Goal: Information Seeking & Learning: Learn about a topic

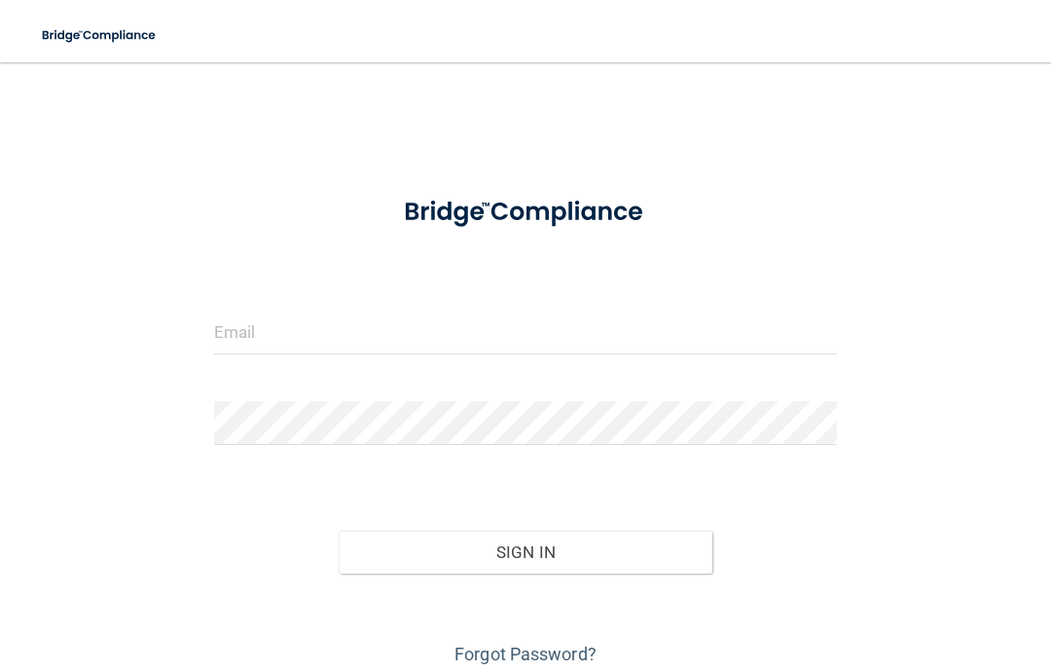
click at [618, 336] on input "email" at bounding box center [525, 332] width 623 height 44
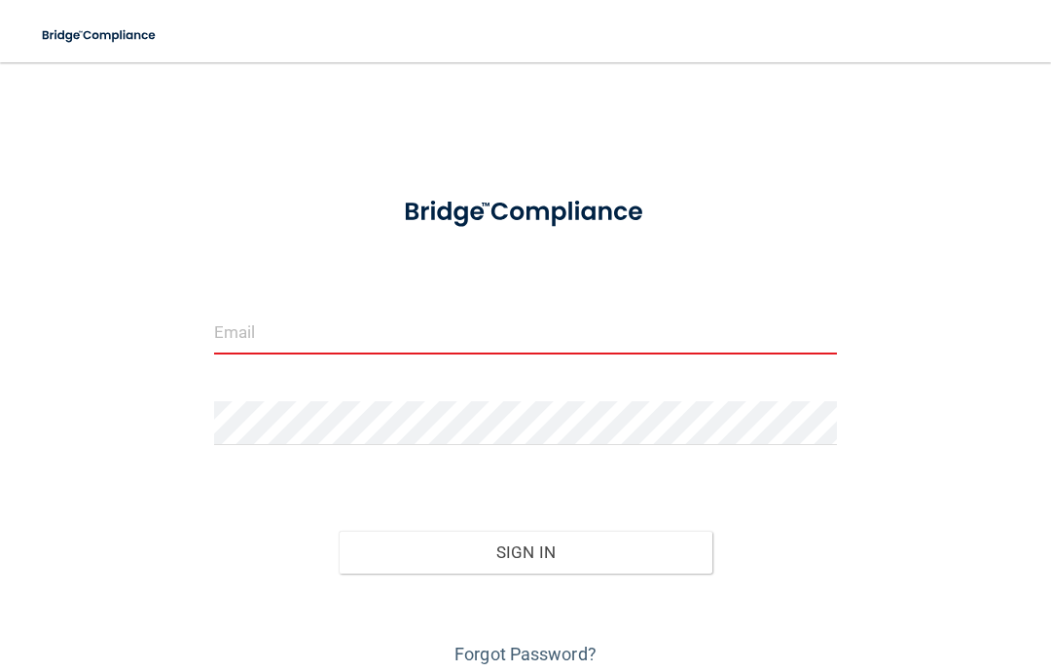
type input "[EMAIL_ADDRESS][DOMAIN_NAME]"
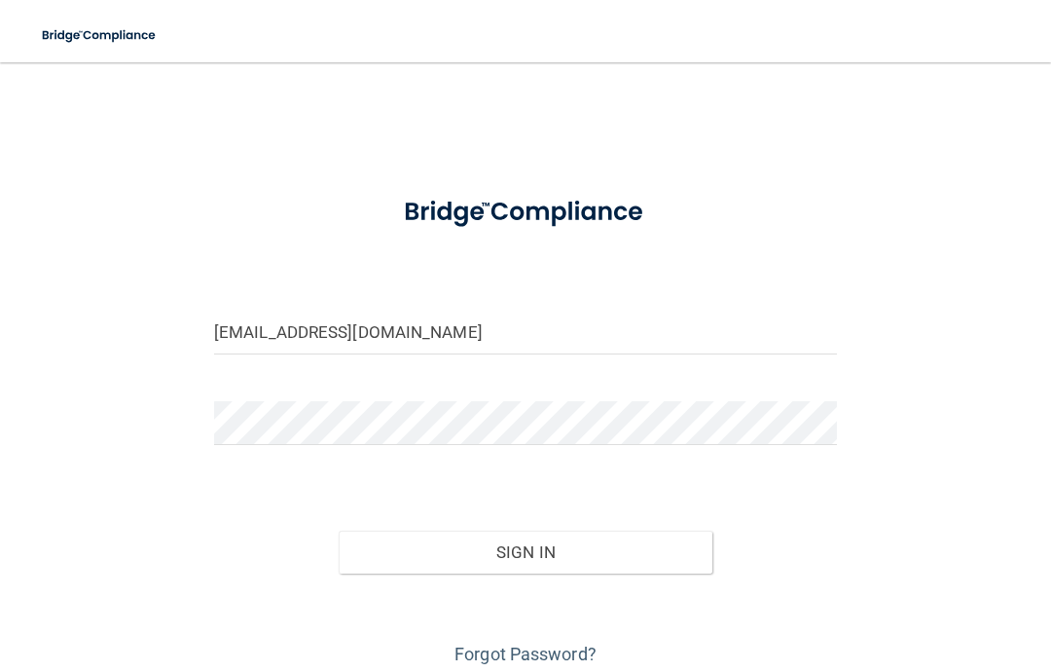
click at [538, 556] on button "Sign In" at bounding box center [526, 551] width 374 height 43
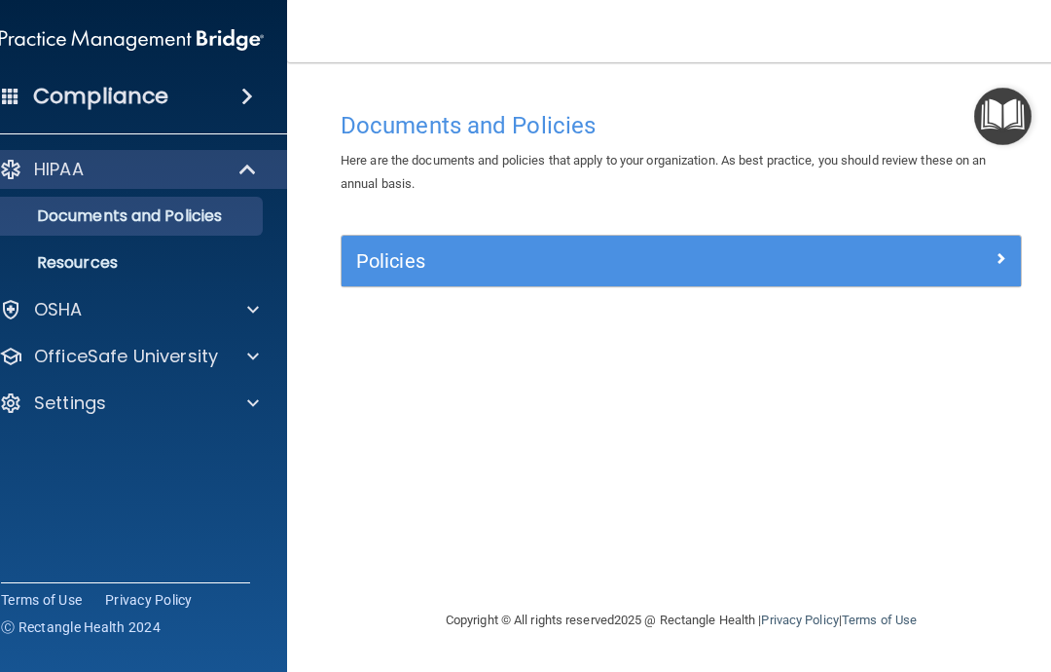
click at [182, 307] on div "OSHA" at bounding box center [104, 309] width 241 height 23
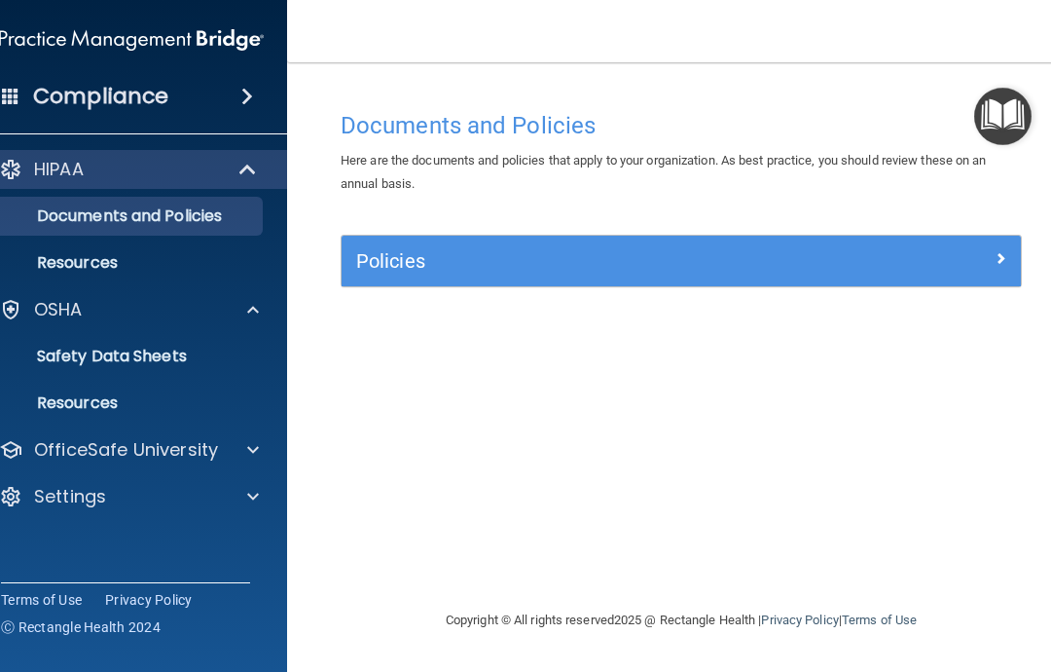
click at [209, 108] on div "Compliance" at bounding box center [131, 96] width 311 height 43
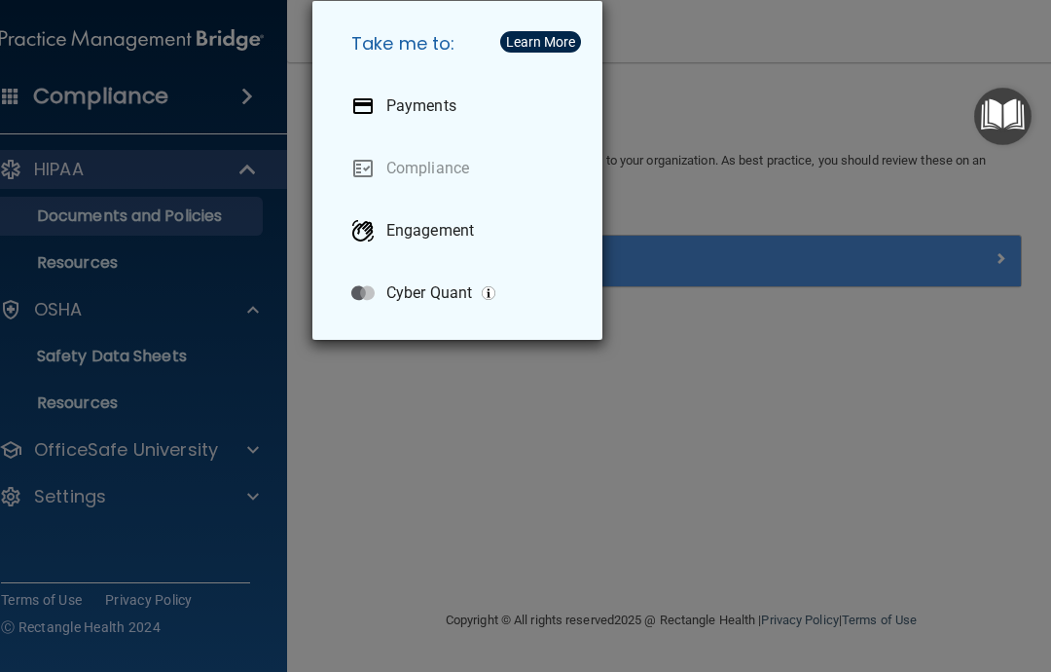
click at [518, 471] on div "Take me to: Payments Compliance Engagement Cyber Quant" at bounding box center [525, 336] width 1051 height 672
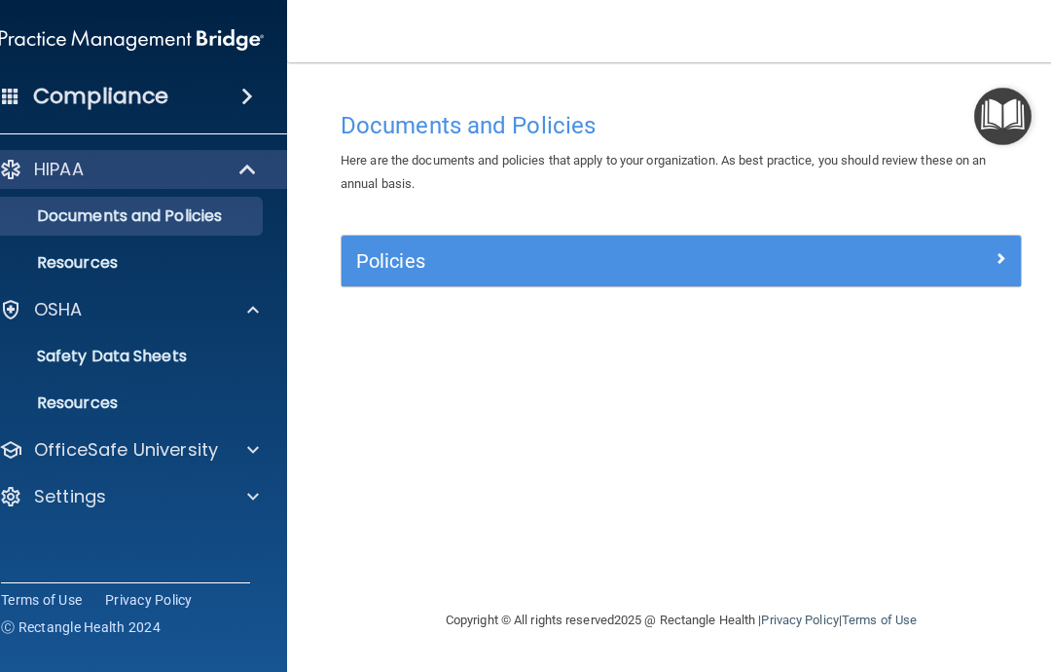
click at [185, 98] on div "Compliance" at bounding box center [131, 96] width 311 height 43
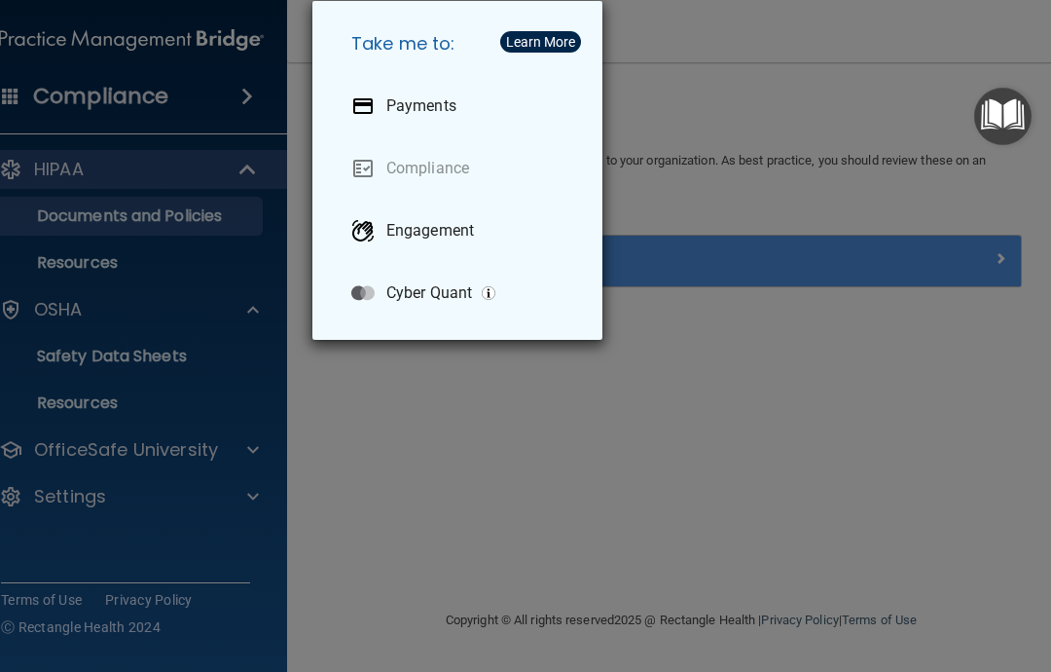
click at [454, 163] on link "Compliance" at bounding box center [461, 168] width 251 height 54
click at [490, 477] on div "Take me to: Payments Compliance Engagement Cyber Quant" at bounding box center [525, 336] width 1051 height 672
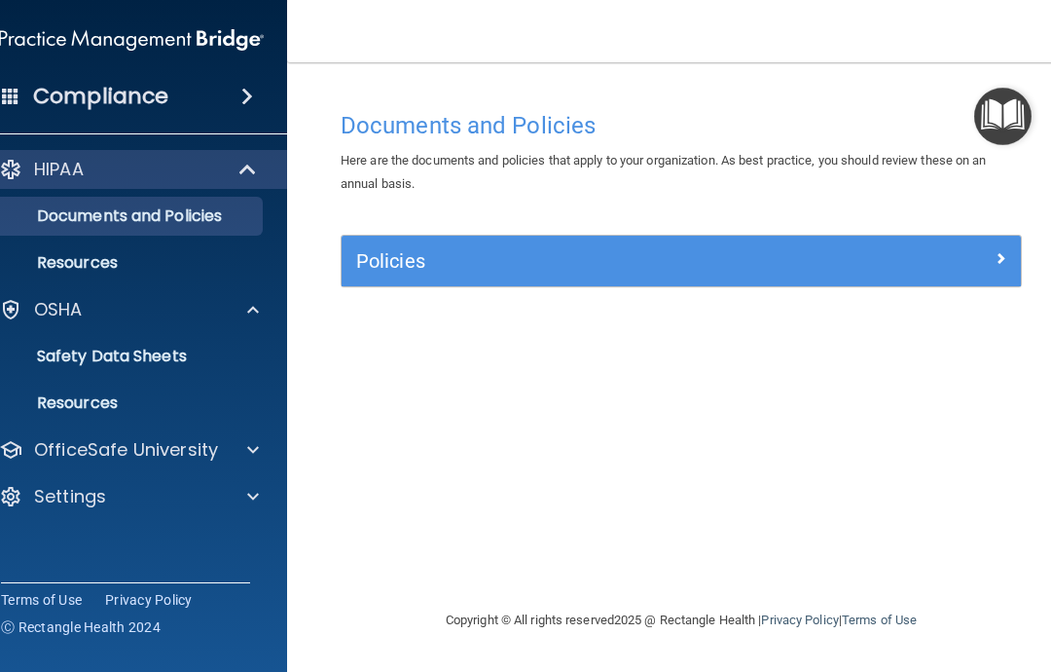
click at [170, 351] on p "Safety Data Sheets" at bounding box center [121, 355] width 266 height 19
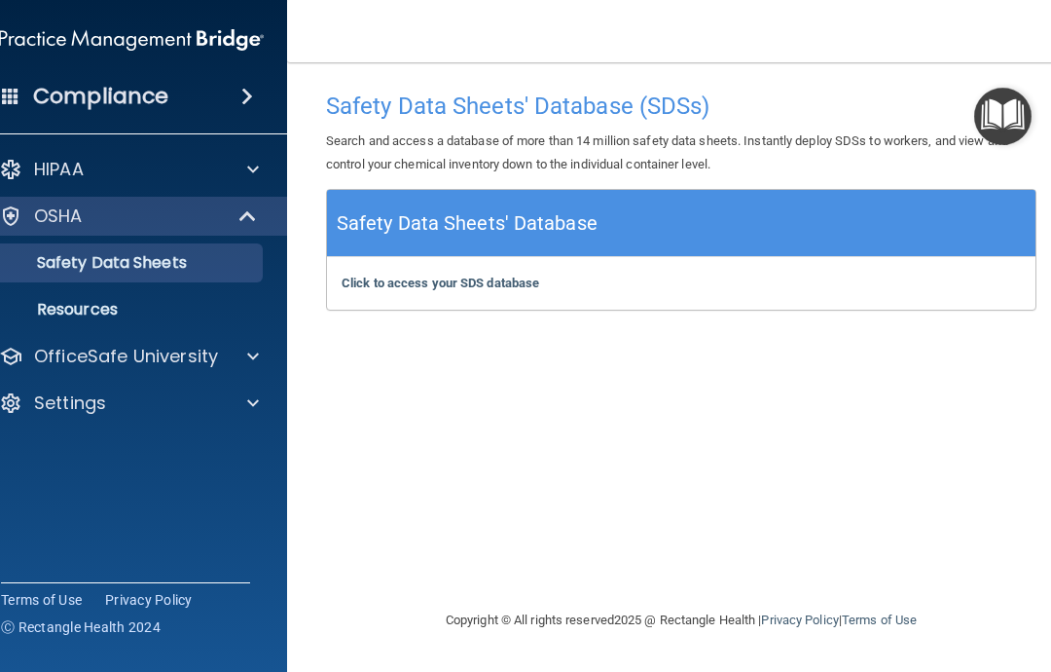
click at [166, 173] on div "HIPAA" at bounding box center [104, 169] width 241 height 23
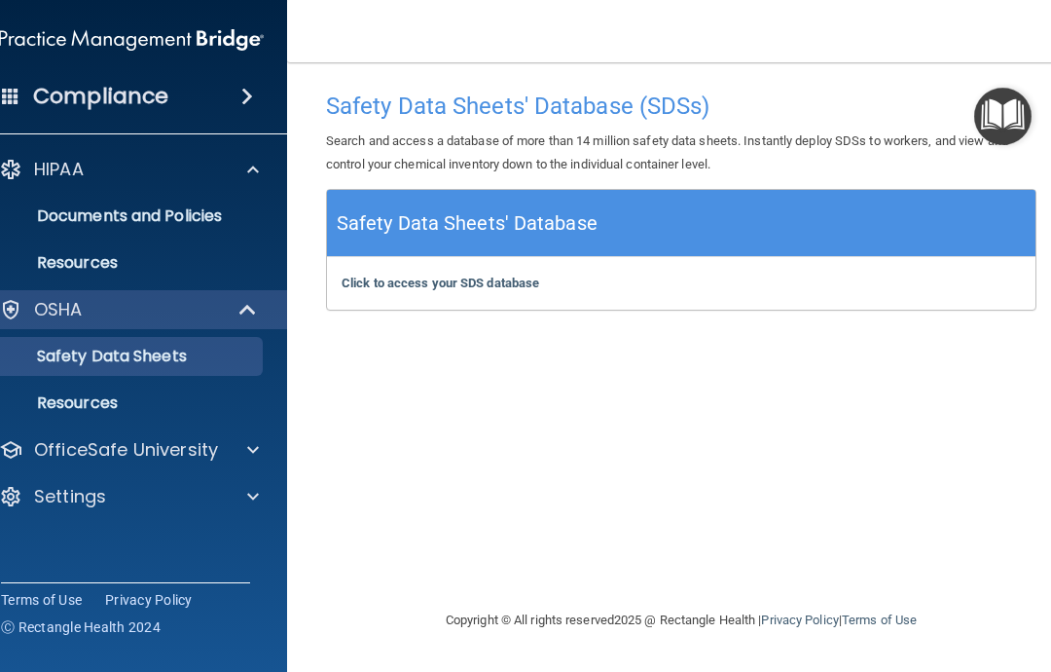
click at [121, 267] on p "Resources" at bounding box center [121, 262] width 266 height 19
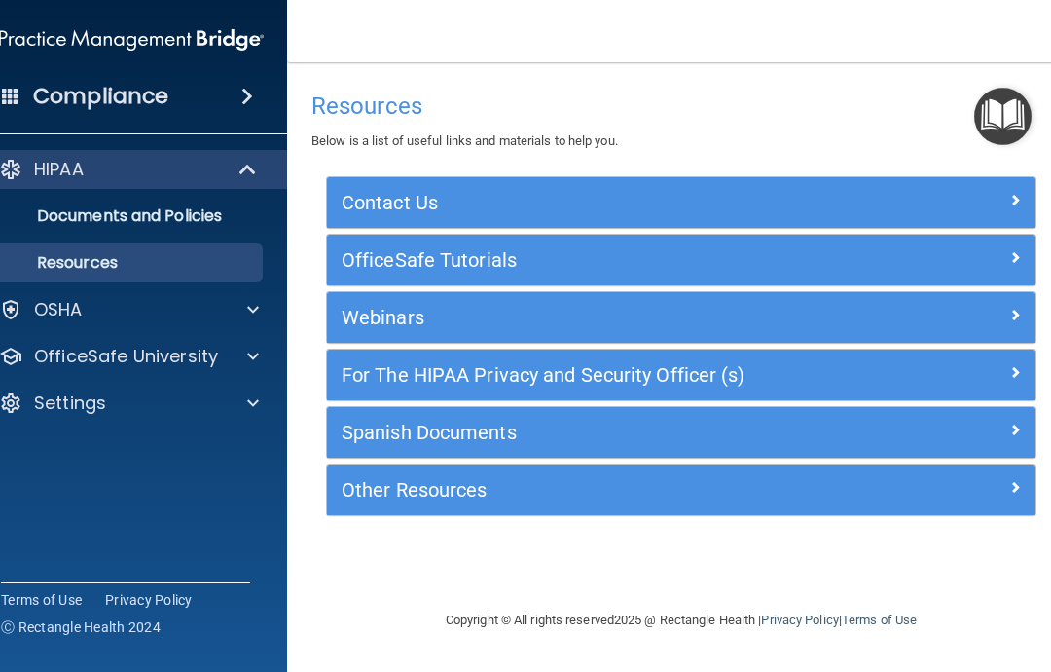
click at [709, 381] on h5 "For The HIPAA Privacy and Security Officer (s)" at bounding box center [593, 374] width 502 height 21
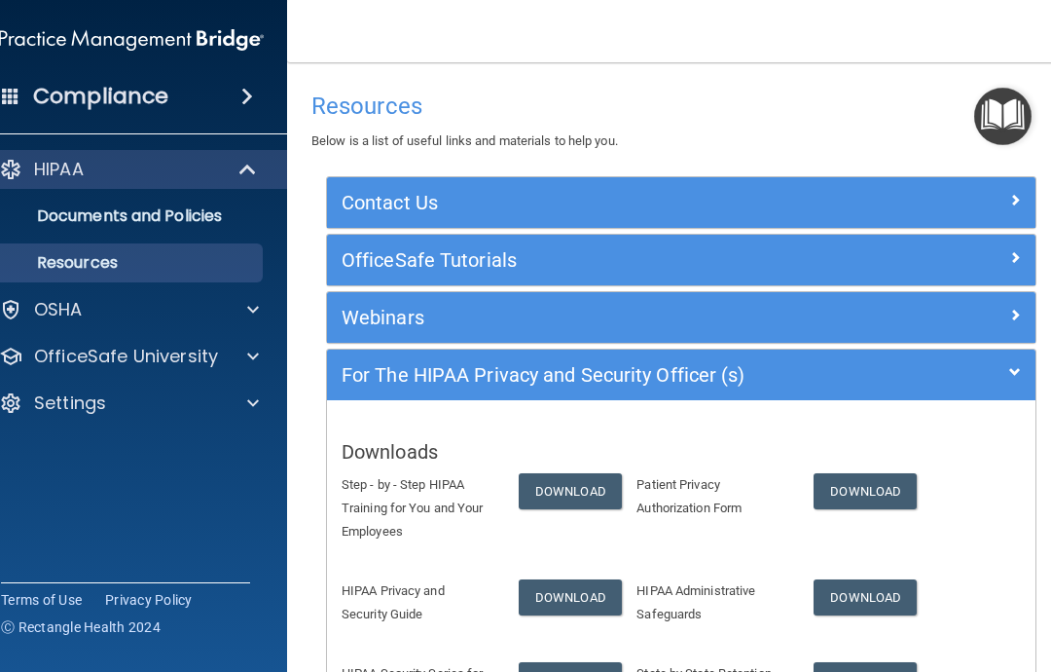
click at [564, 96] on h4 "Resources" at bounding box center [681, 105] width 740 height 25
click at [248, 102] on span at bounding box center [247, 96] width 12 height 23
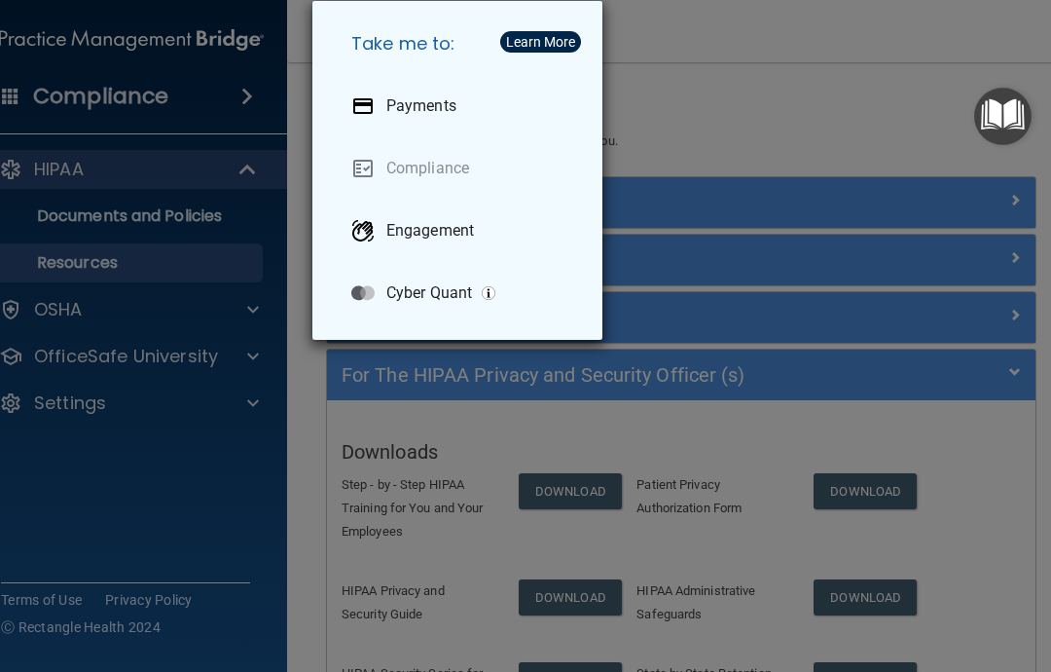
click at [810, 93] on div "Take me to: Payments Compliance Engagement Cyber Quant" at bounding box center [525, 336] width 1051 height 672
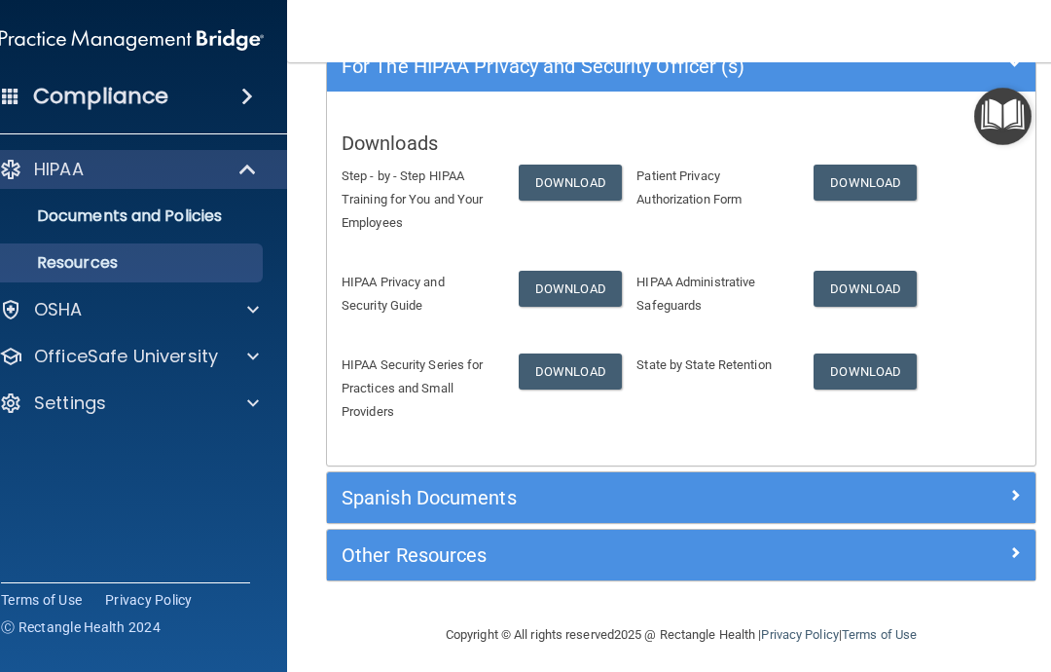
scroll to position [307, 0]
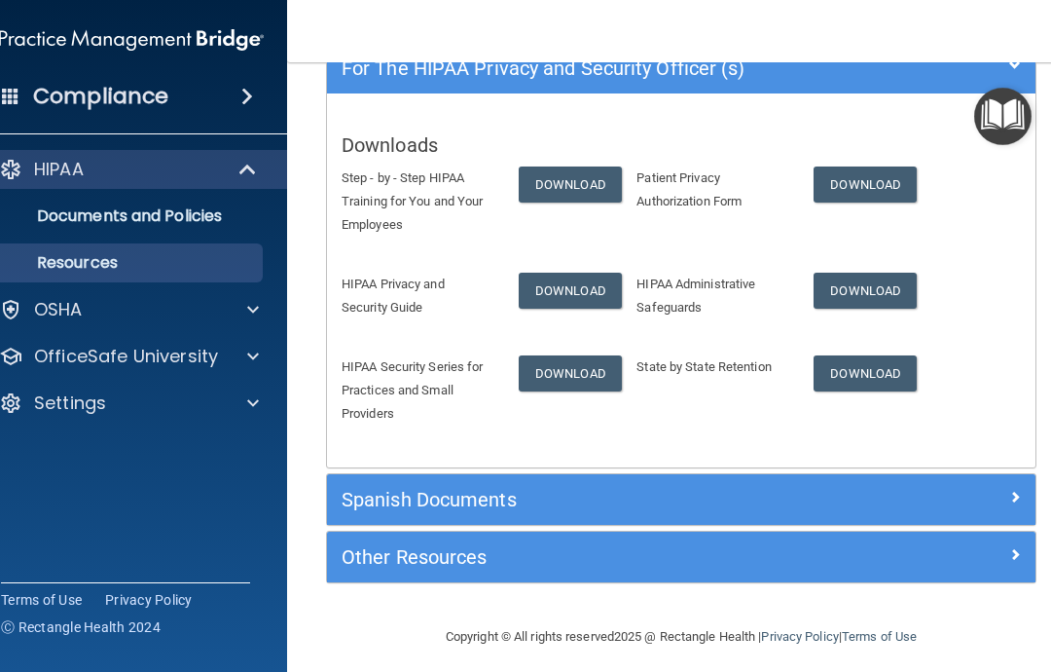
click at [111, 413] on div "Settings" at bounding box center [104, 402] width 241 height 23
click at [189, 357] on p "OfficeSafe University" at bounding box center [126, 356] width 184 height 23
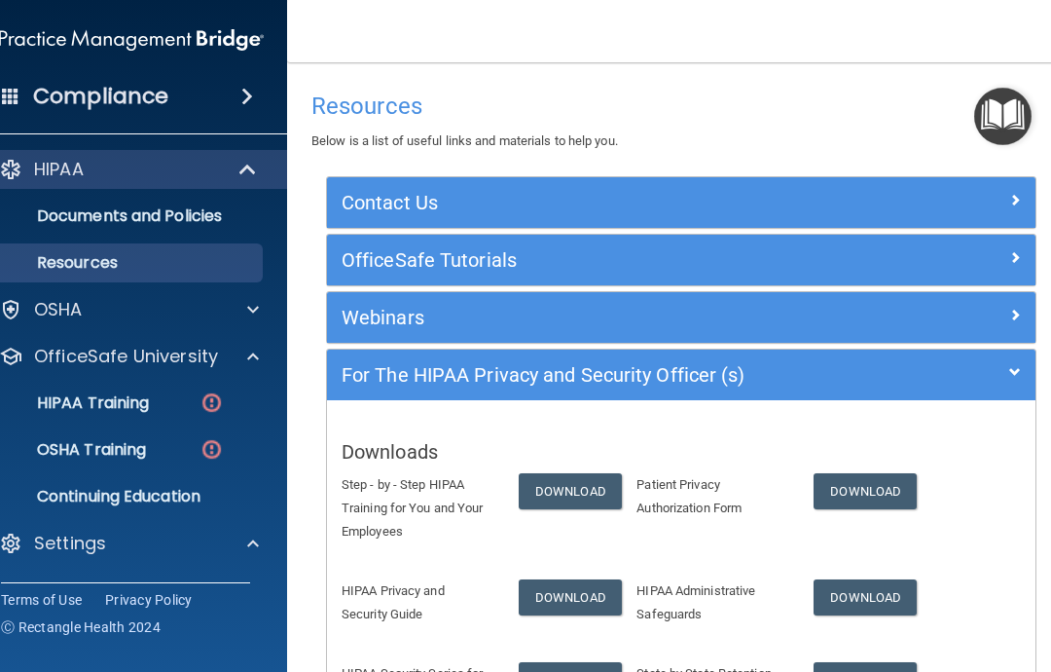
scroll to position [0, 0]
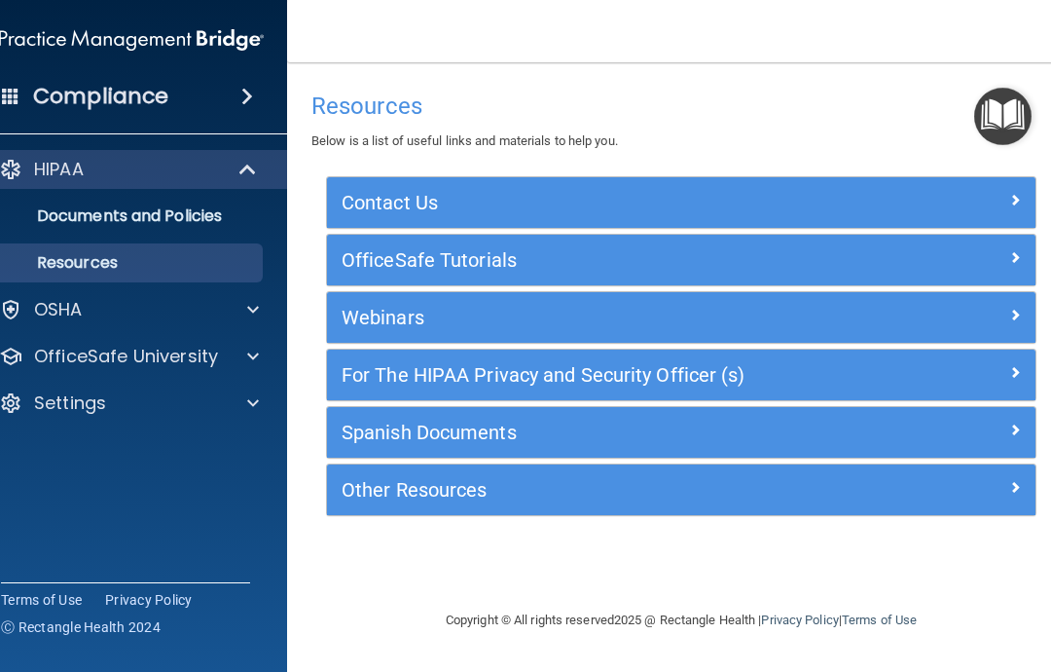
click at [713, 625] on div "Copyright © All rights reserved 2025 @ Rectangle Health | Privacy Policy | Term…" at bounding box center [681, 620] width 710 height 62
click at [188, 366] on p "OfficeSafe University" at bounding box center [126, 356] width 184 height 23
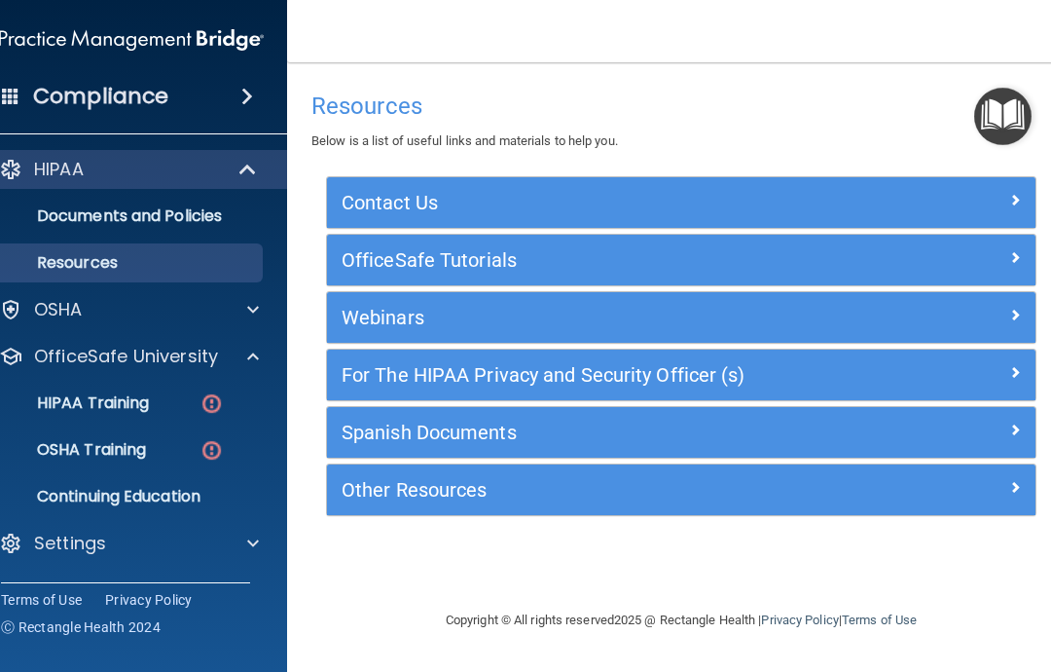
click at [184, 400] on div "HIPAA Training" at bounding box center [121, 402] width 266 height 19
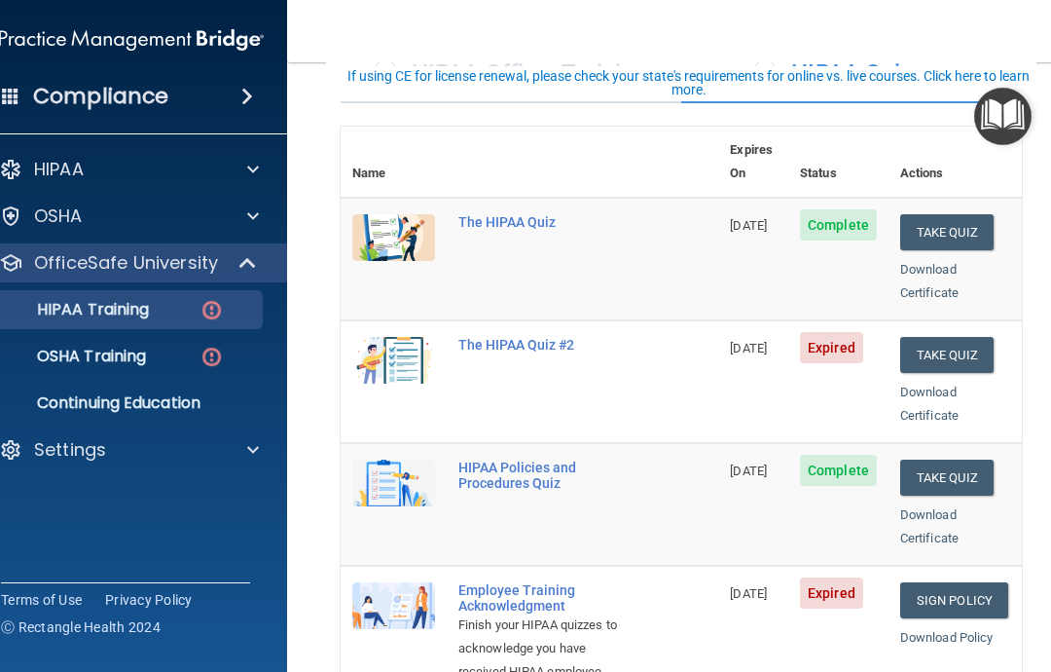
scroll to position [171, 0]
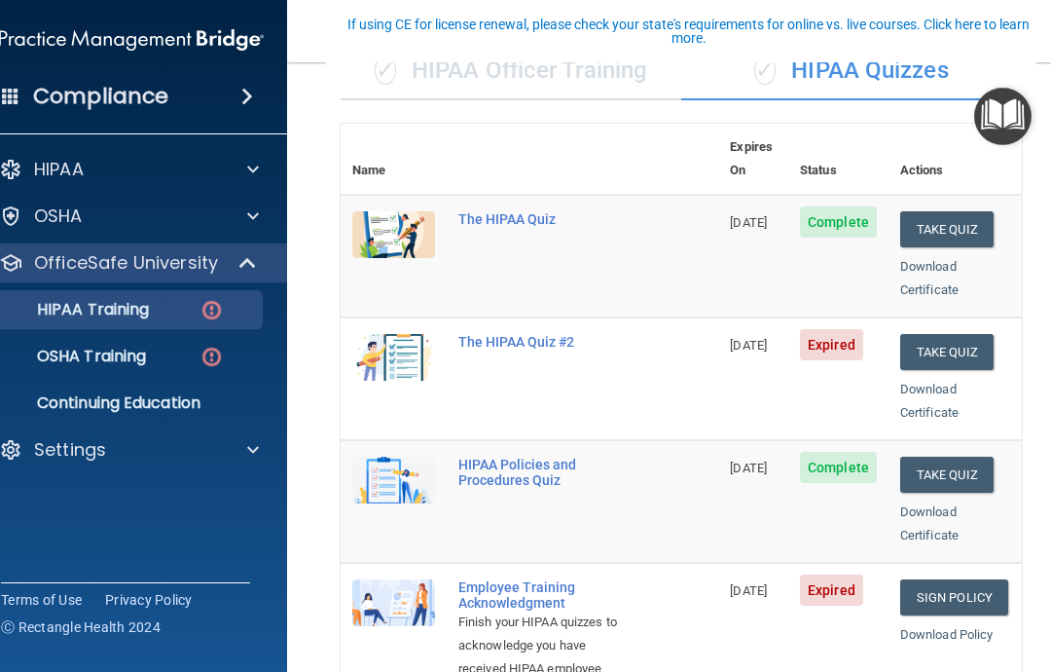
click at [952, 334] on button "Take Quiz" at bounding box center [946, 352] width 93 height 36
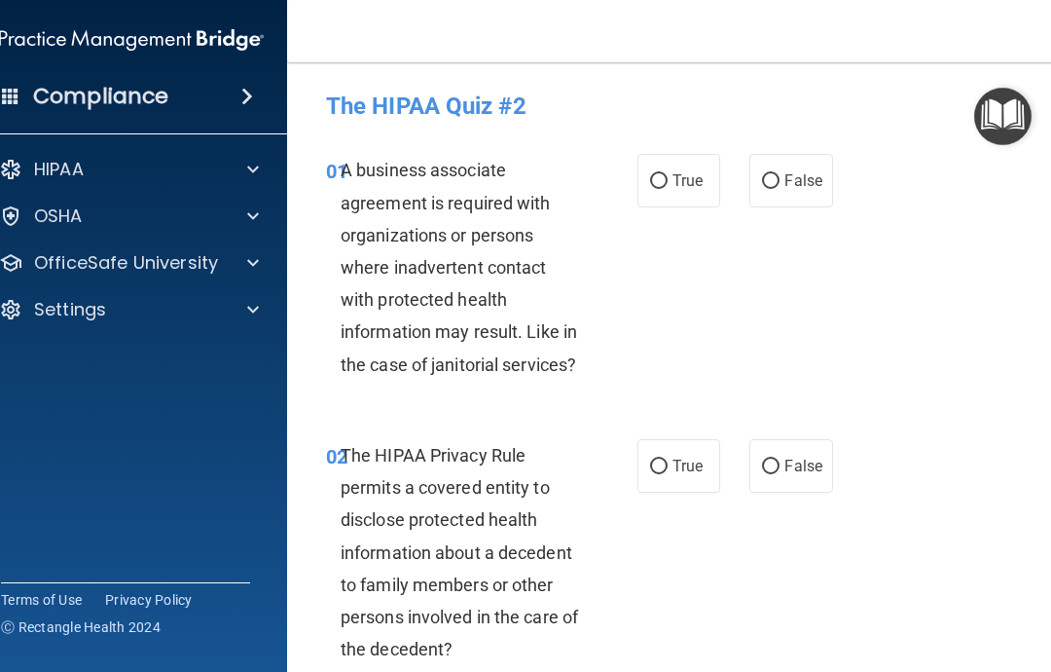
click at [679, 185] on span "True" at bounding box center [687, 180] width 30 height 18
click at [668, 185] on input "True" at bounding box center [659, 181] width 18 height 15
radio input "true"
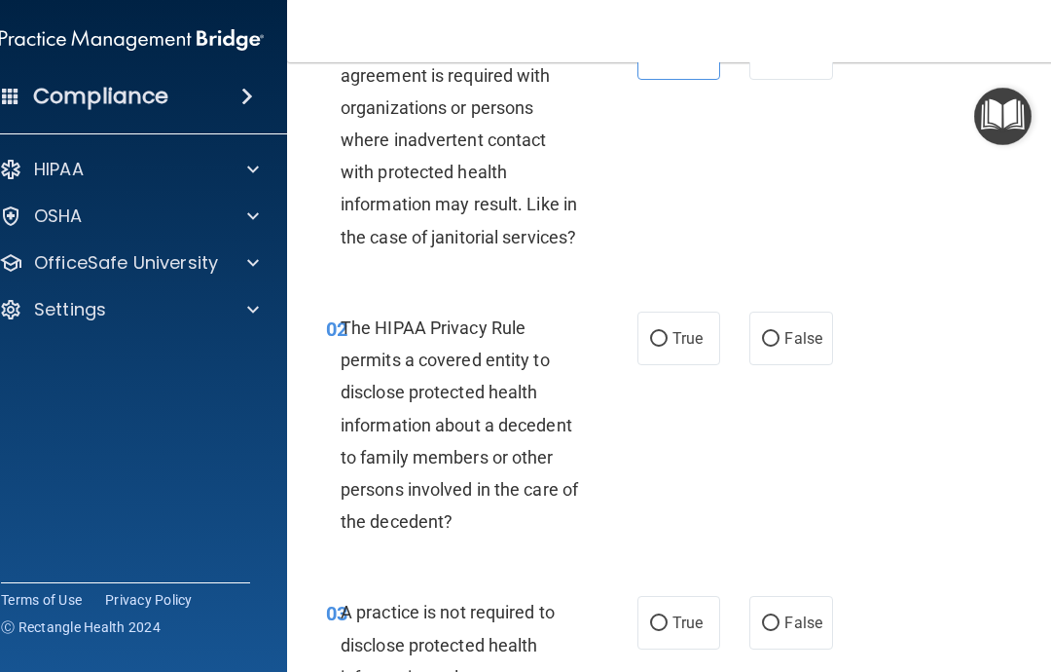
scroll to position [129, 0]
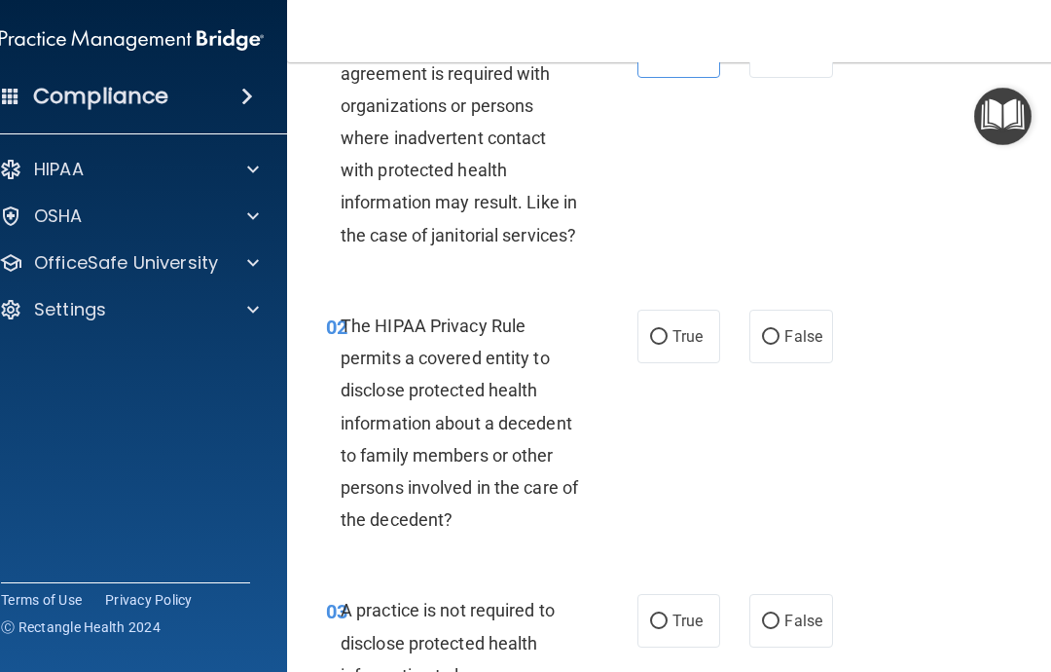
click at [679, 346] on label "True" at bounding box center [678, 336] width 83 height 54
click at [668, 345] on input "True" at bounding box center [659, 337] width 18 height 15
radio input "true"
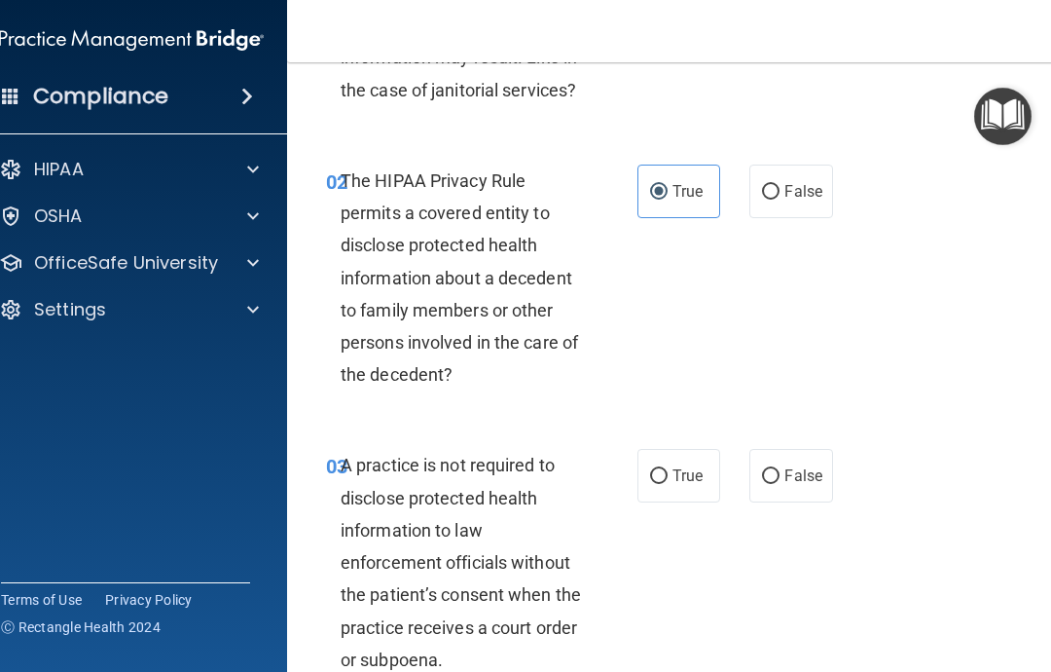
click at [677, 471] on span "True" at bounding box center [687, 475] width 30 height 18
click at [668, 471] on input "True" at bounding box center [659, 476] width 18 height 15
radio input "true"
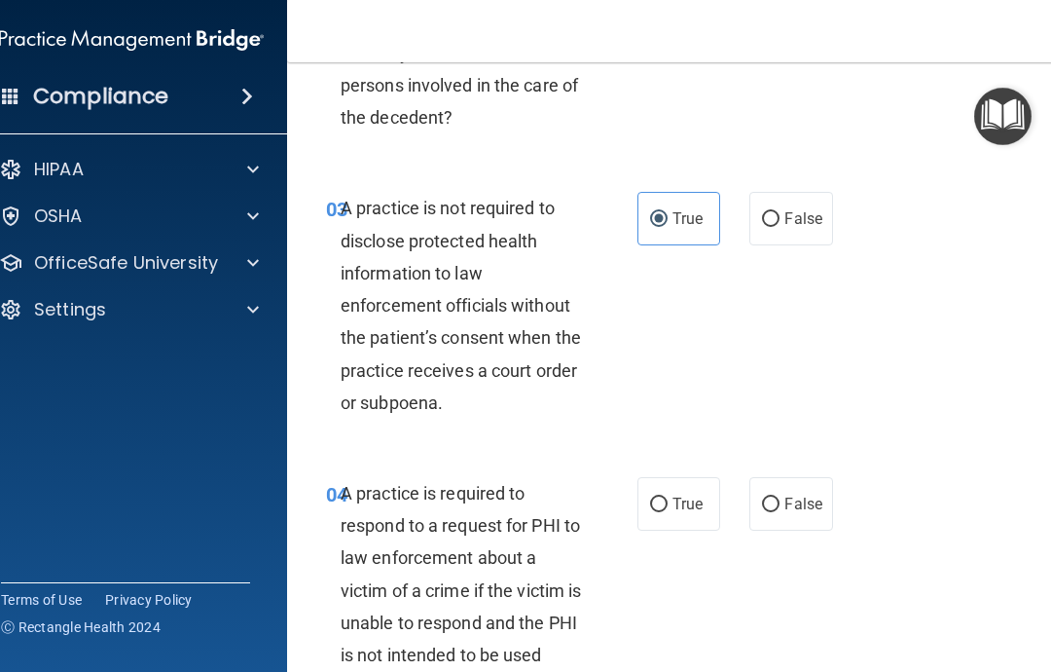
scroll to position [614, 0]
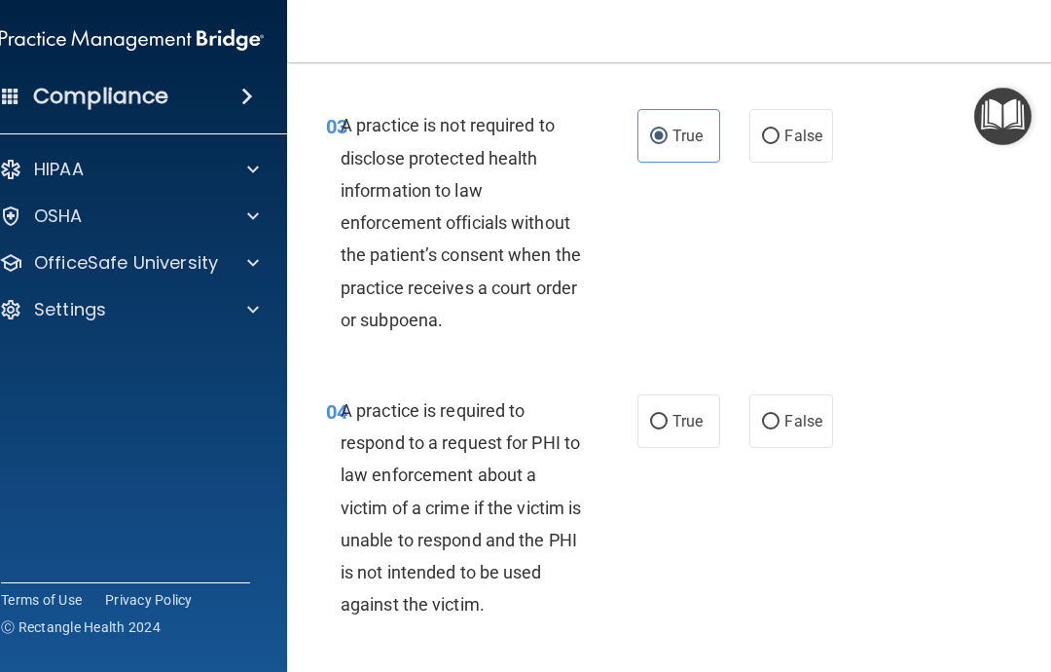
click at [685, 416] on span "True" at bounding box center [687, 421] width 30 height 18
click at [668, 416] on input "True" at bounding box center [659, 422] width 18 height 15
radio input "true"
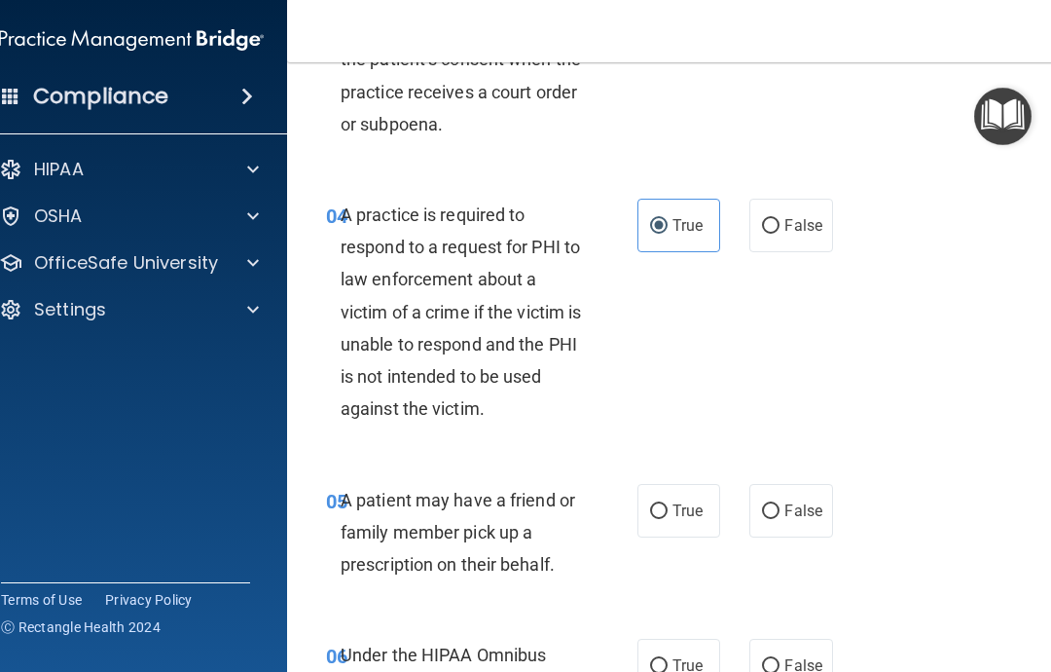
click at [681, 501] on span "True" at bounding box center [687, 510] width 30 height 18
click at [668, 504] on input "True" at bounding box center [659, 511] width 18 height 15
radio input "true"
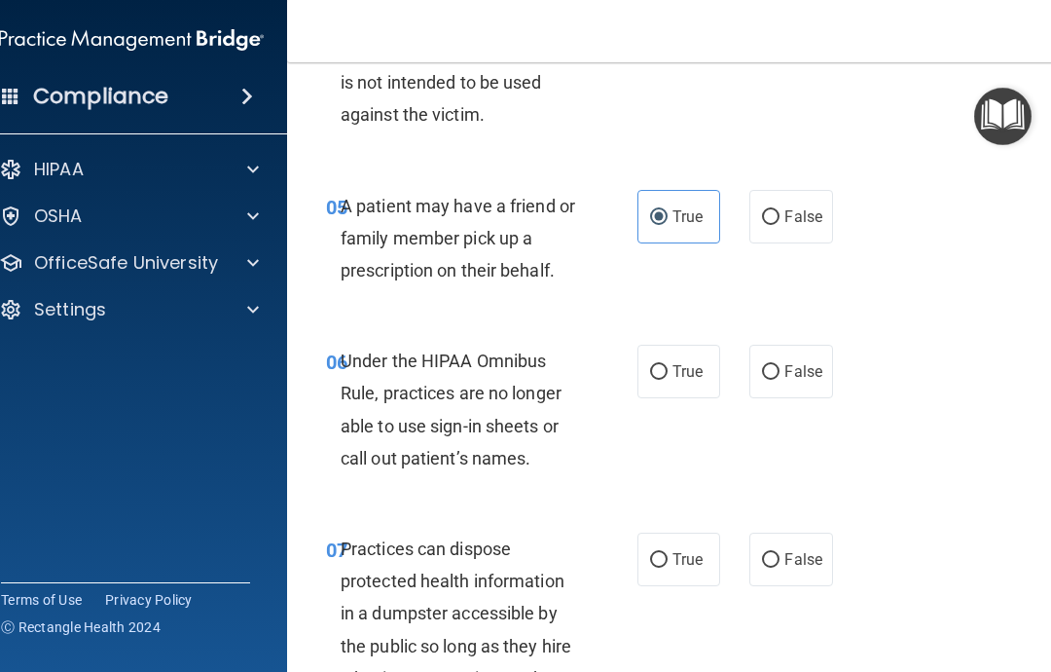
scroll to position [1108, 0]
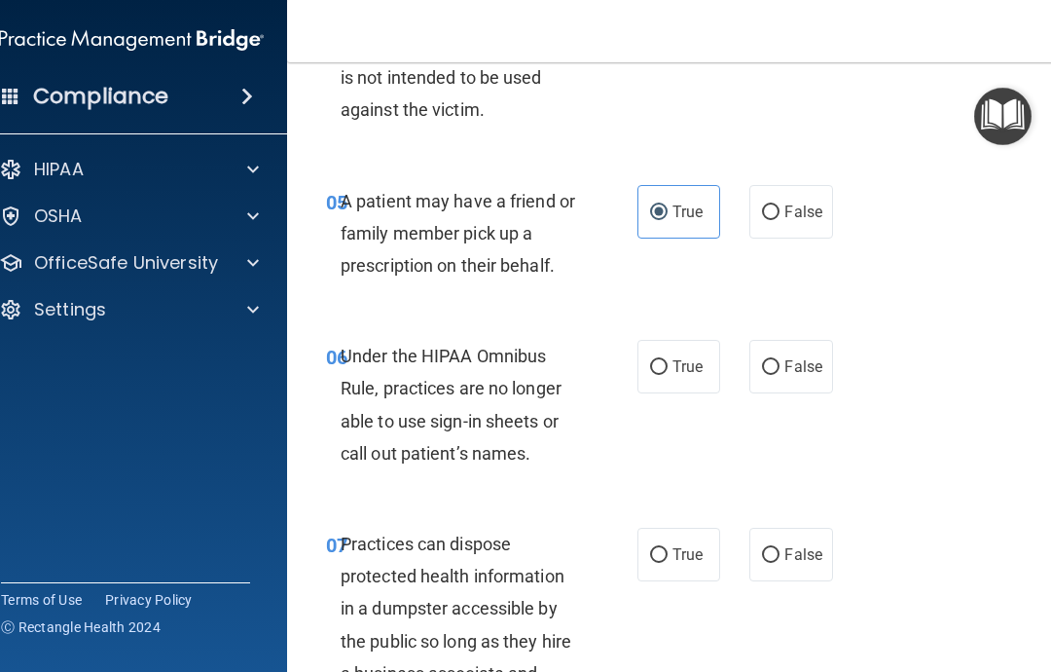
click at [664, 360] on input "True" at bounding box center [659, 367] width 18 height 15
radio input "true"
click at [687, 545] on span "True" at bounding box center [687, 554] width 30 height 18
click at [668, 548] on input "True" at bounding box center [659, 555] width 18 height 15
radio input "true"
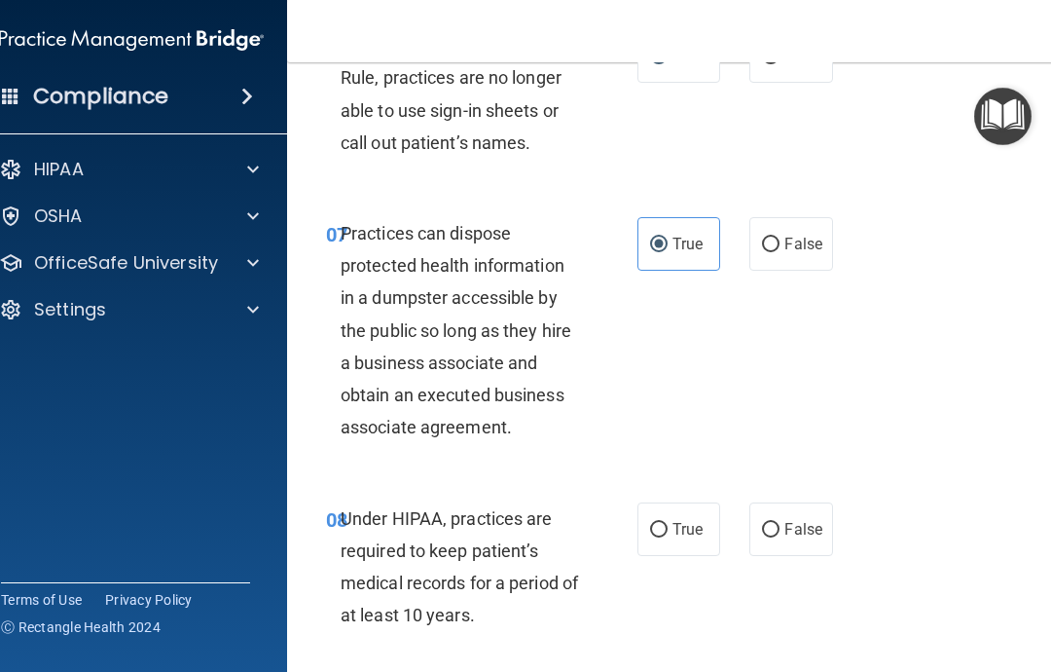
scroll to position [1473, 0]
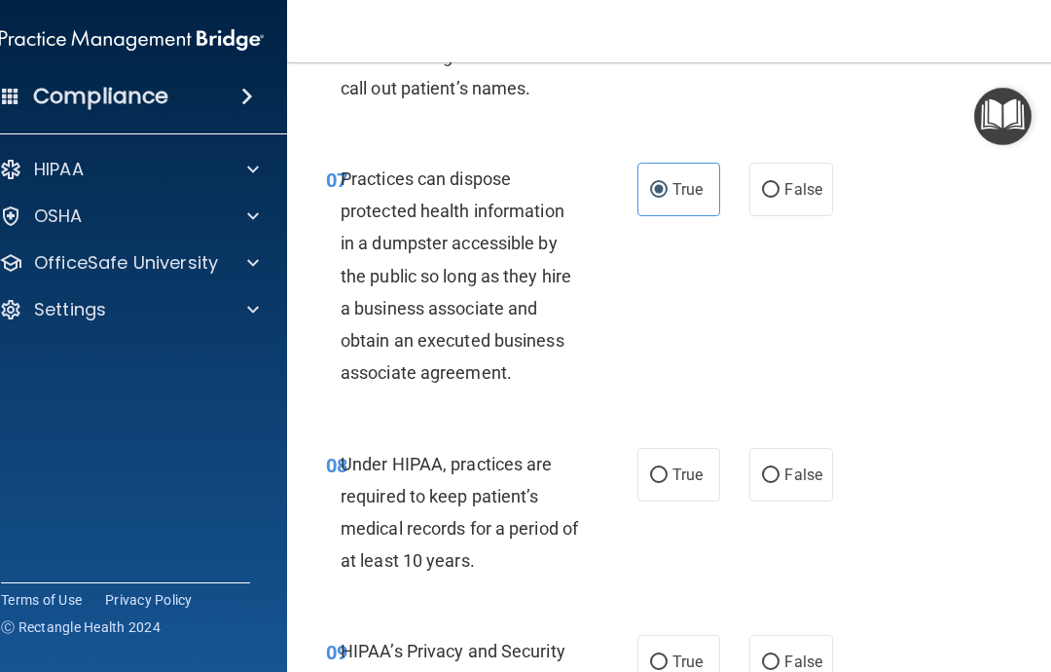
click at [665, 468] on input "True" at bounding box center [659, 475] width 18 height 15
radio input "true"
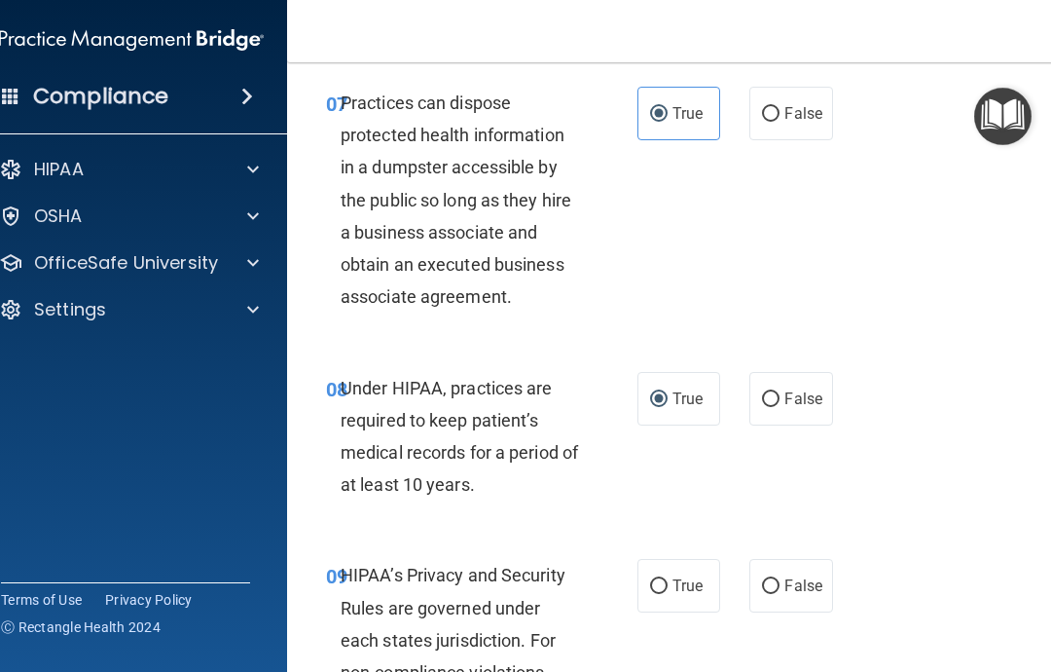
scroll to position [1648, 0]
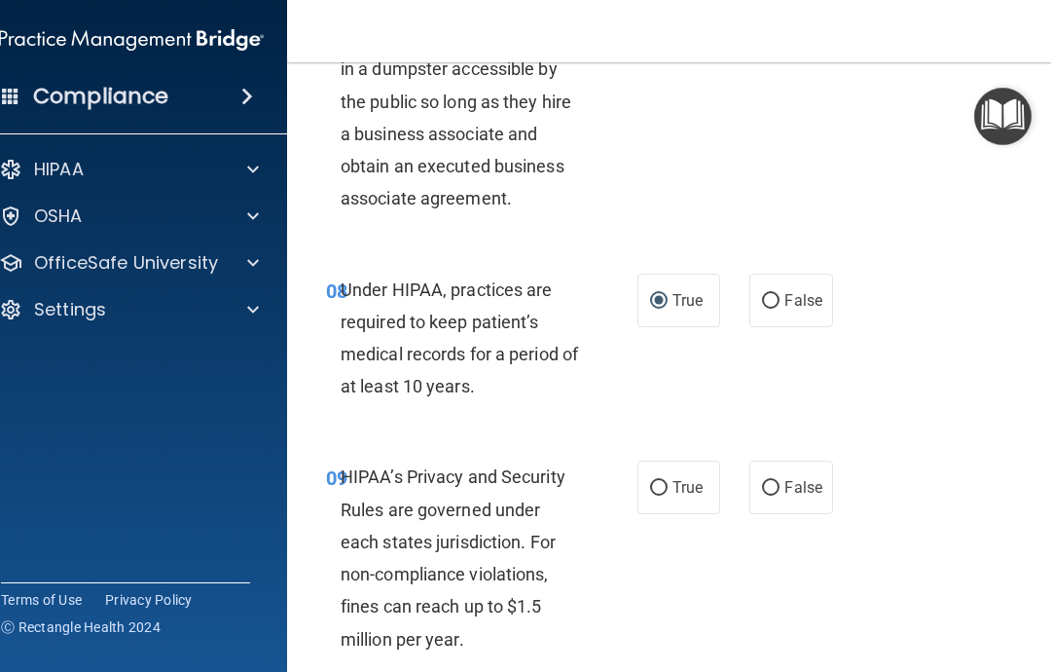
click at [686, 484] on span "True" at bounding box center [687, 487] width 30 height 18
click at [668, 484] on input "True" at bounding box center [659, 488] width 18 height 15
radio input "true"
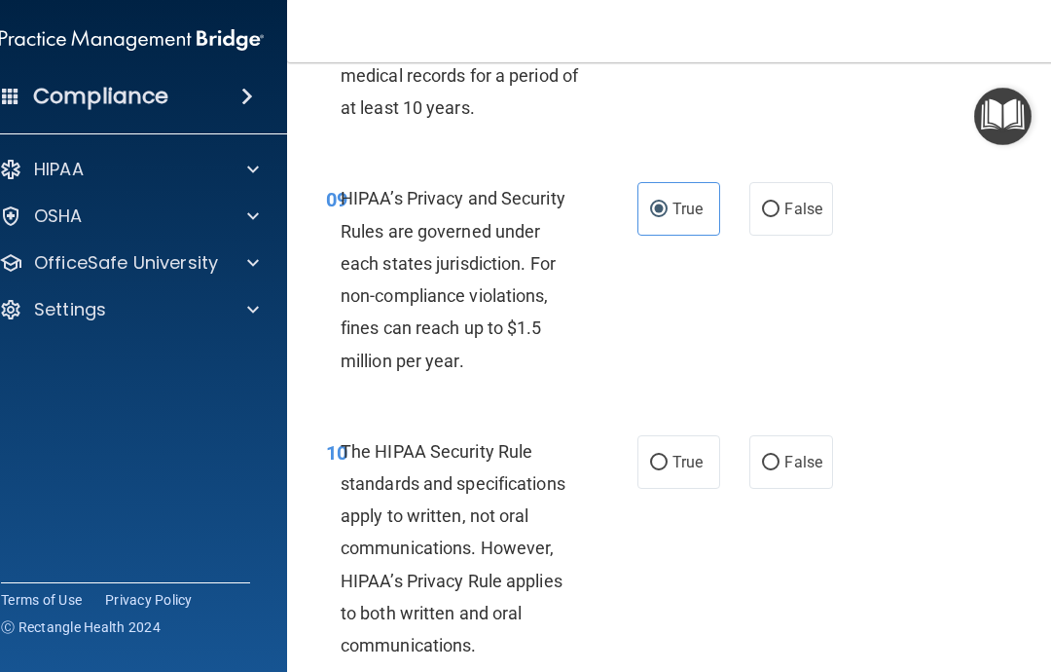
scroll to position [1938, 0]
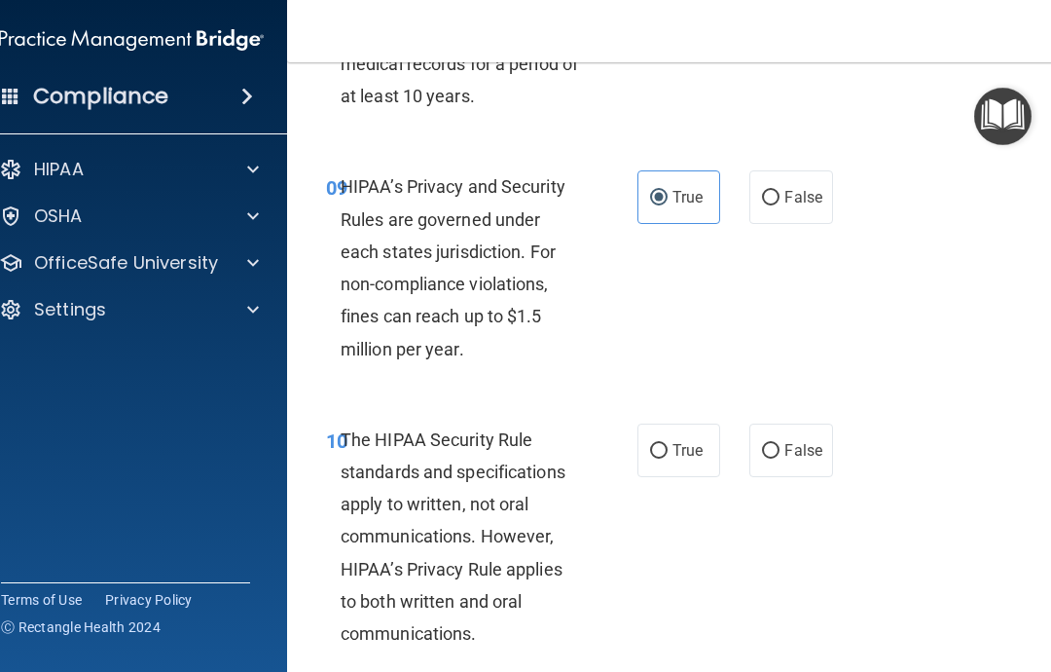
click at [684, 454] on label "True" at bounding box center [678, 450] width 83 height 54
click at [668, 454] on input "True" at bounding box center [659, 451] width 18 height 15
radio input "true"
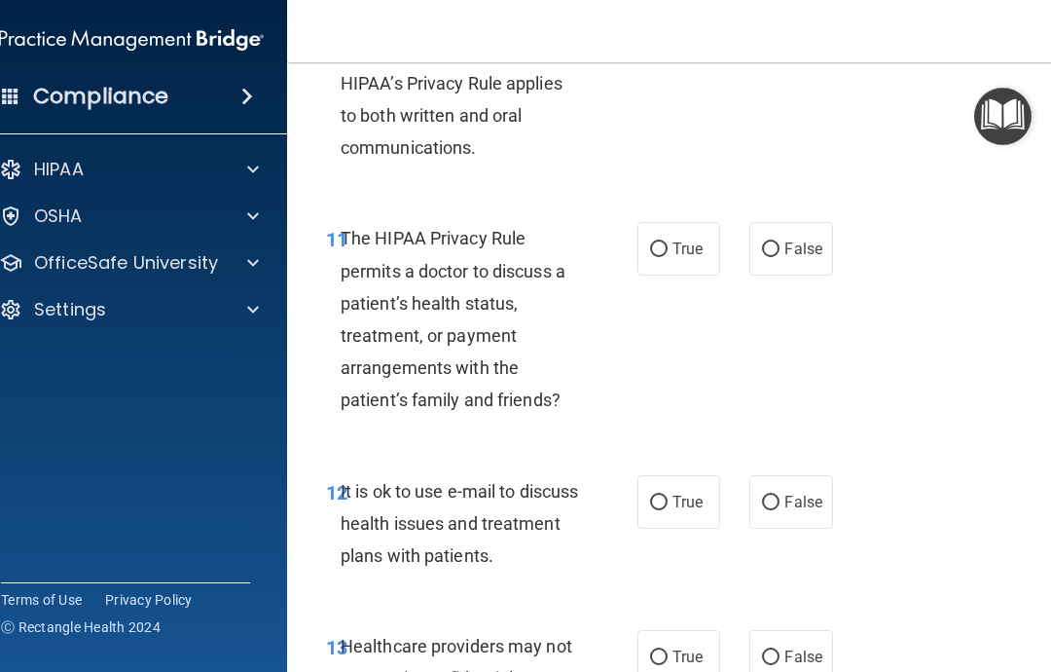
scroll to position [2424, 0]
click at [666, 241] on input "True" at bounding box center [659, 248] width 18 height 15
radio input "true"
click at [691, 475] on label "True" at bounding box center [678, 501] width 83 height 54
click at [668, 494] on input "True" at bounding box center [659, 501] width 18 height 15
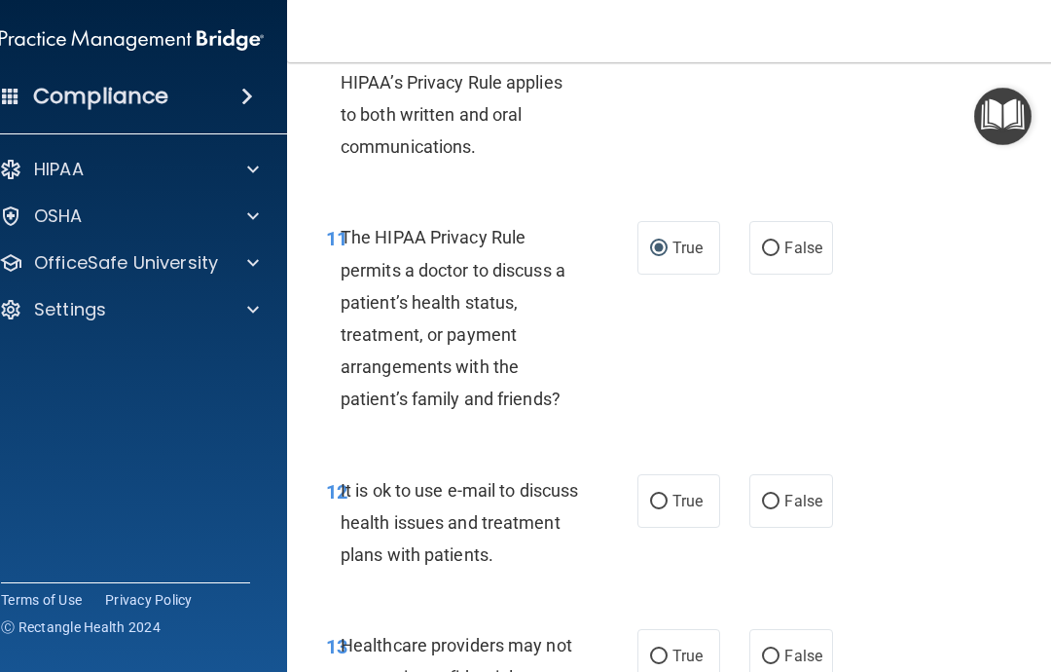
radio input "true"
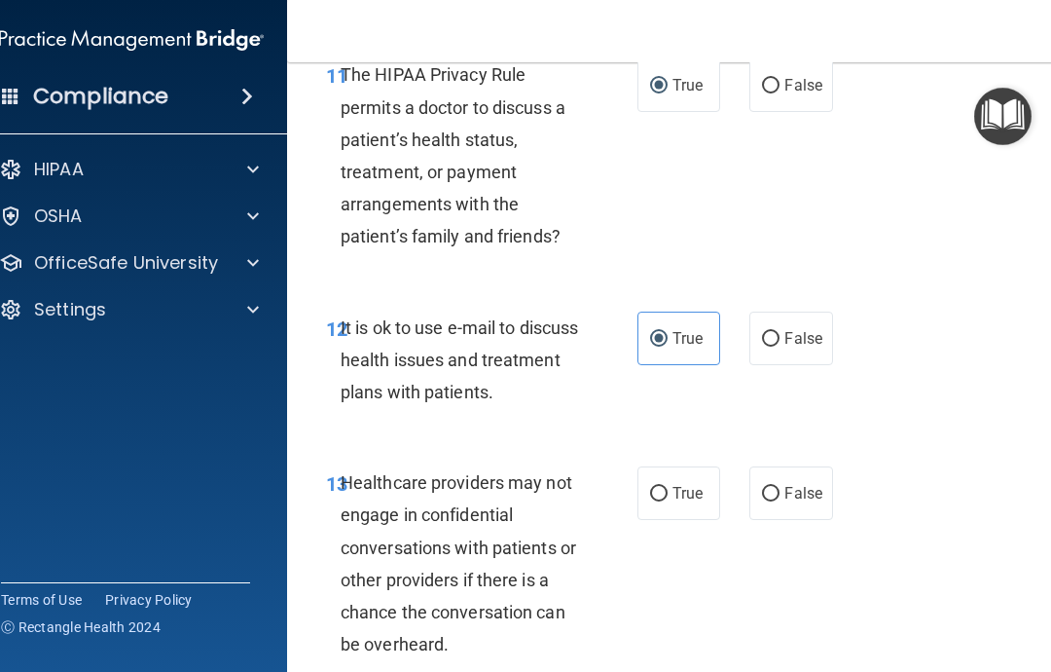
scroll to position [2588, 0]
click at [694, 498] on label "True" at bounding box center [678, 492] width 83 height 54
click at [668, 498] on input "True" at bounding box center [659, 493] width 18 height 15
radio input "true"
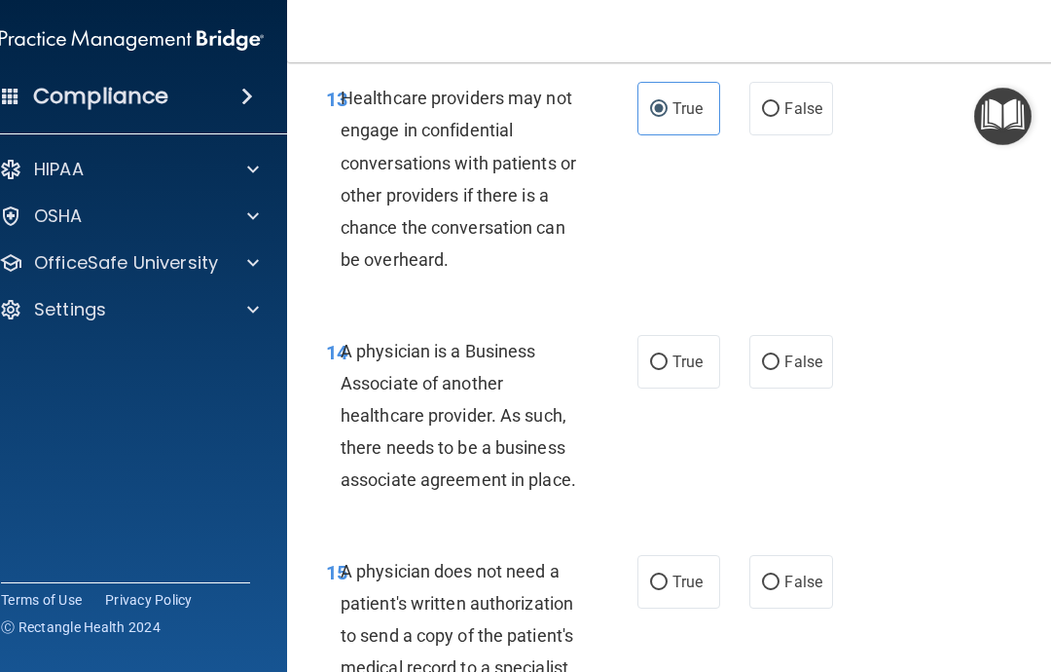
scroll to position [2973, 0]
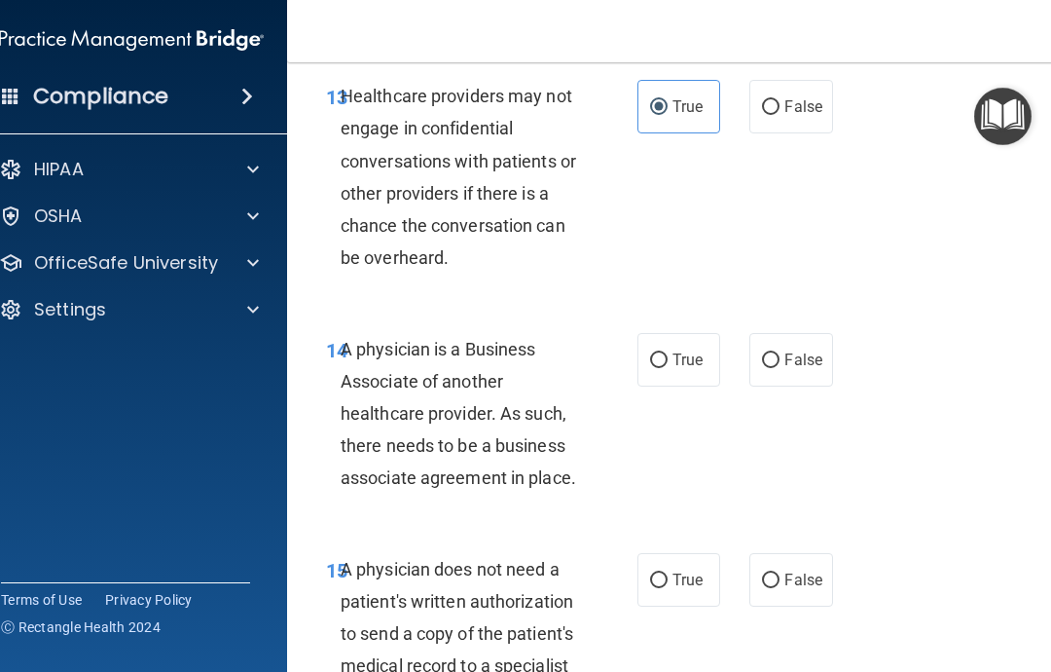
click at [677, 350] on span "True" at bounding box center [687, 359] width 30 height 18
click at [668, 353] on input "True" at bounding box center [659, 360] width 18 height 15
radio input "true"
click at [696, 570] on span "True" at bounding box center [687, 579] width 30 height 18
click at [668, 573] on input "True" at bounding box center [659, 580] width 18 height 15
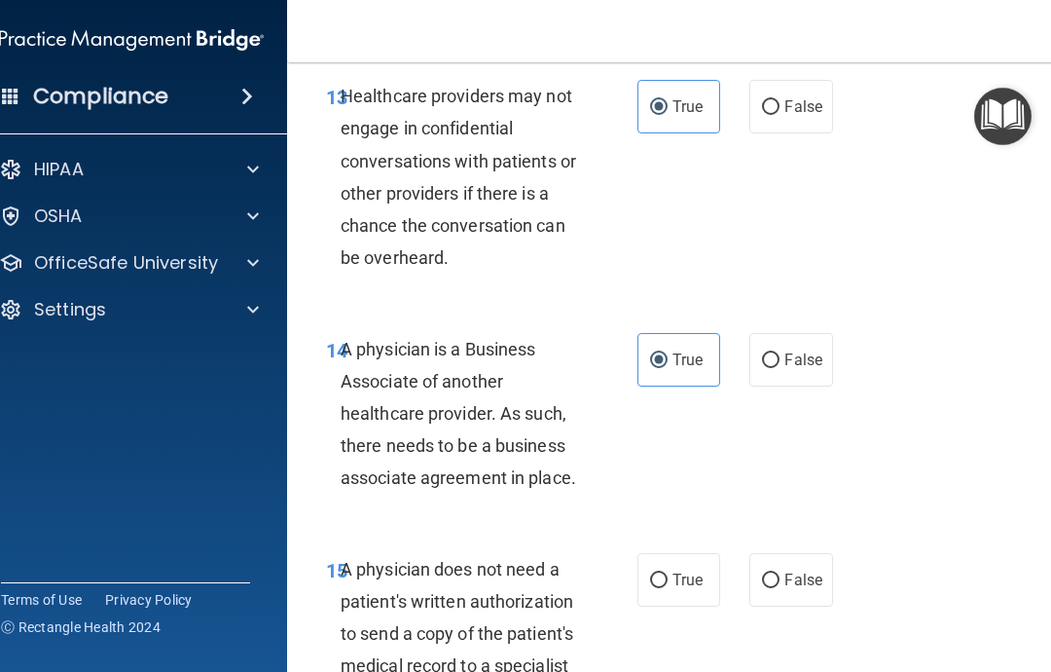
radio input "true"
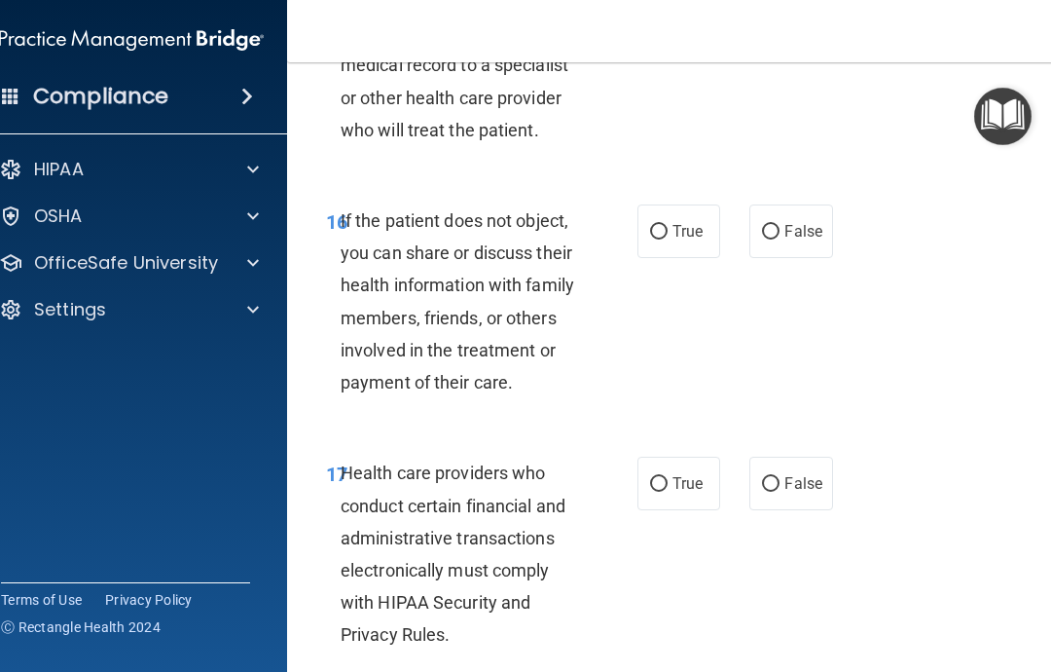
scroll to position [3574, 0]
click at [661, 225] on input "True" at bounding box center [659, 232] width 18 height 15
radio input "true"
click at [687, 478] on label "True" at bounding box center [678, 483] width 83 height 54
click at [668, 478] on input "True" at bounding box center [659, 484] width 18 height 15
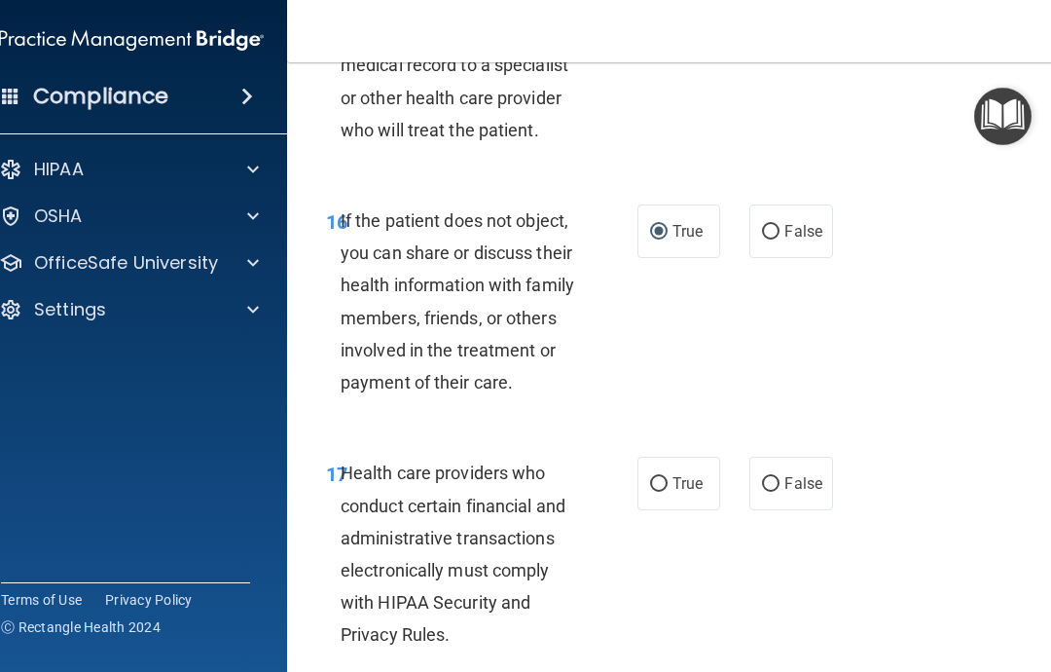
radio input "true"
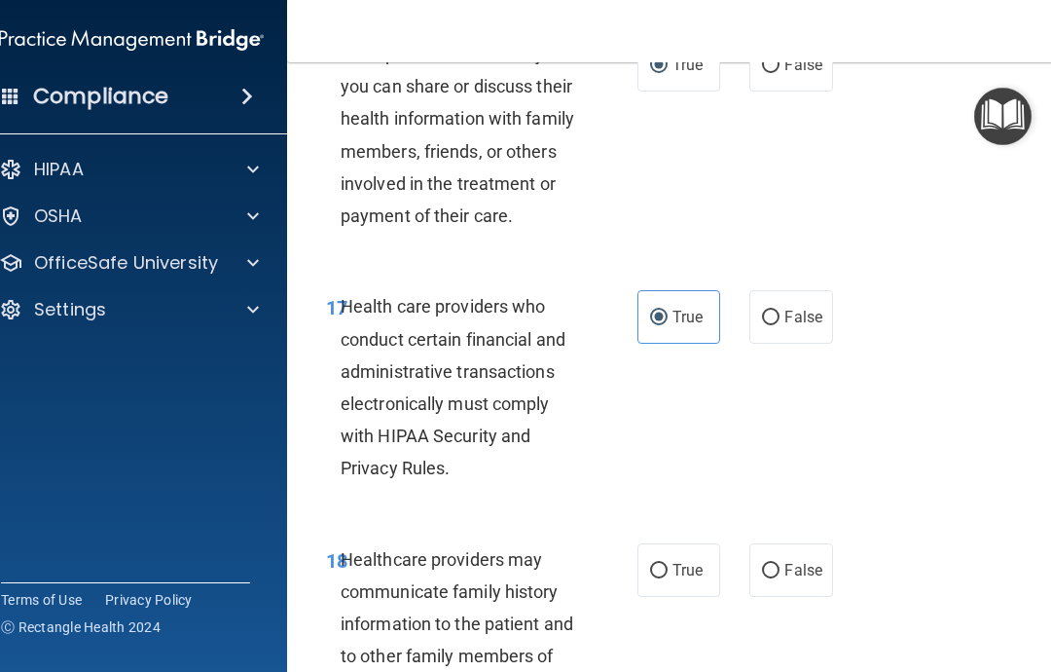
scroll to position [3748, 0]
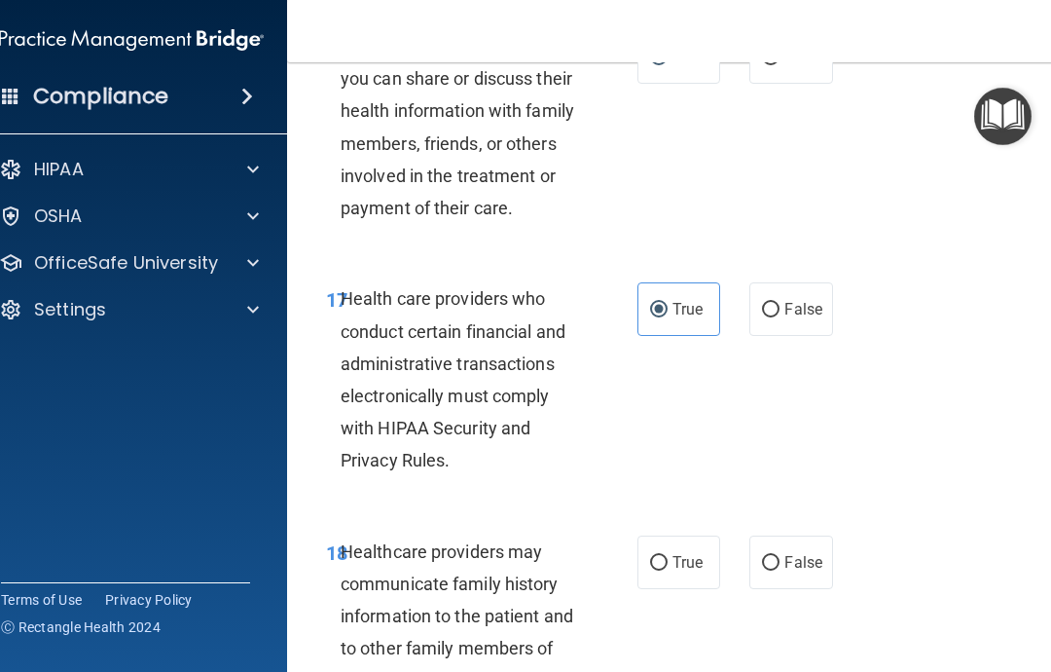
click at [686, 553] on label "True" at bounding box center [678, 562] width 83 height 54
click at [668, 556] on input "True" at bounding box center [659, 563] width 18 height 15
radio input "true"
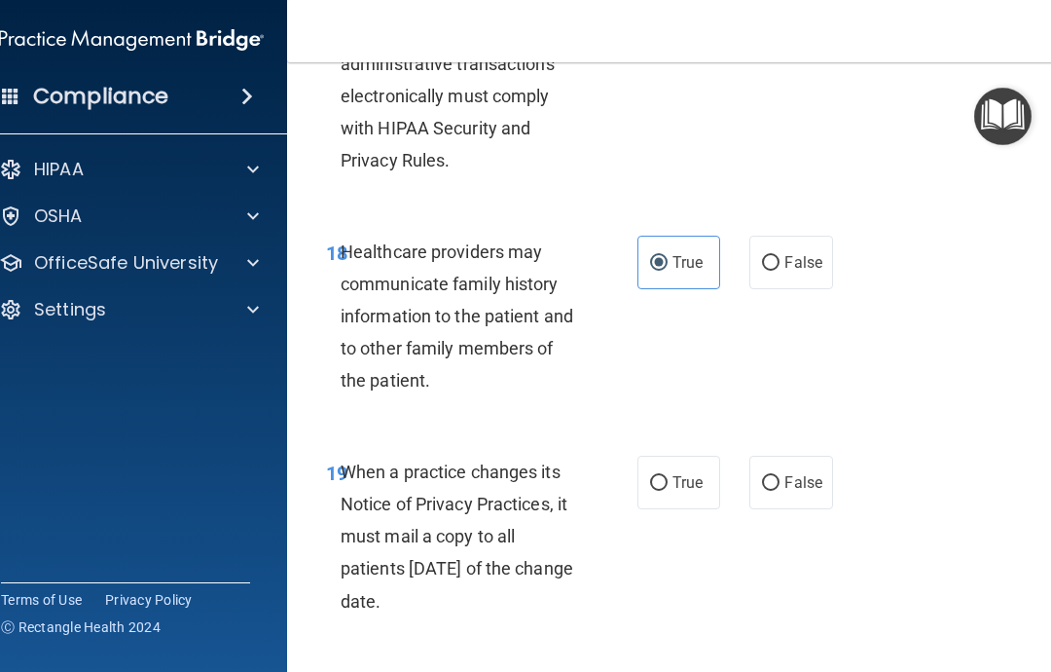
scroll to position [4049, 0]
click at [678, 477] on label "True" at bounding box center [678, 481] width 83 height 54
click at [668, 477] on input "True" at bounding box center [659, 482] width 18 height 15
radio input "true"
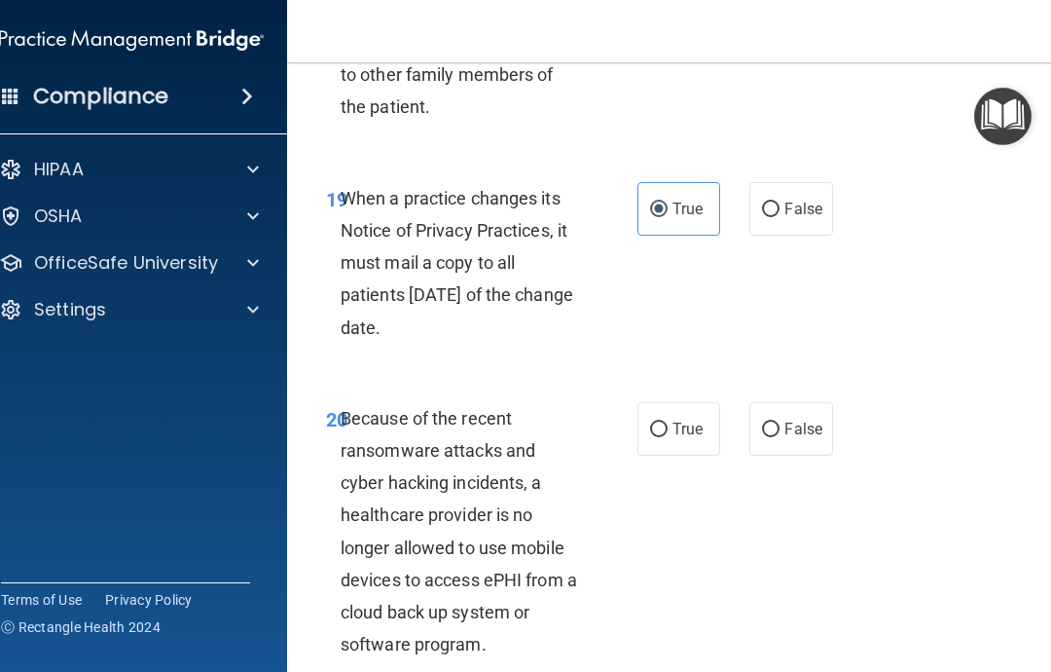
scroll to position [4333, 0]
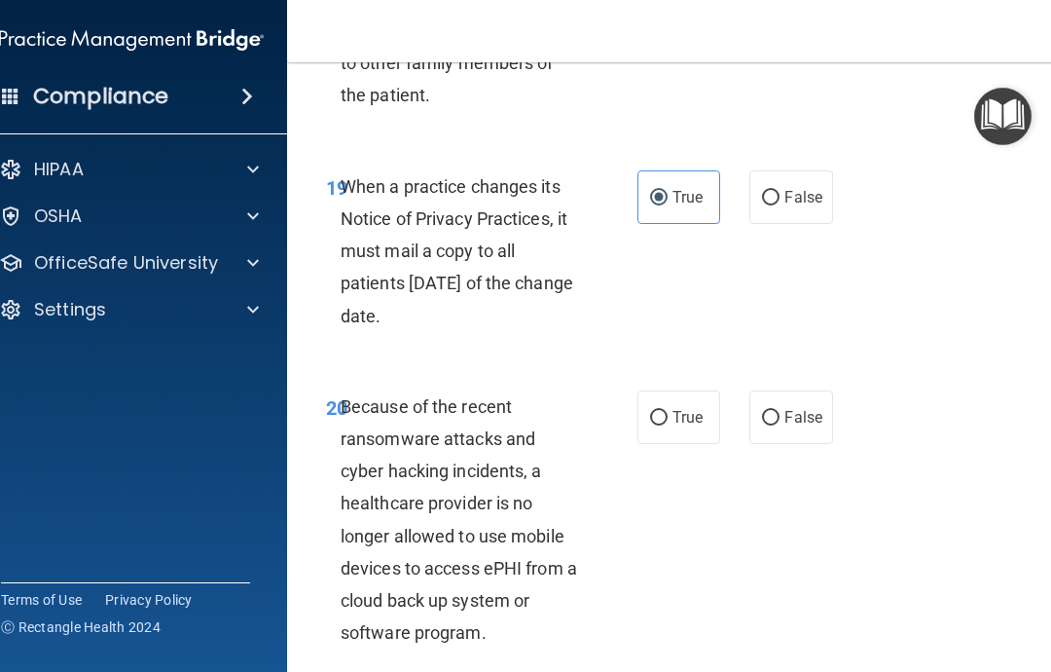
click at [685, 408] on span "True" at bounding box center [687, 417] width 30 height 18
click at [668, 411] on input "True" at bounding box center [659, 418] width 18 height 15
radio input "true"
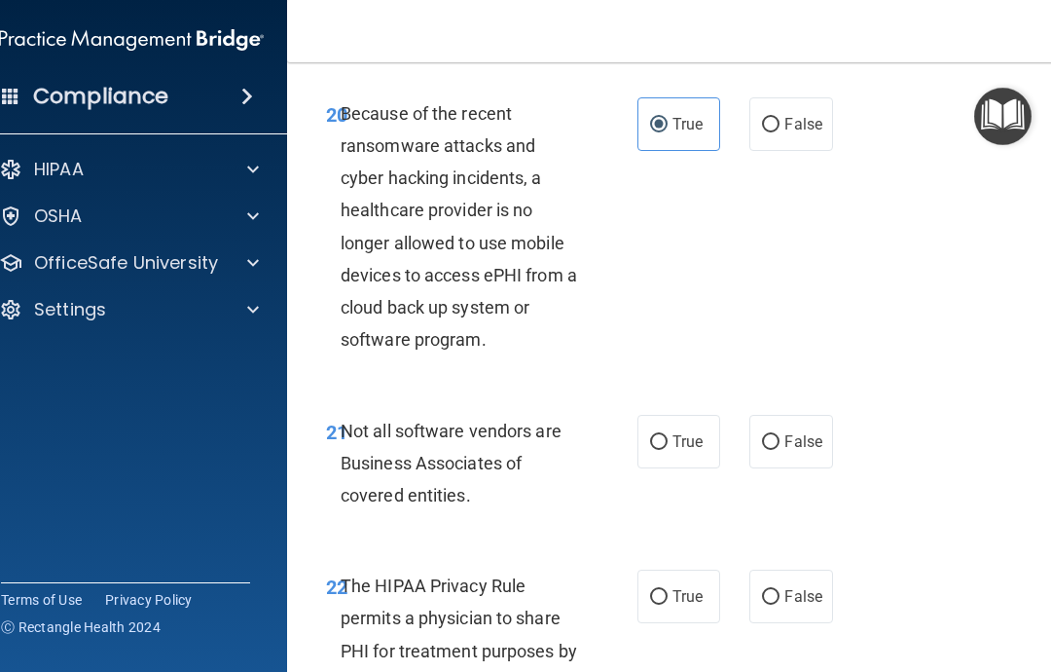
scroll to position [4629, 0]
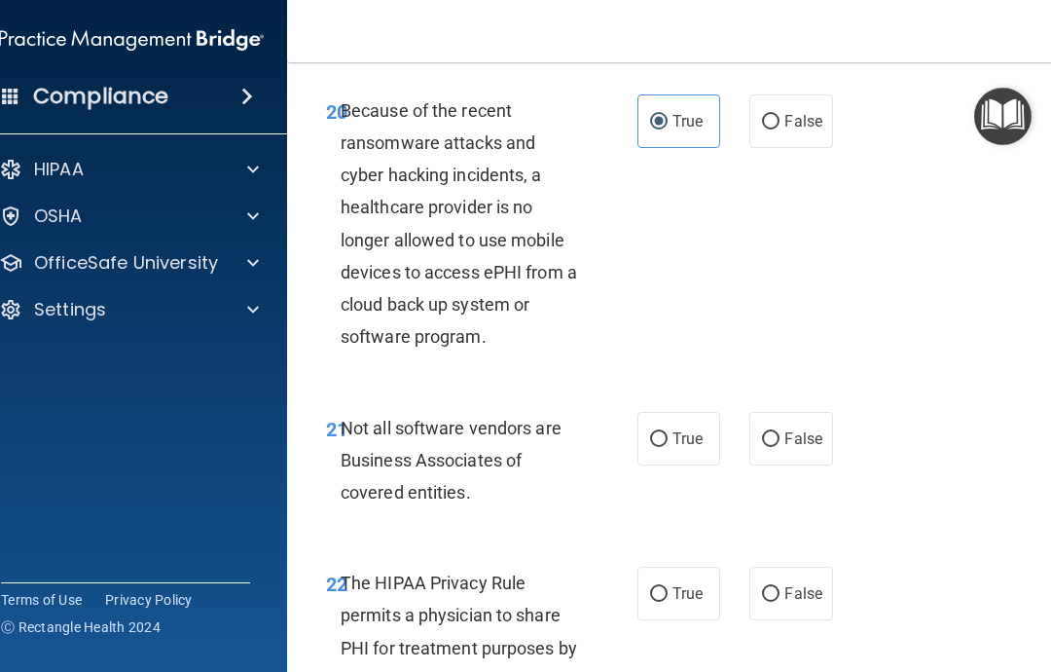
click at [685, 430] on label "True" at bounding box center [678, 439] width 83 height 54
click at [668, 432] on input "True" at bounding box center [659, 439] width 18 height 15
radio input "true"
click at [676, 582] on label "True" at bounding box center [678, 593] width 83 height 54
click at [668, 587] on input "True" at bounding box center [659, 594] width 18 height 15
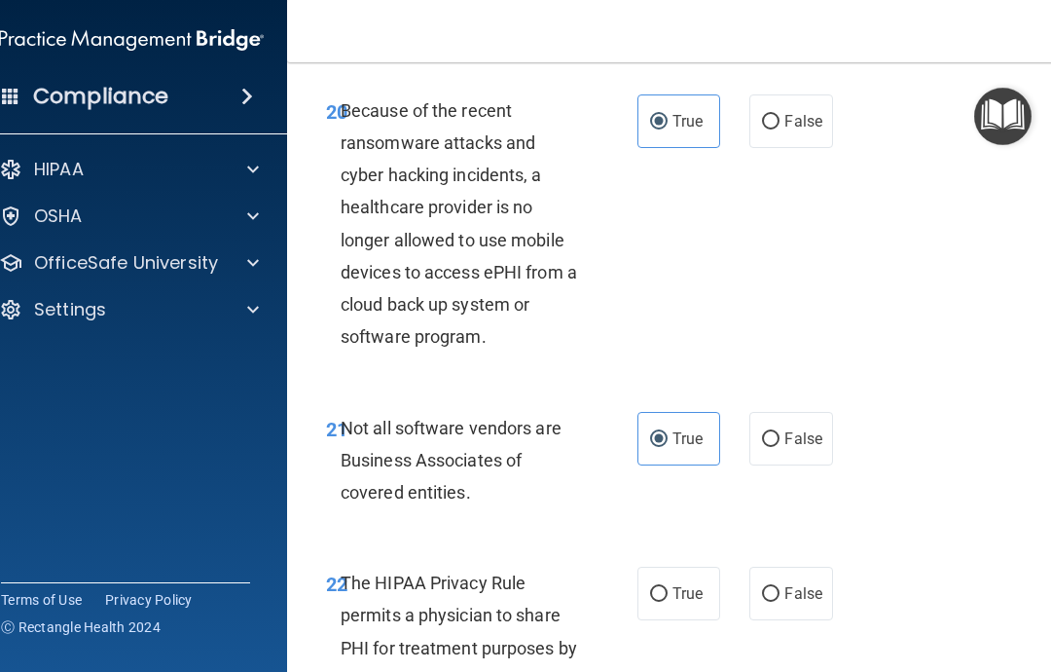
radio input "true"
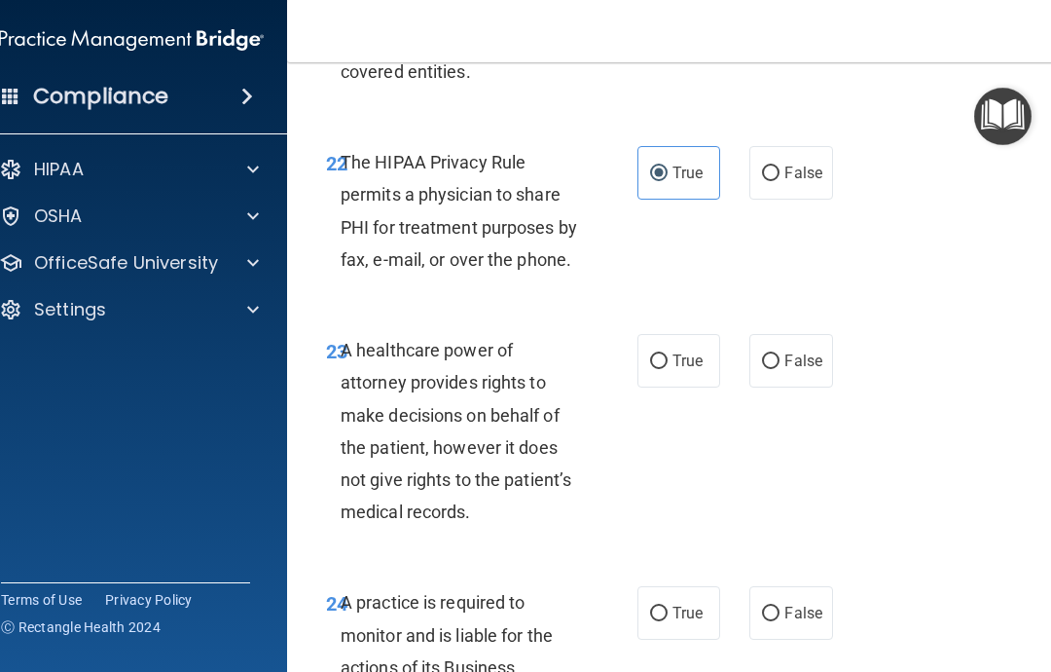
scroll to position [5048, 0]
click at [661, 355] on input "True" at bounding box center [659, 362] width 18 height 15
radio input "true"
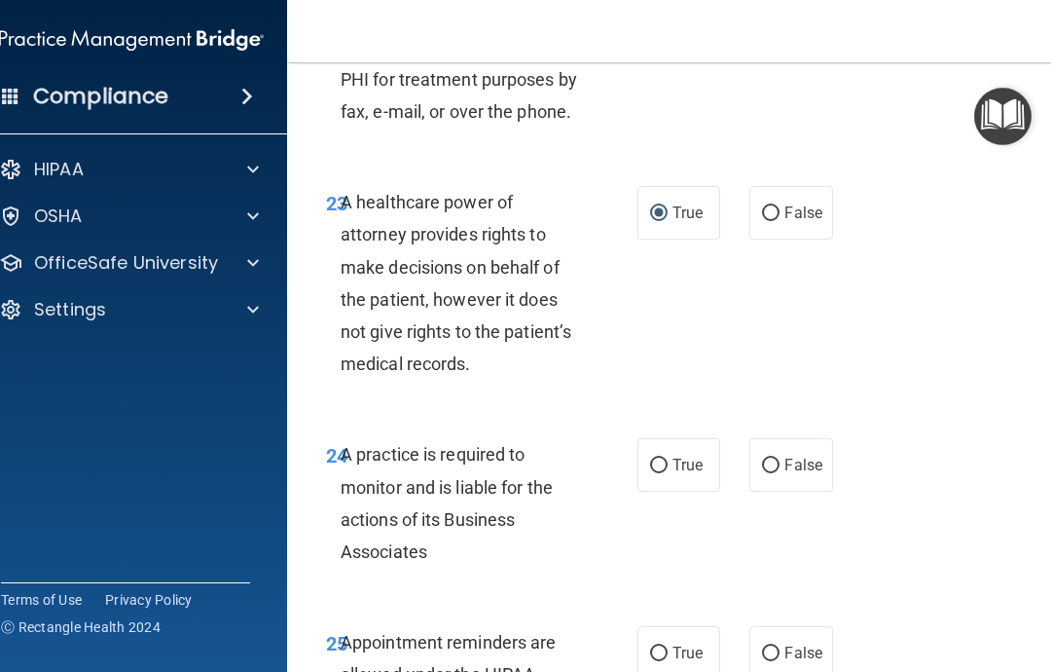
click at [666, 458] on input "True" at bounding box center [659, 465] width 18 height 15
radio input "true"
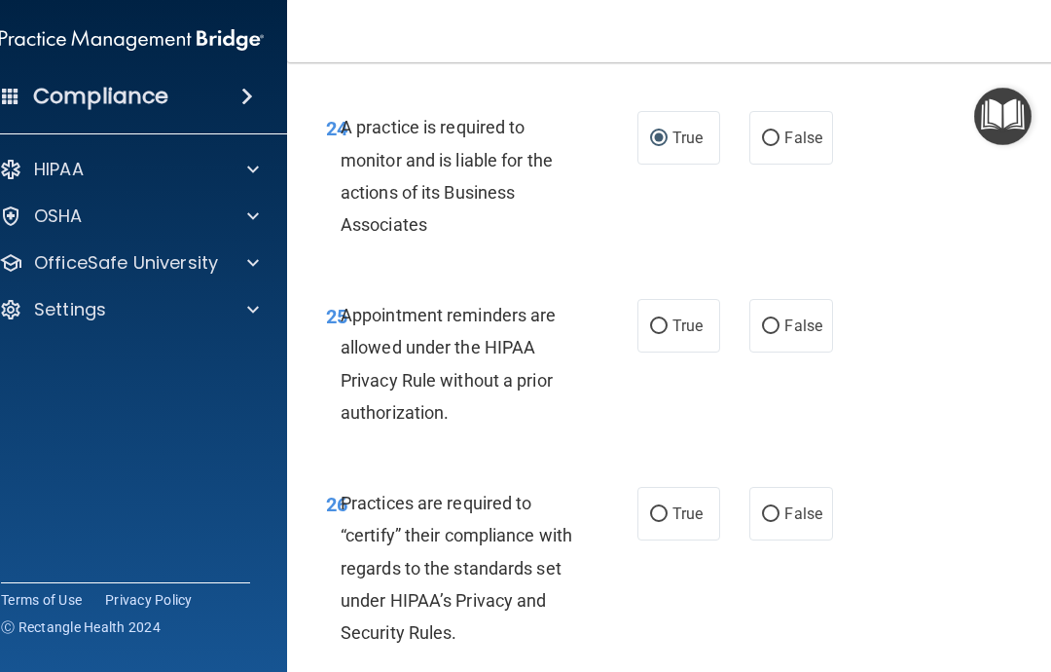
scroll to position [5523, 0]
click at [678, 300] on label "True" at bounding box center [678, 327] width 83 height 54
click at [668, 320] on input "True" at bounding box center [659, 327] width 18 height 15
radio input "true"
click at [666, 508] on input "True" at bounding box center [659, 515] width 18 height 15
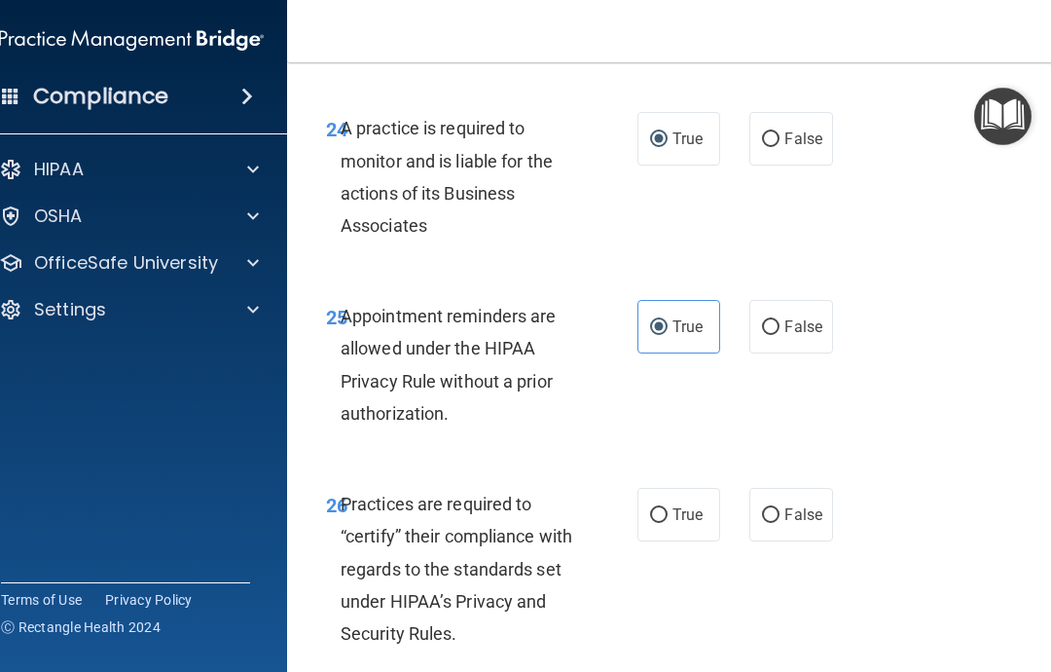
radio input "true"
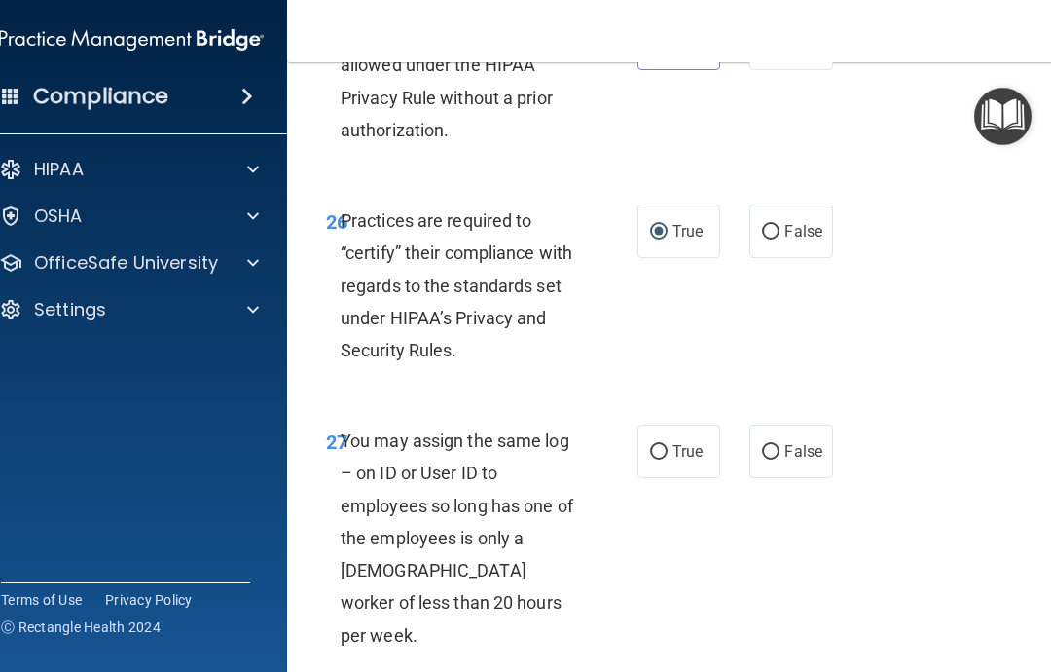
scroll to position [5840, 0]
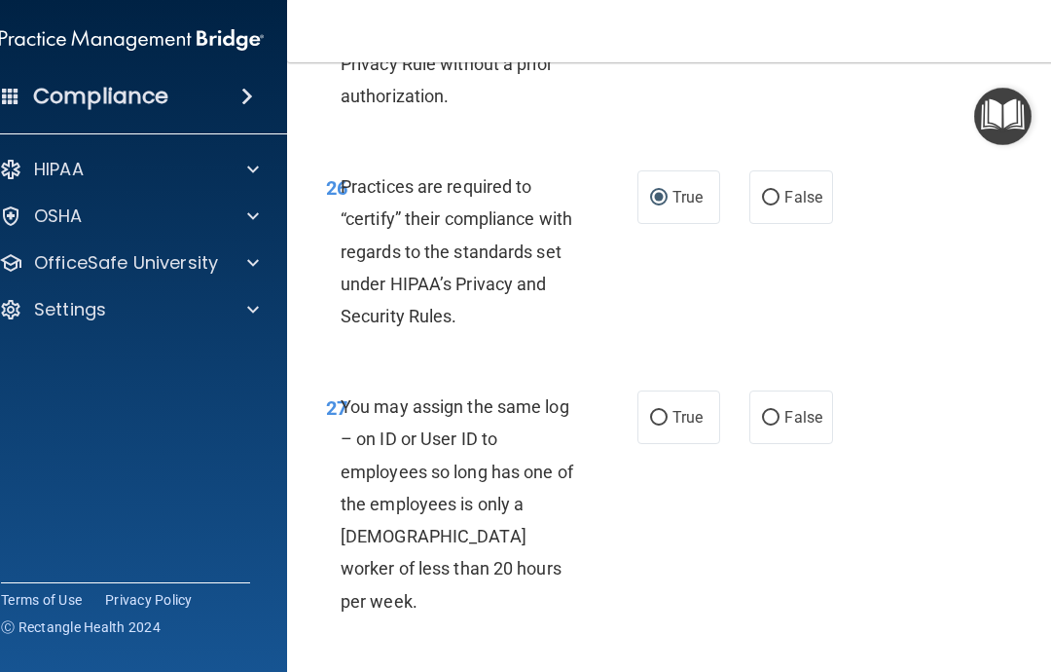
click at [694, 402] on label "True" at bounding box center [678, 417] width 83 height 54
click at [668, 411] on input "True" at bounding box center [659, 418] width 18 height 15
radio input "true"
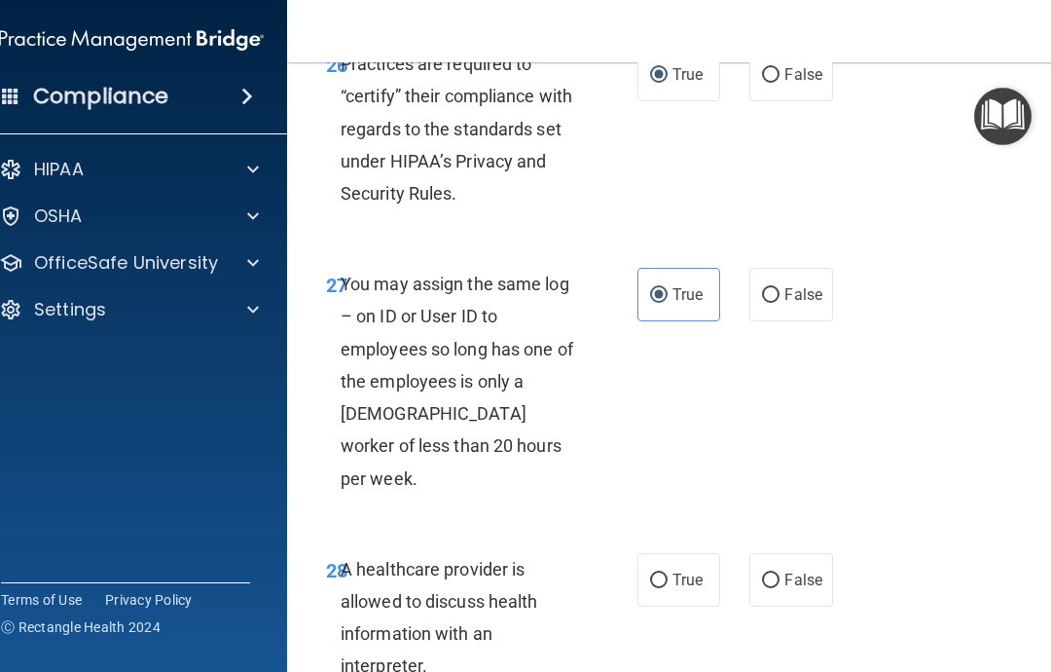
scroll to position [5967, 0]
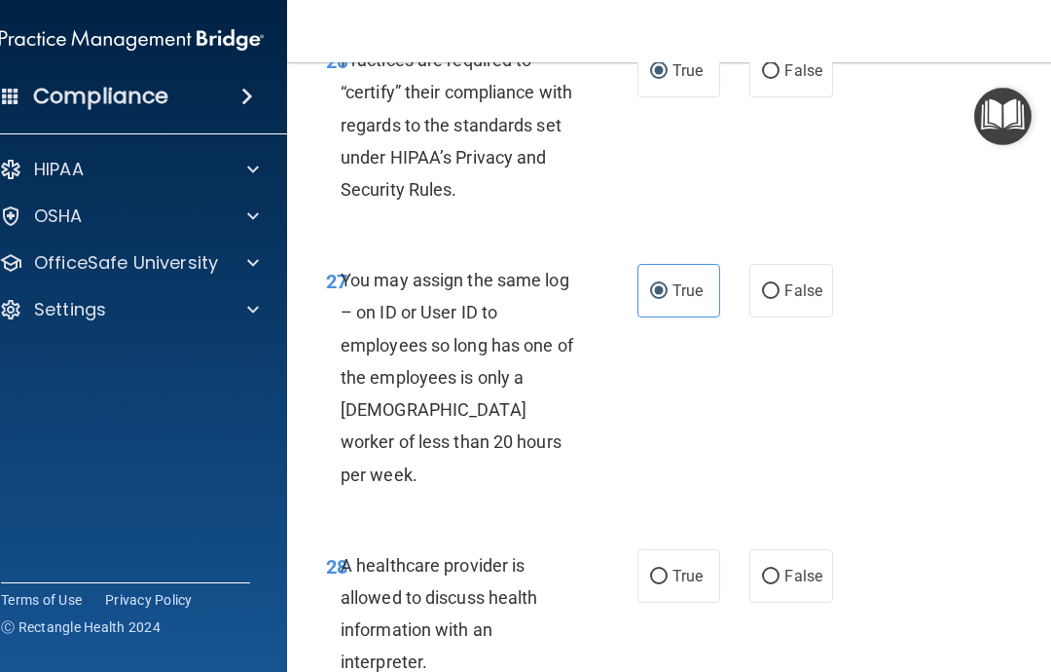
click at [687, 566] on span "True" at bounding box center [687, 575] width 30 height 18
click at [668, 569] on input "True" at bounding box center [659, 576] width 18 height 15
radio input "true"
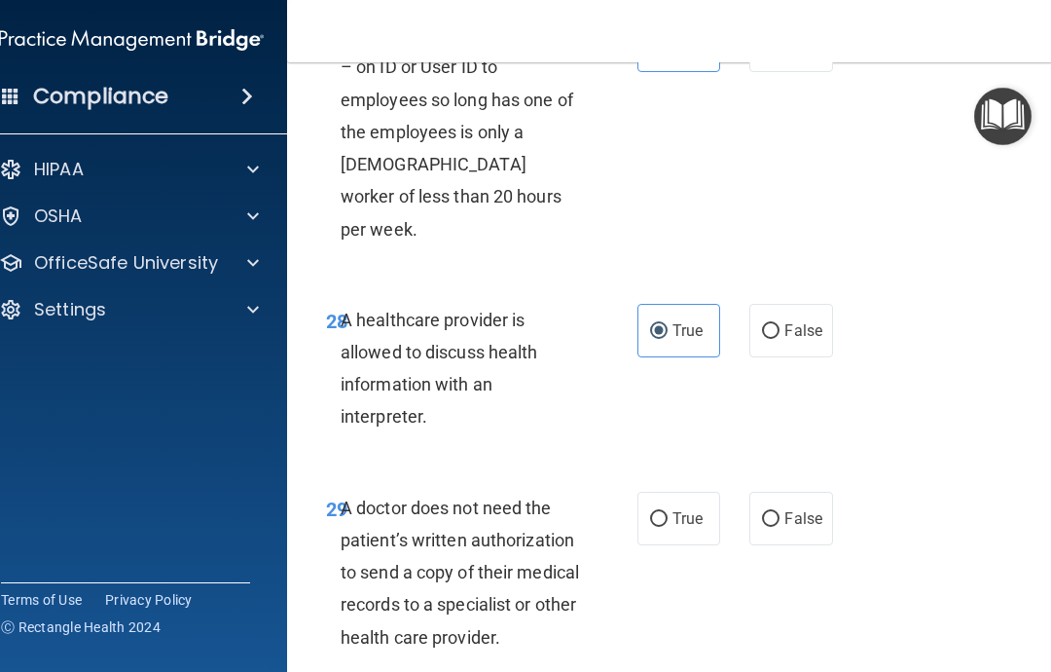
scroll to position [6213, 0]
click at [672, 490] on label "True" at bounding box center [678, 517] width 83 height 54
click at [668, 511] on input "True" at bounding box center [659, 518] width 18 height 15
radio input "true"
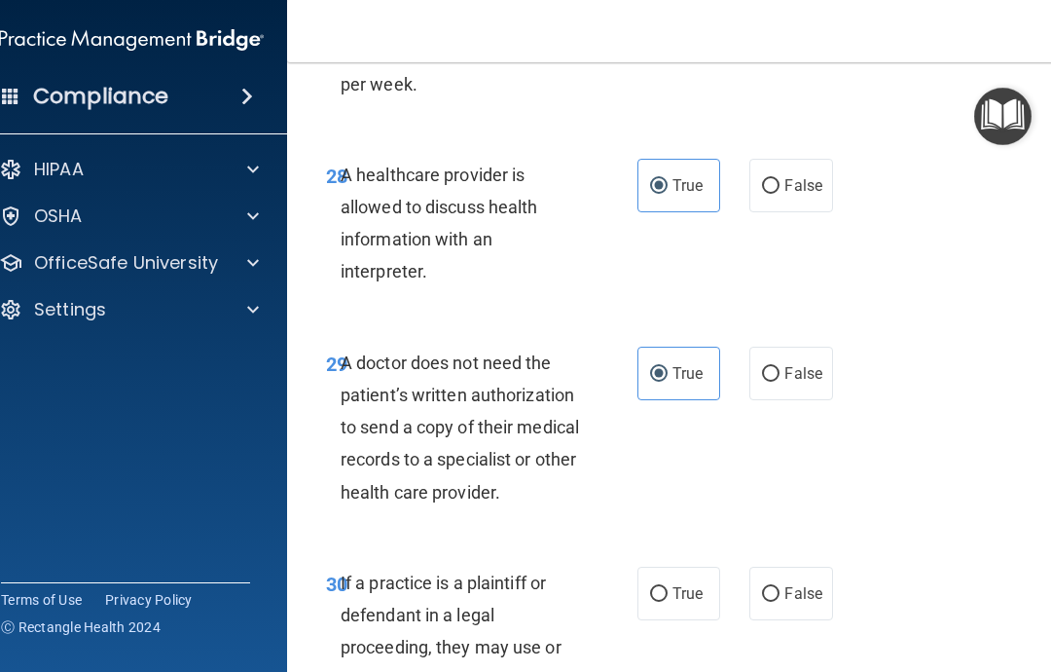
click at [677, 566] on label "True" at bounding box center [678, 593] width 83 height 54
click at [668, 587] on input "True" at bounding box center [659, 594] width 18 height 15
radio input "true"
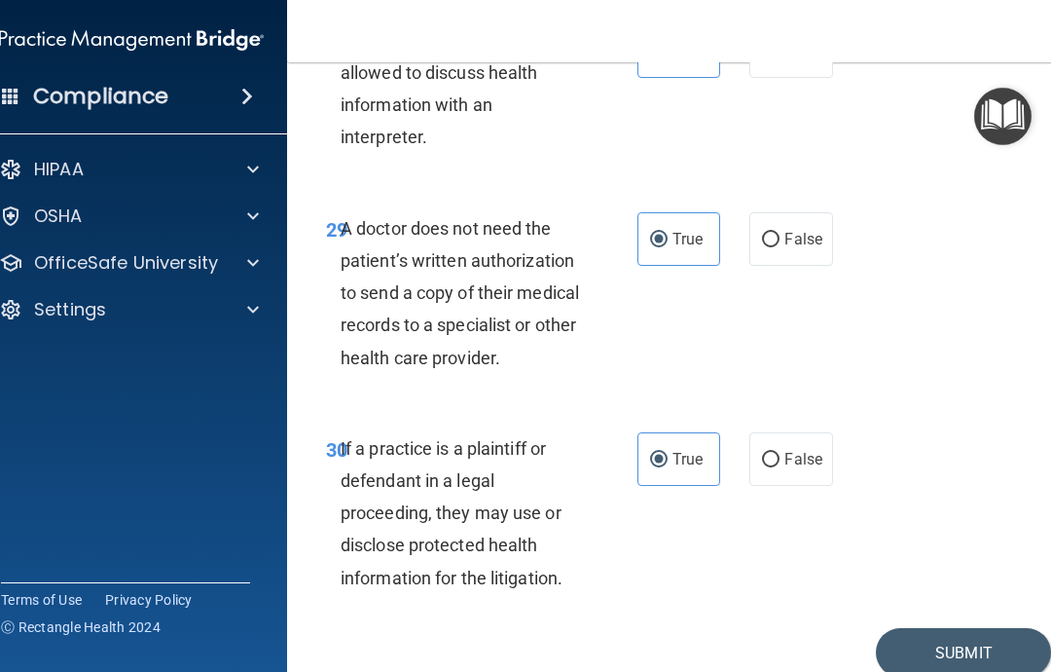
scroll to position [6498, 0]
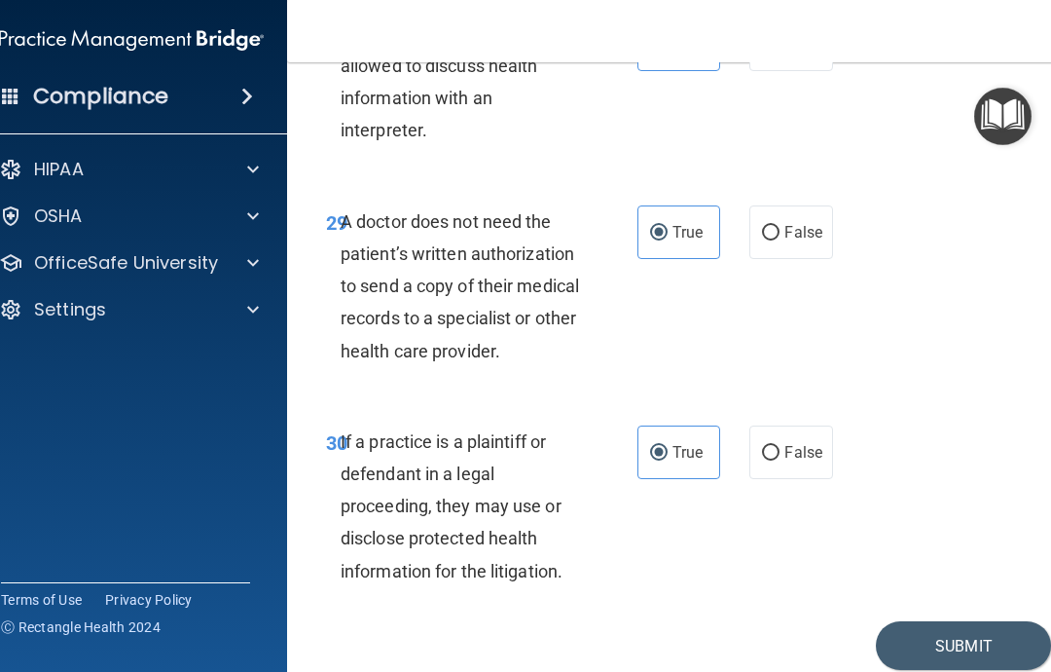
click at [963, 621] on button "Submit" at bounding box center [963, 646] width 175 height 50
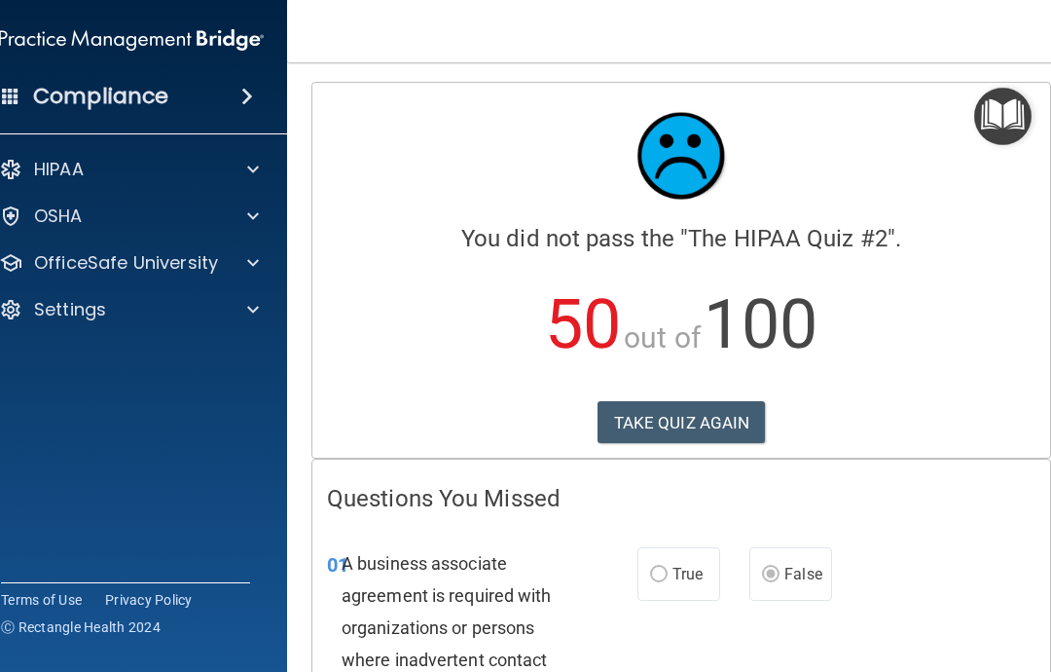
click at [696, 424] on button "TAKE QUIZ AGAIN" at bounding box center [682, 422] width 168 height 43
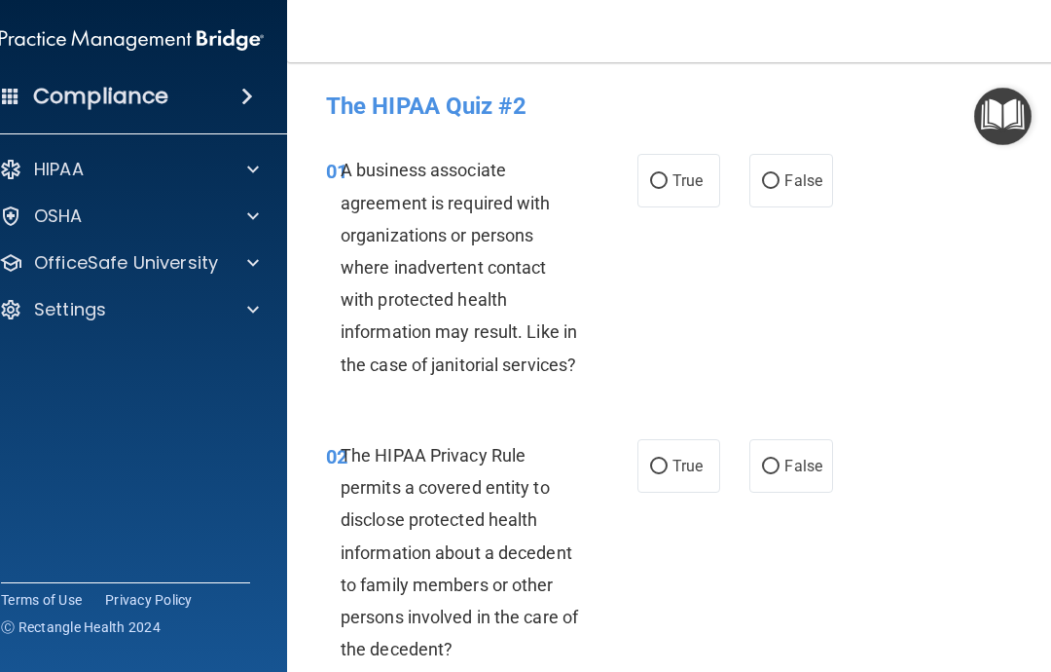
click at [810, 174] on span "False" at bounding box center [803, 180] width 38 height 18
click at [780, 174] on input "False" at bounding box center [771, 181] width 18 height 15
radio input "true"
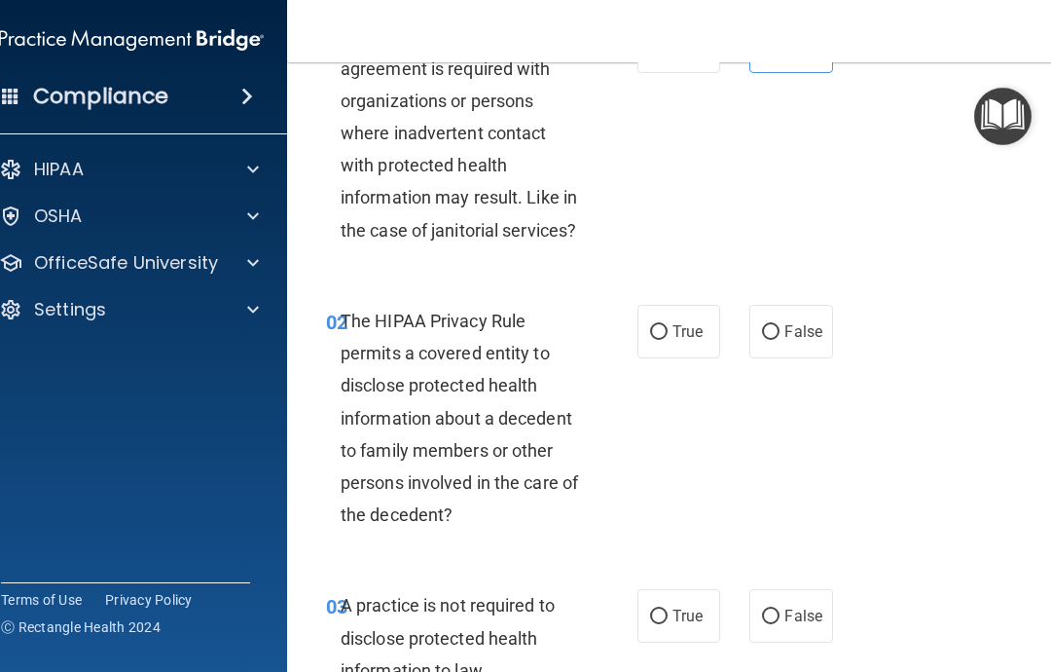
click at [699, 351] on label "True" at bounding box center [678, 332] width 83 height 54
click at [668, 340] on input "True" at bounding box center [659, 332] width 18 height 15
radio input "true"
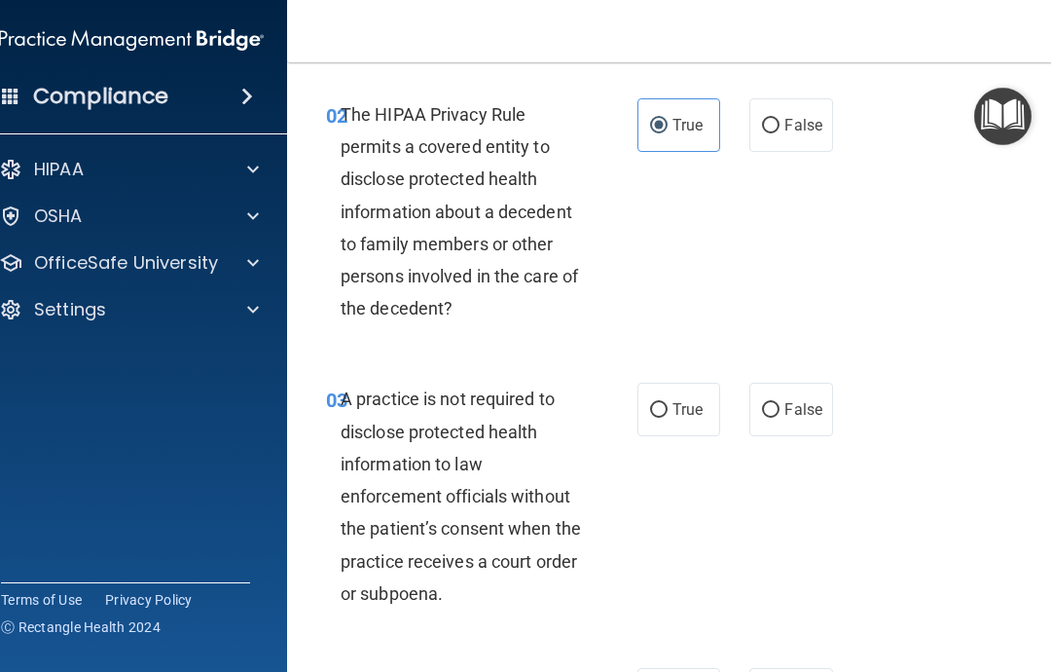
click at [800, 412] on span "False" at bounding box center [803, 409] width 38 height 18
click at [780, 412] on input "False" at bounding box center [771, 410] width 18 height 15
radio input "true"
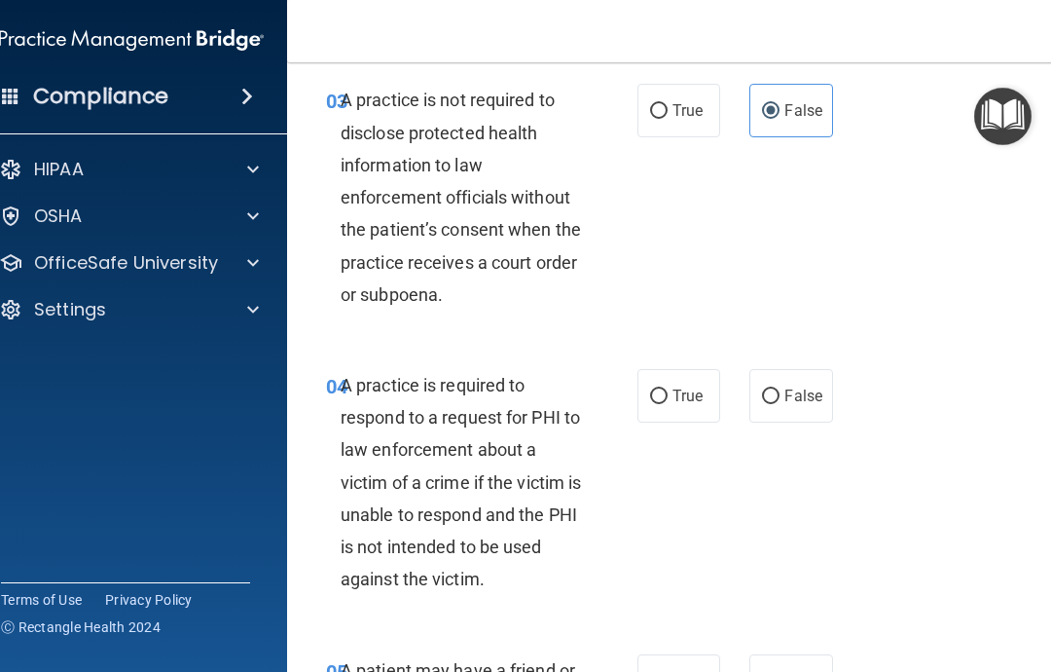
scroll to position [641, 0]
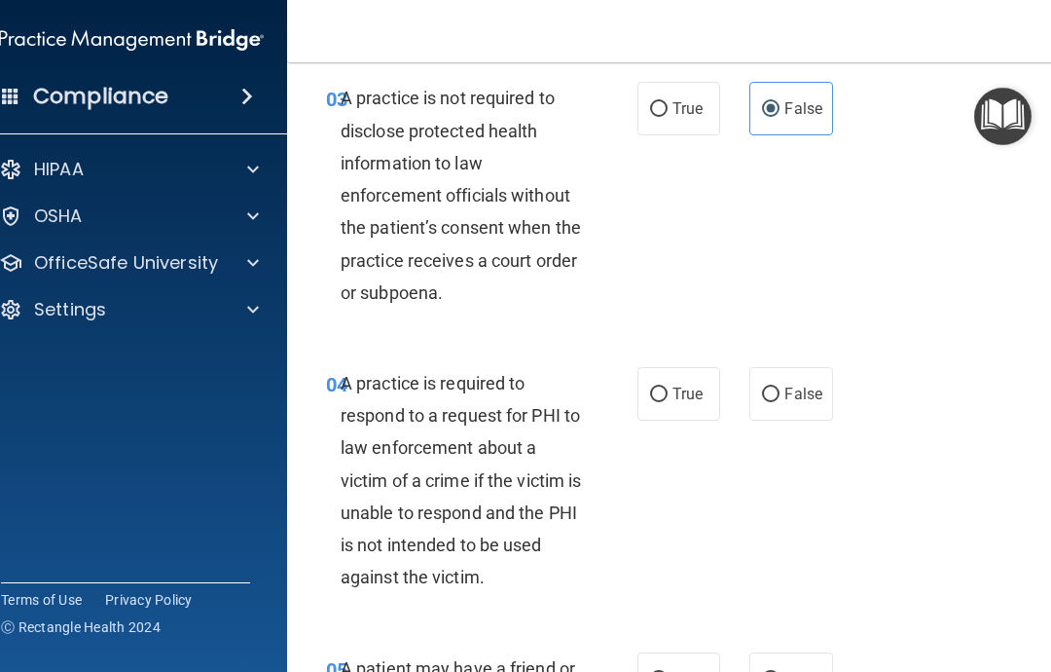
click at [685, 399] on label "True" at bounding box center [678, 394] width 83 height 54
click at [668, 399] on input "True" at bounding box center [659, 394] width 18 height 15
radio input "true"
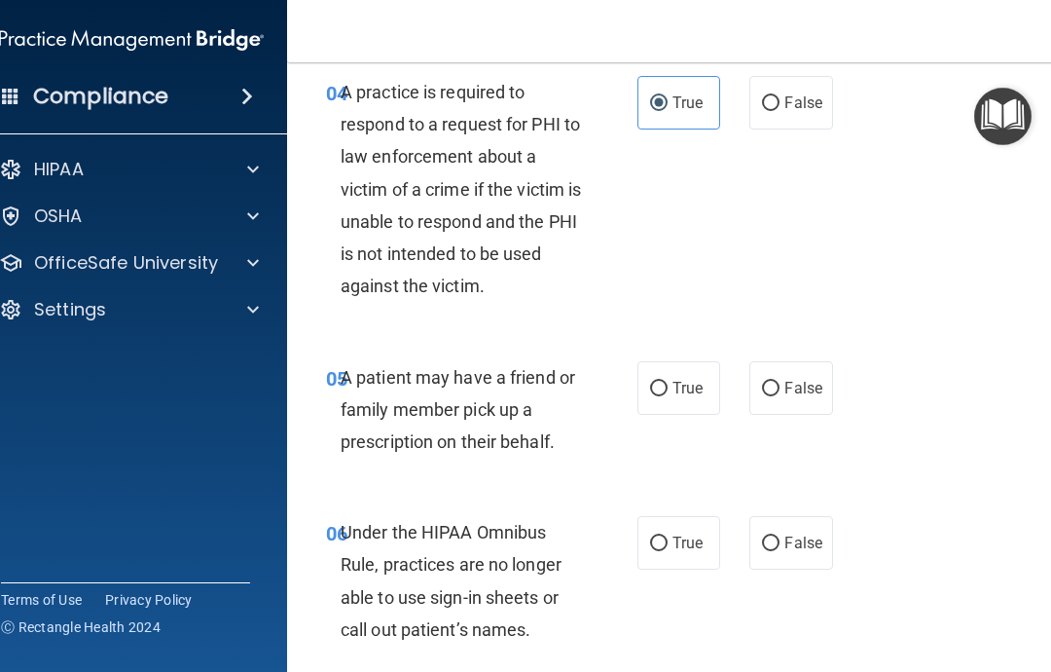
scroll to position [941, 0]
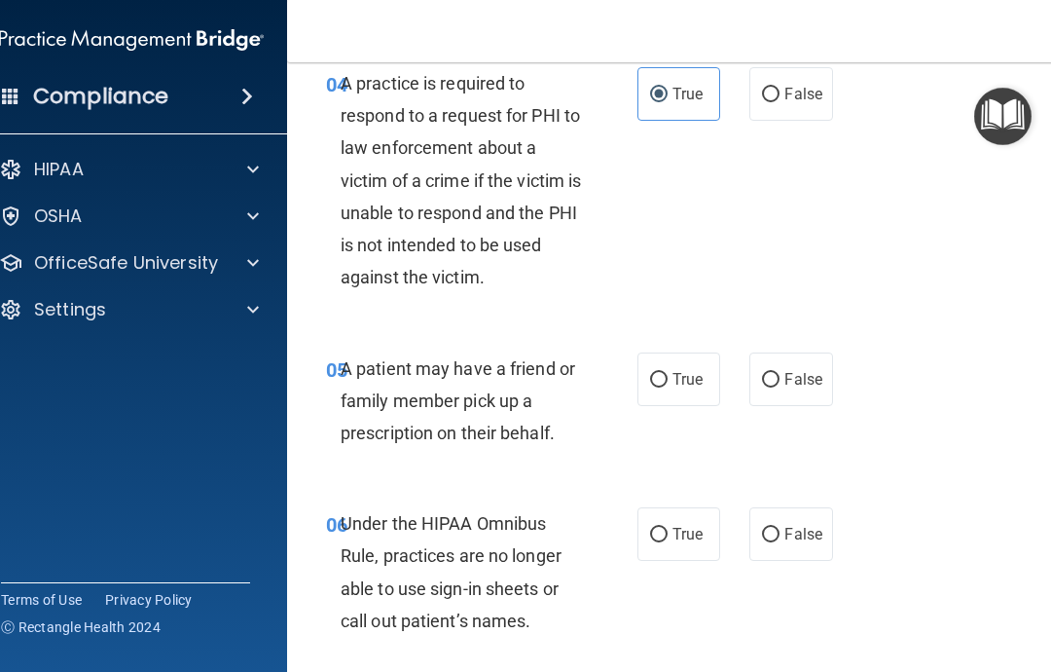
click at [687, 389] on label "True" at bounding box center [678, 379] width 83 height 54
click at [668, 387] on input "True" at bounding box center [659, 380] width 18 height 15
radio input "true"
click at [806, 532] on span "False" at bounding box center [803, 534] width 38 height 18
click at [780, 532] on input "False" at bounding box center [771, 534] width 18 height 15
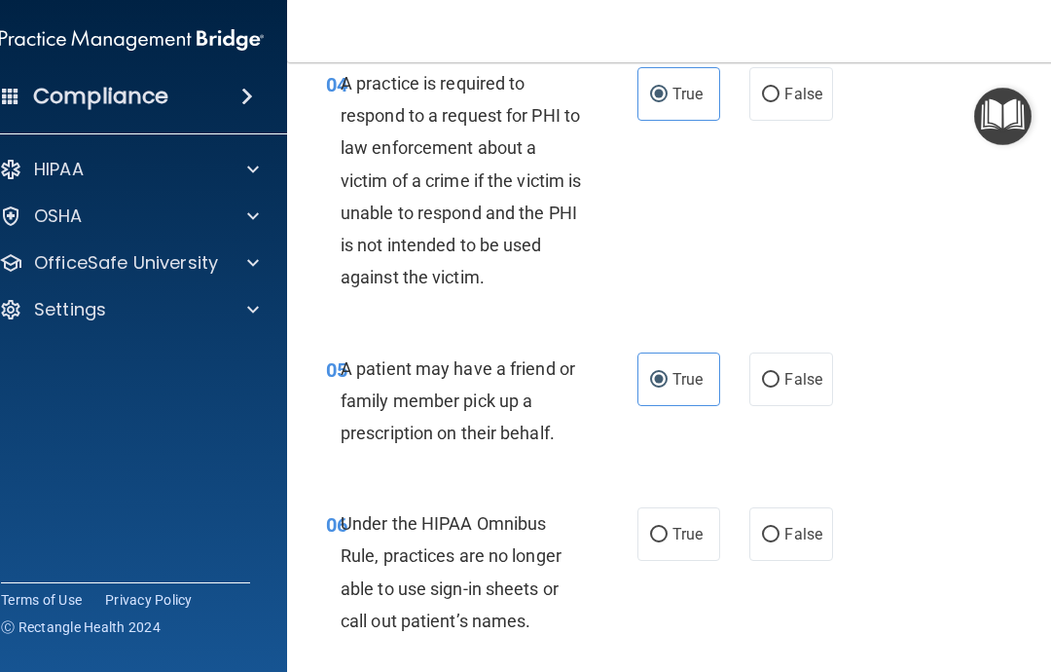
radio input "true"
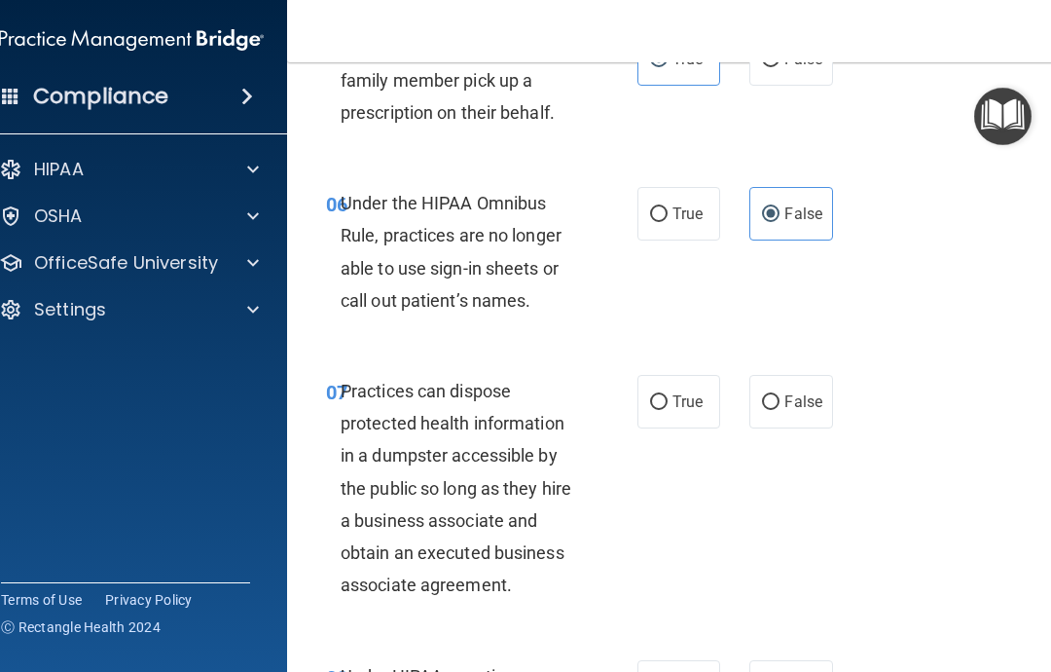
click at [798, 416] on label "False" at bounding box center [790, 402] width 83 height 54
click at [780, 410] on input "False" at bounding box center [771, 402] width 18 height 15
radio input "true"
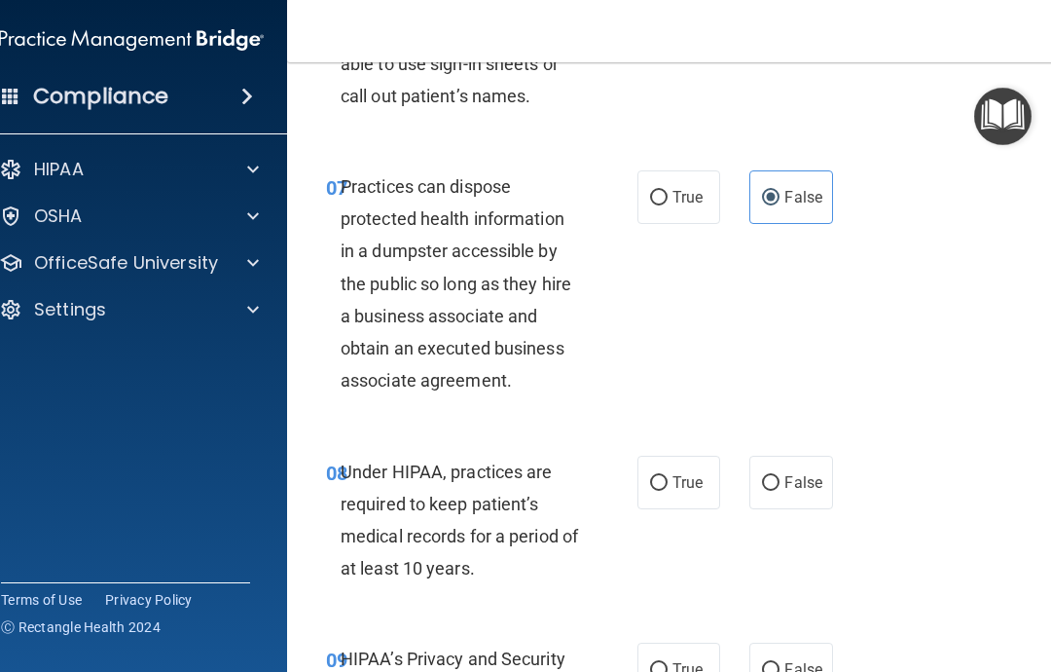
click at [807, 483] on label "False" at bounding box center [790, 482] width 83 height 54
click at [780, 483] on input "False" at bounding box center [771, 483] width 18 height 15
radio input "true"
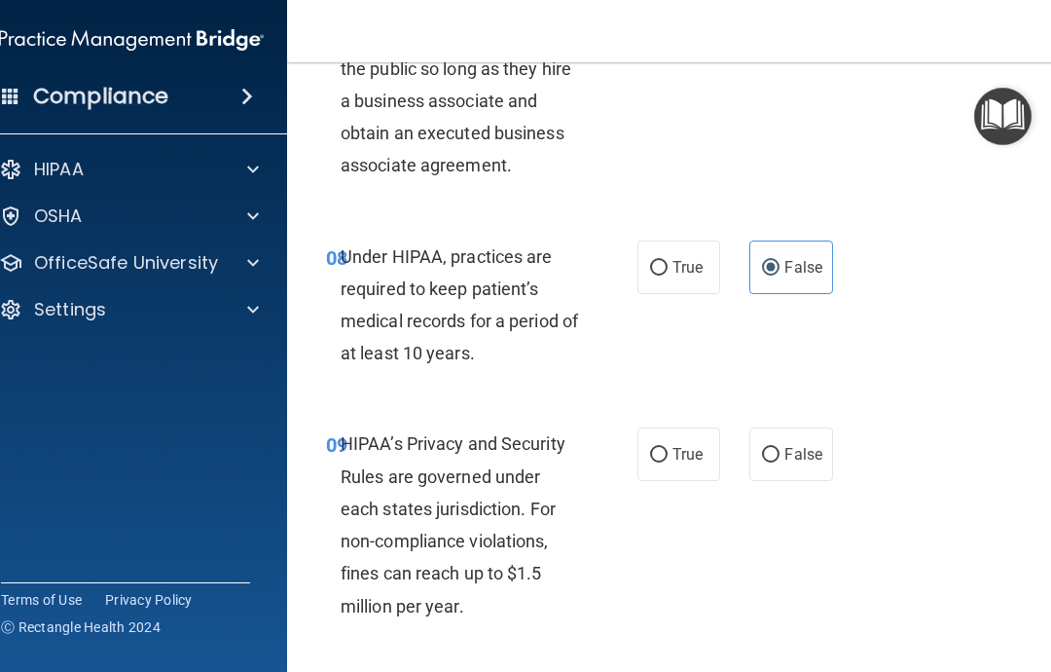
click at [800, 460] on label "False" at bounding box center [790, 454] width 83 height 54
click at [780, 460] on input "False" at bounding box center [771, 455] width 18 height 15
radio input "true"
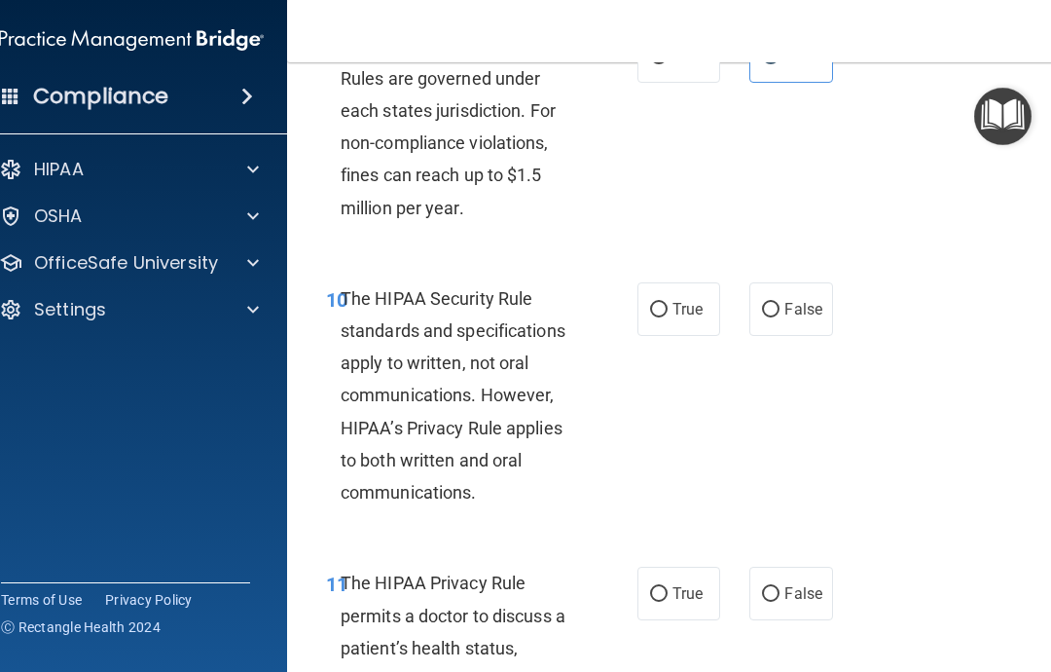
scroll to position [2088, 0]
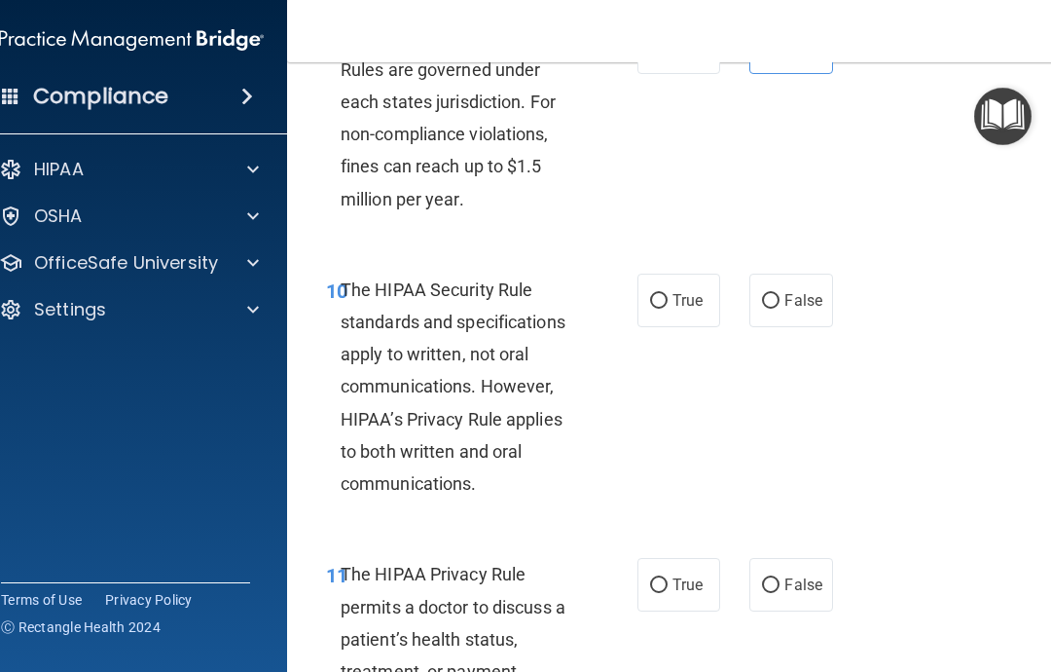
click at [682, 297] on span "True" at bounding box center [687, 300] width 30 height 18
click at [668, 297] on input "True" at bounding box center [659, 301] width 18 height 15
radio input "true"
click at [664, 578] on input "True" at bounding box center [659, 585] width 18 height 15
radio input "true"
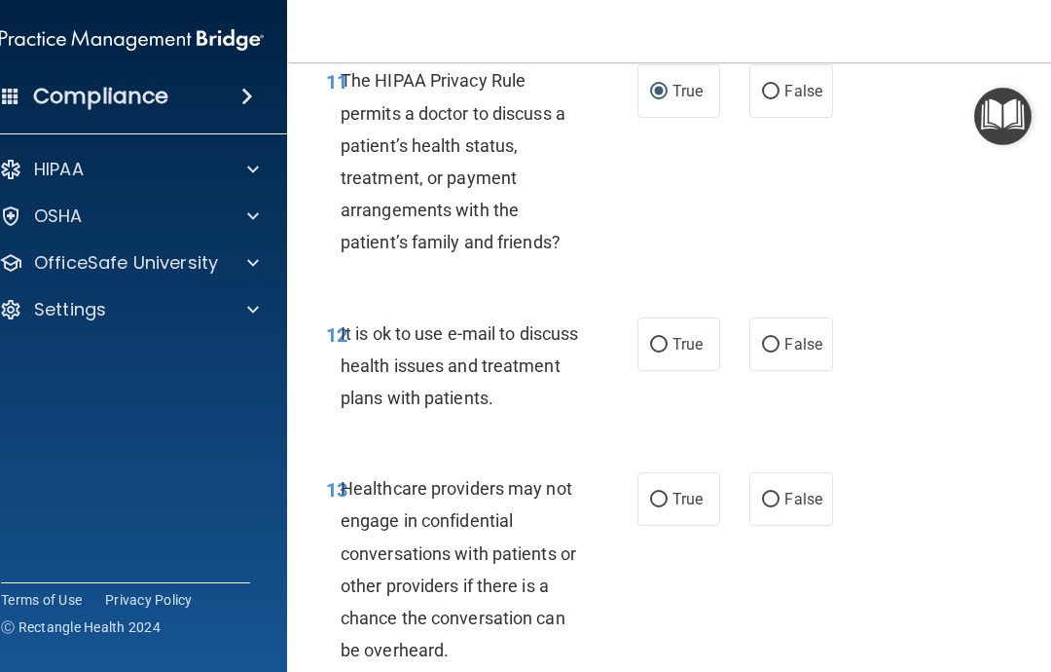
scroll to position [2597, 0]
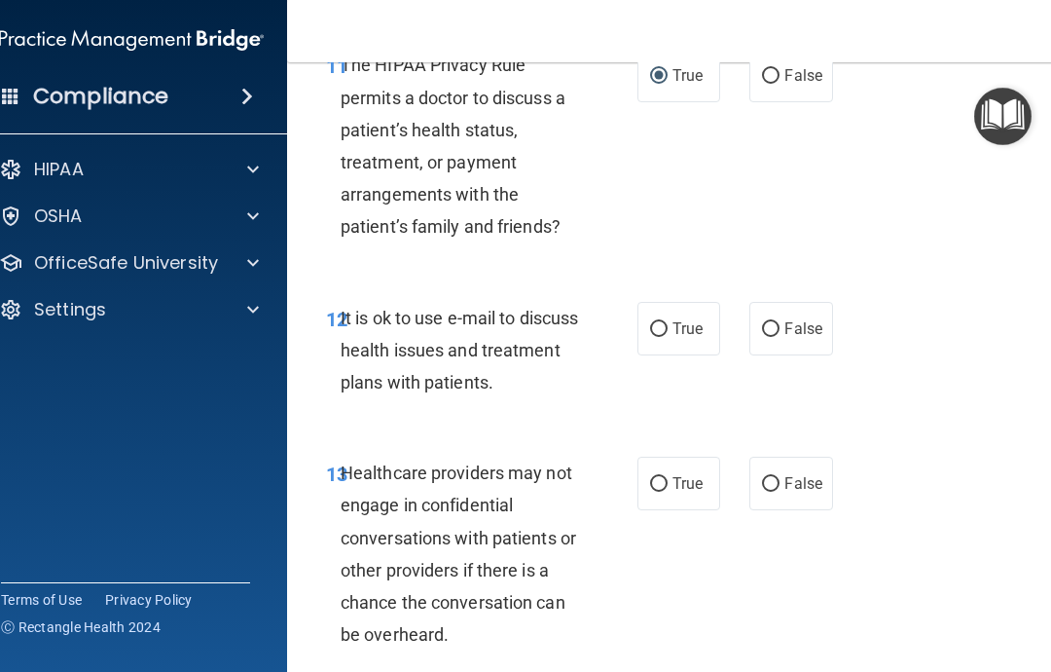
click at [680, 327] on label "True" at bounding box center [678, 329] width 83 height 54
click at [668, 327] on input "True" at bounding box center [659, 329] width 18 height 15
radio input "true"
click at [819, 474] on span "False" at bounding box center [803, 483] width 38 height 18
click at [780, 477] on input "False" at bounding box center [771, 484] width 18 height 15
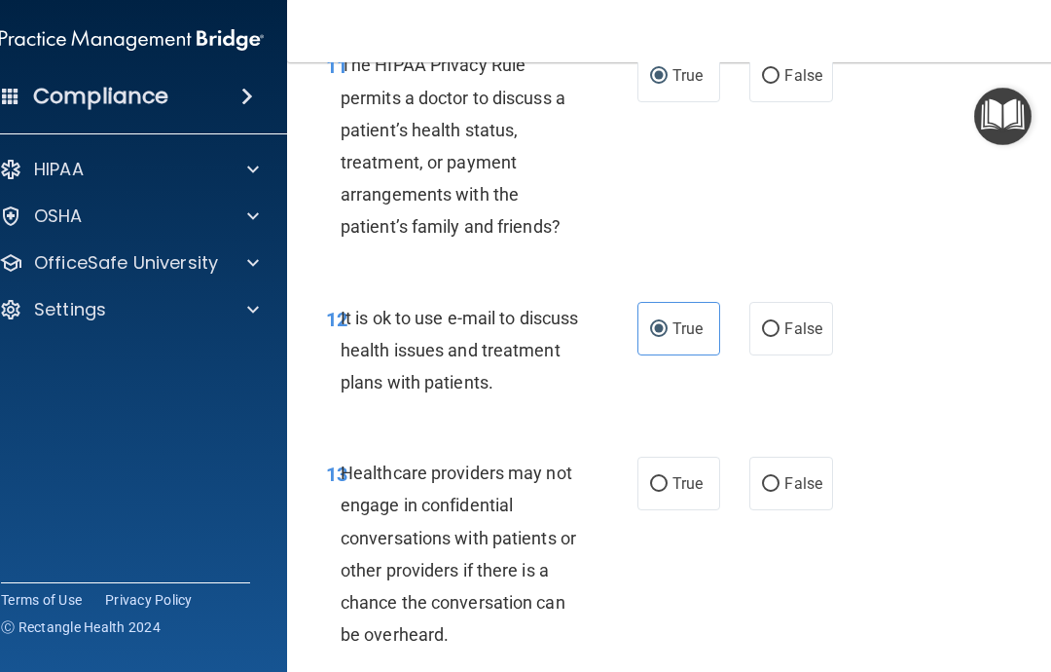
radio input "true"
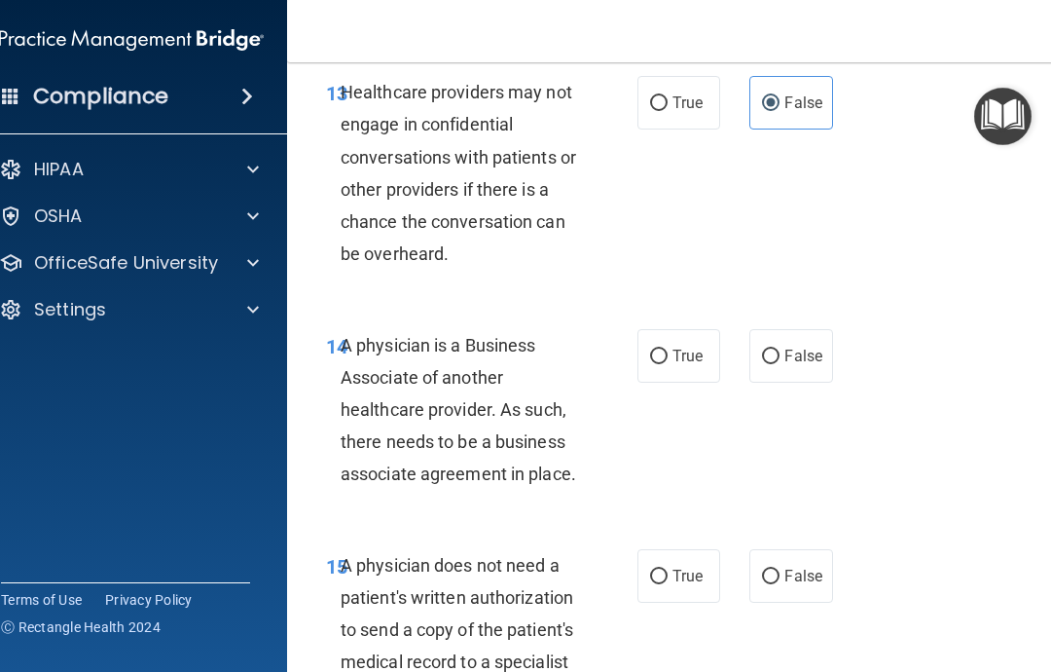
scroll to position [2997, 0]
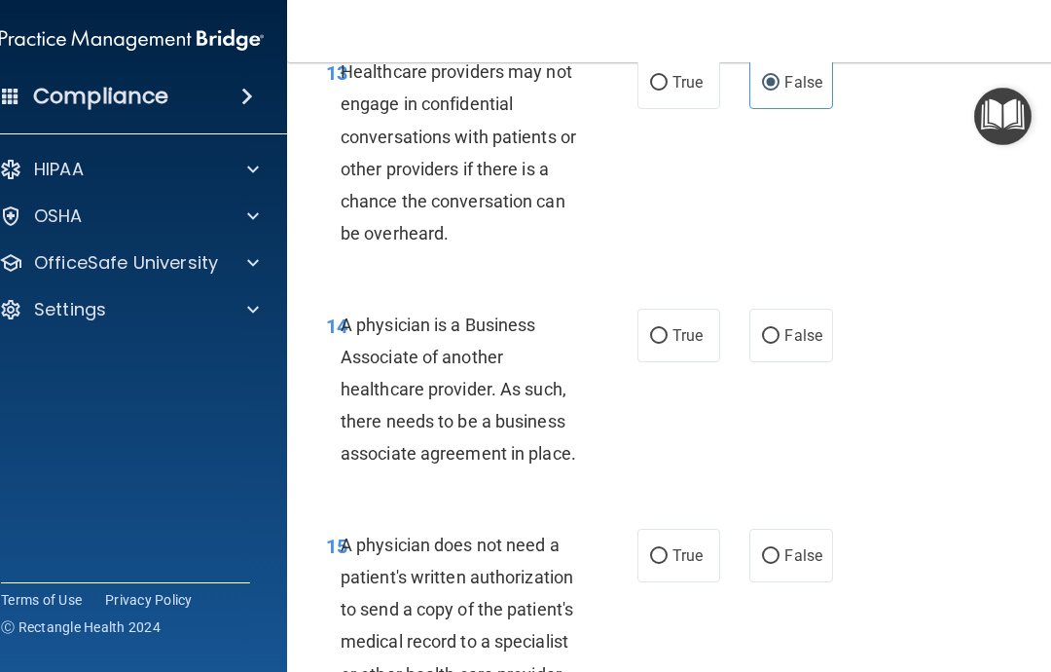
click at [779, 343] on label "False" at bounding box center [790, 336] width 83 height 54
click at [779, 343] on input "False" at bounding box center [771, 336] width 18 height 15
radio input "true"
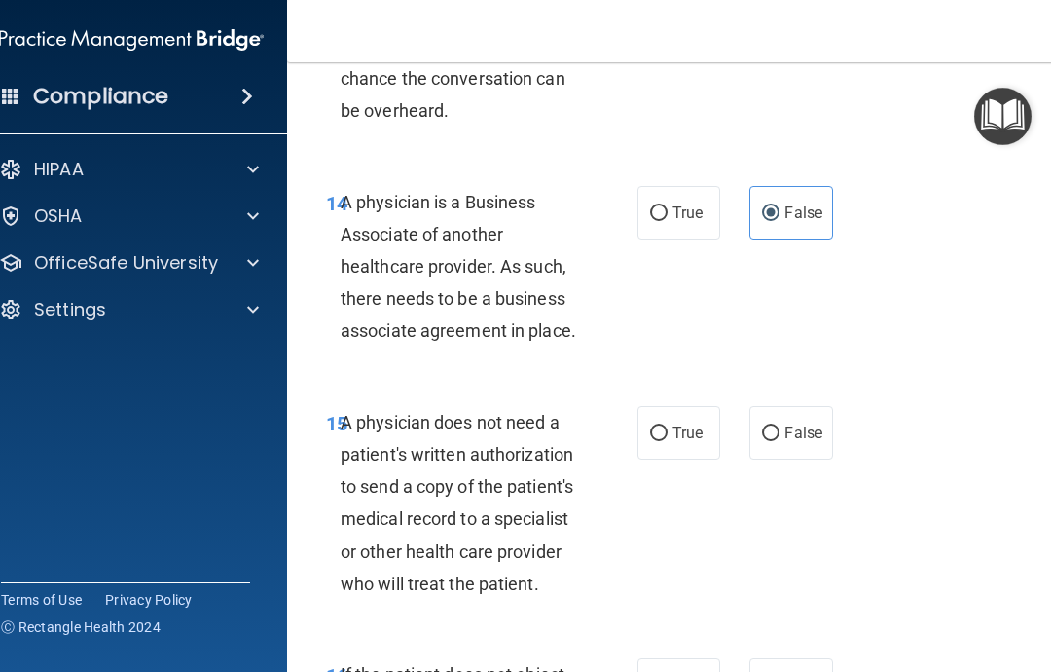
click at [704, 430] on label "True" at bounding box center [678, 433] width 83 height 54
click at [668, 430] on input "True" at bounding box center [659, 433] width 18 height 15
radio input "true"
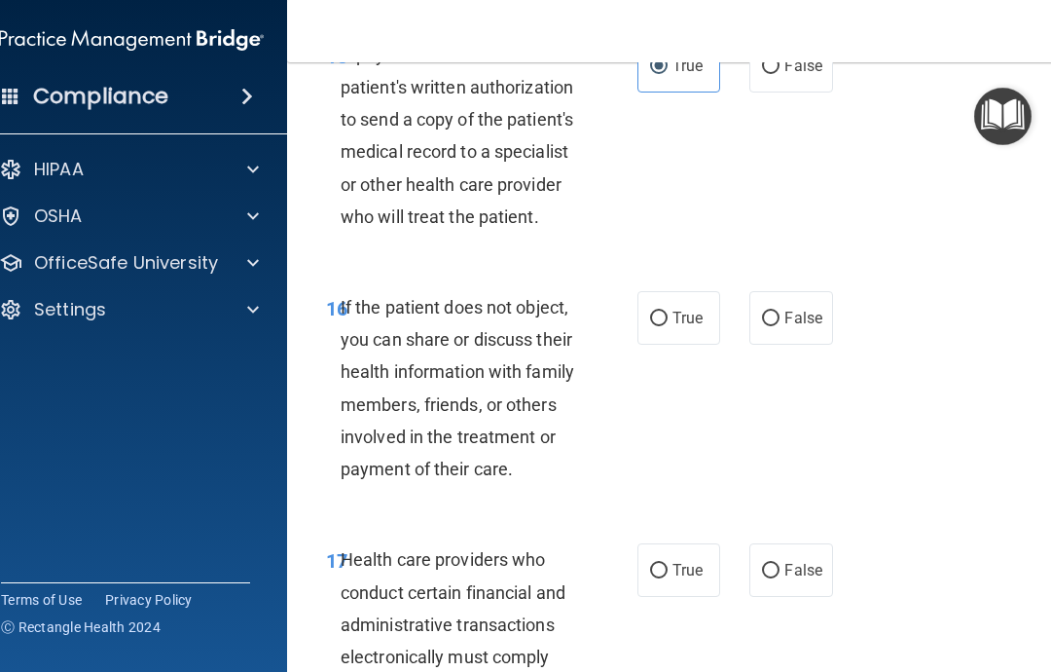
scroll to position [3498, 0]
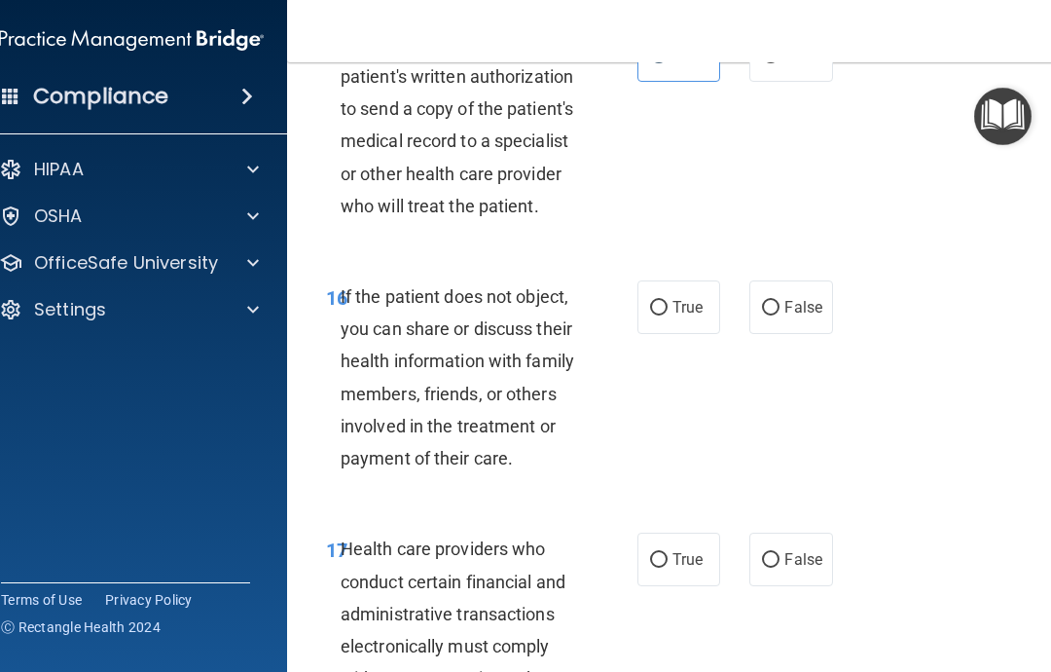
click at [674, 307] on label "True" at bounding box center [678, 307] width 83 height 54
click at [668, 307] on input "True" at bounding box center [659, 308] width 18 height 15
radio input "true"
click at [666, 553] on input "True" at bounding box center [659, 560] width 18 height 15
radio input "true"
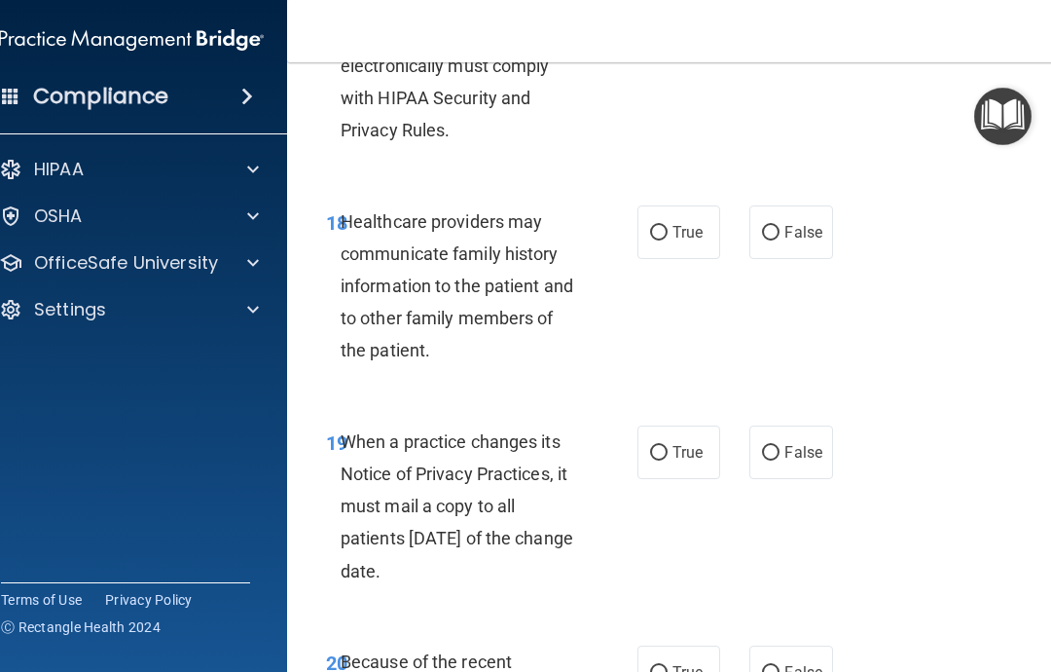
scroll to position [4083, 0]
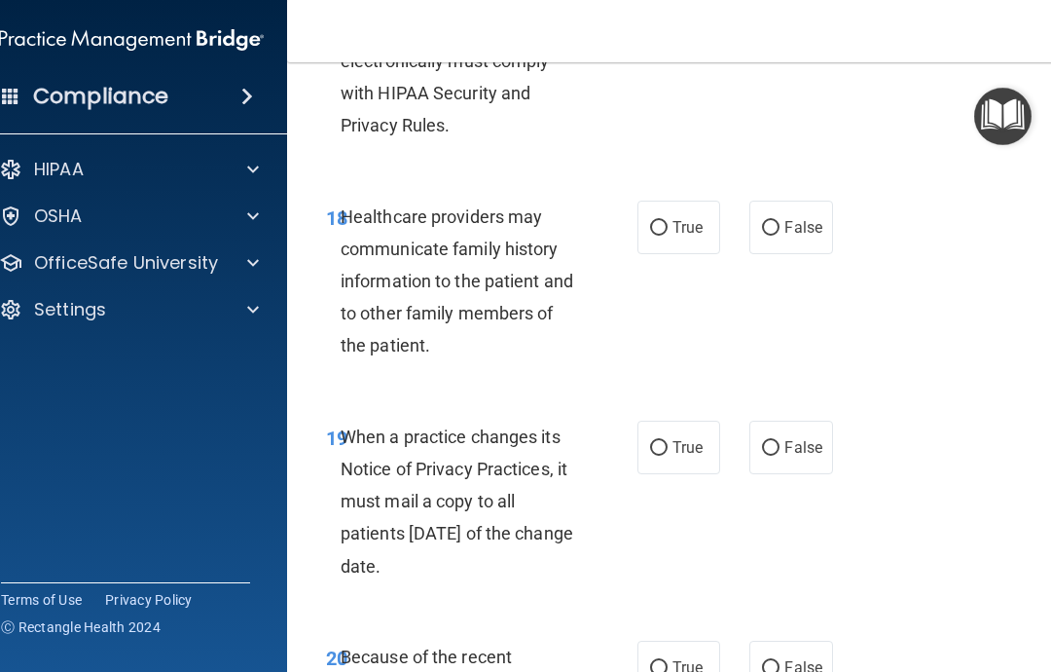
click at [771, 222] on label "False" at bounding box center [790, 227] width 83 height 54
click at [771, 222] on input "False" at bounding box center [771, 228] width 18 height 15
radio input "true"
click at [798, 437] on label "False" at bounding box center [790, 447] width 83 height 54
click at [780, 441] on input "False" at bounding box center [771, 448] width 18 height 15
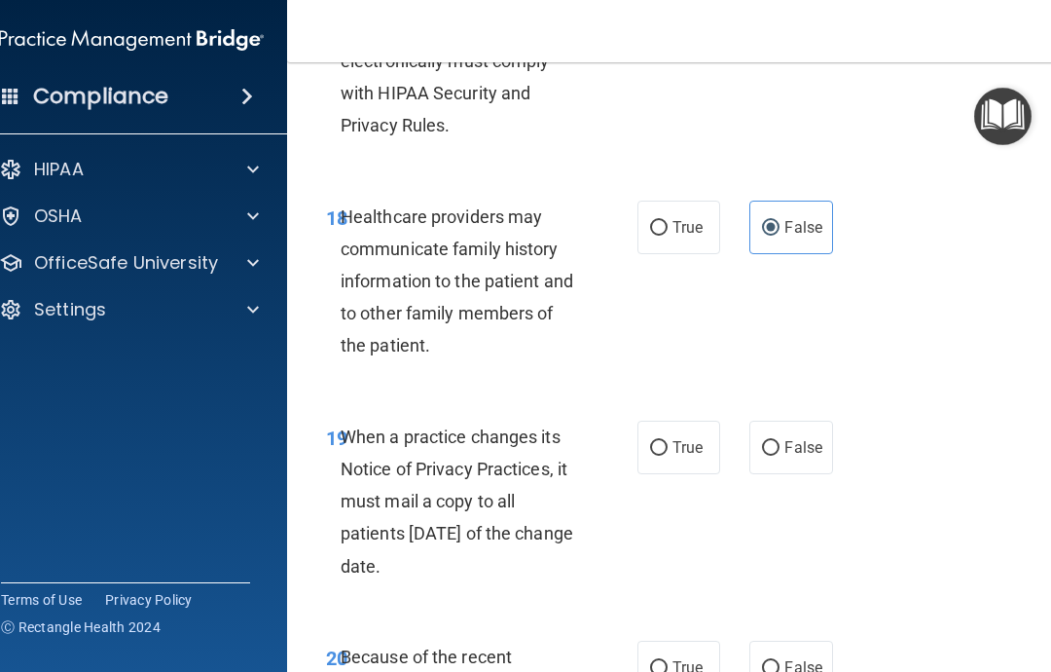
radio input "true"
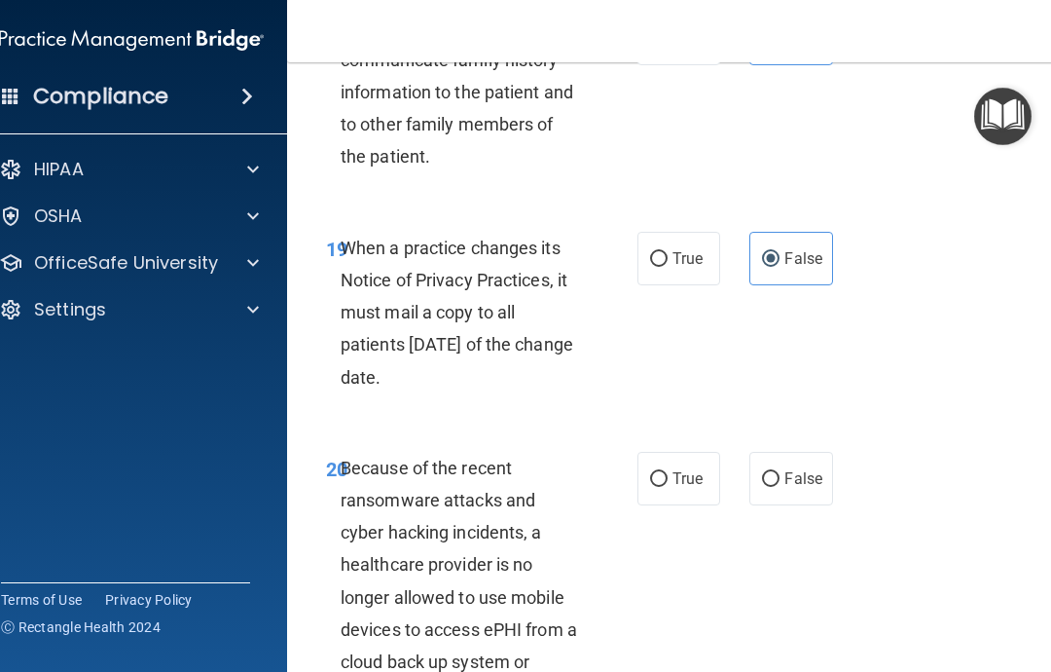
scroll to position [4297, 0]
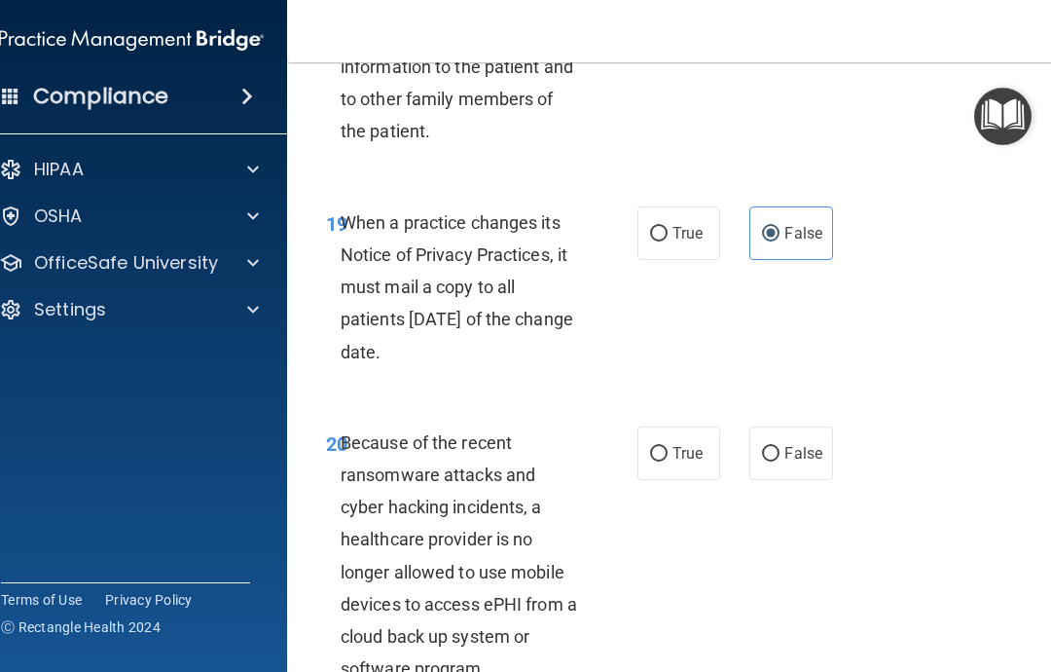
click at [795, 454] on label "False" at bounding box center [790, 453] width 83 height 54
click at [780, 454] on input "False" at bounding box center [771, 454] width 18 height 15
radio input "true"
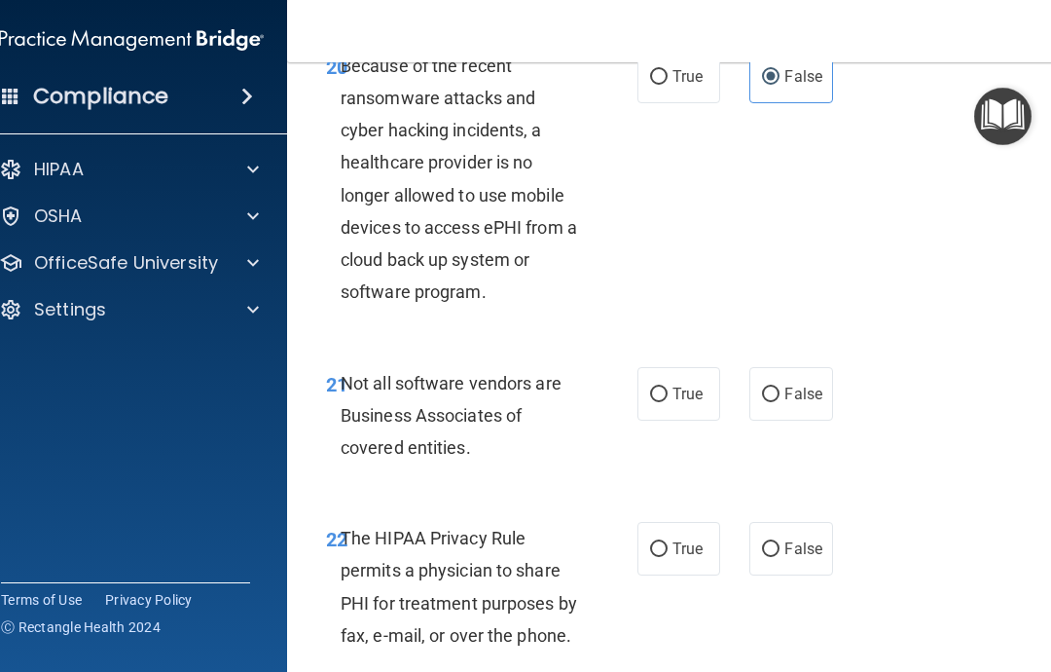
scroll to position [4705, 0]
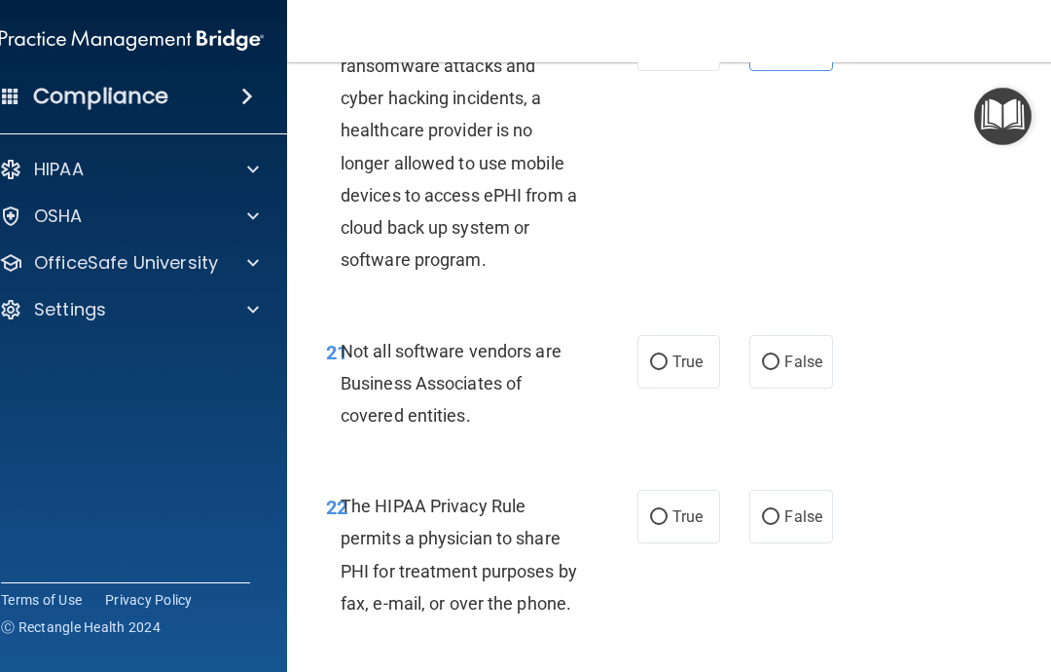
click at [696, 352] on span "True" at bounding box center [687, 361] width 30 height 18
click at [668, 355] on input "True" at bounding box center [659, 362] width 18 height 15
radio input "true"
click at [685, 511] on label "True" at bounding box center [678, 517] width 83 height 54
click at [668, 511] on input "True" at bounding box center [659, 517] width 18 height 15
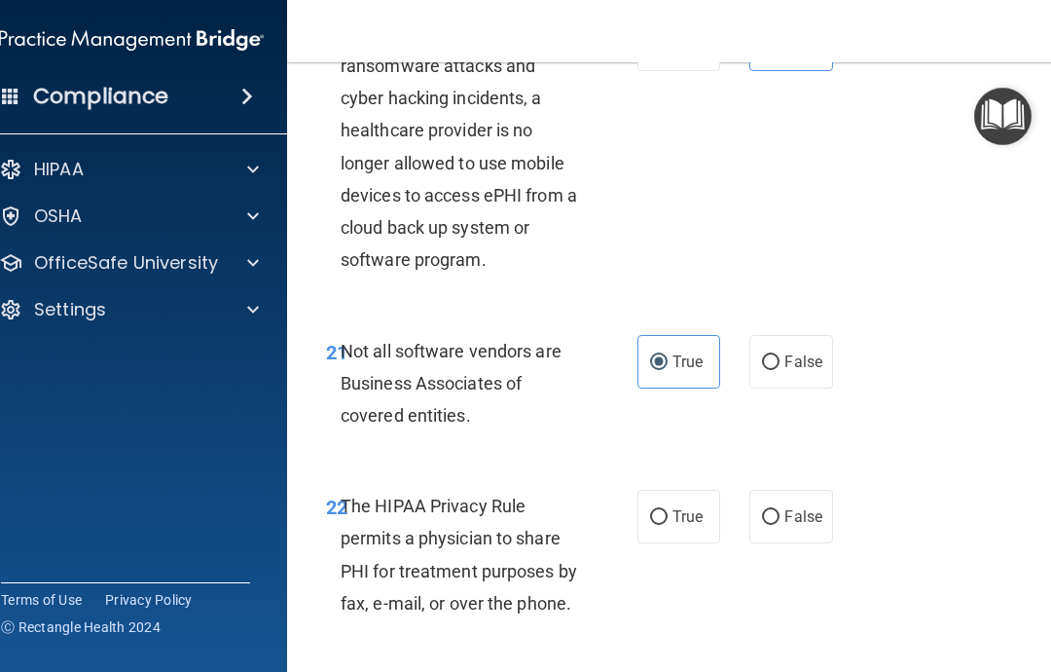
radio input "true"
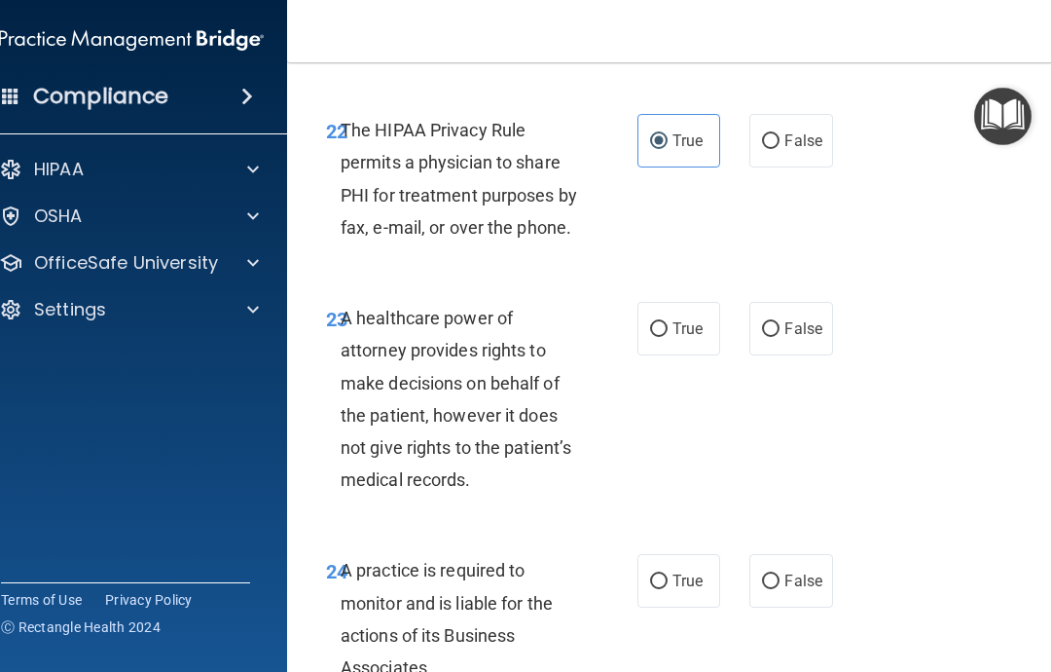
scroll to position [5123, 0]
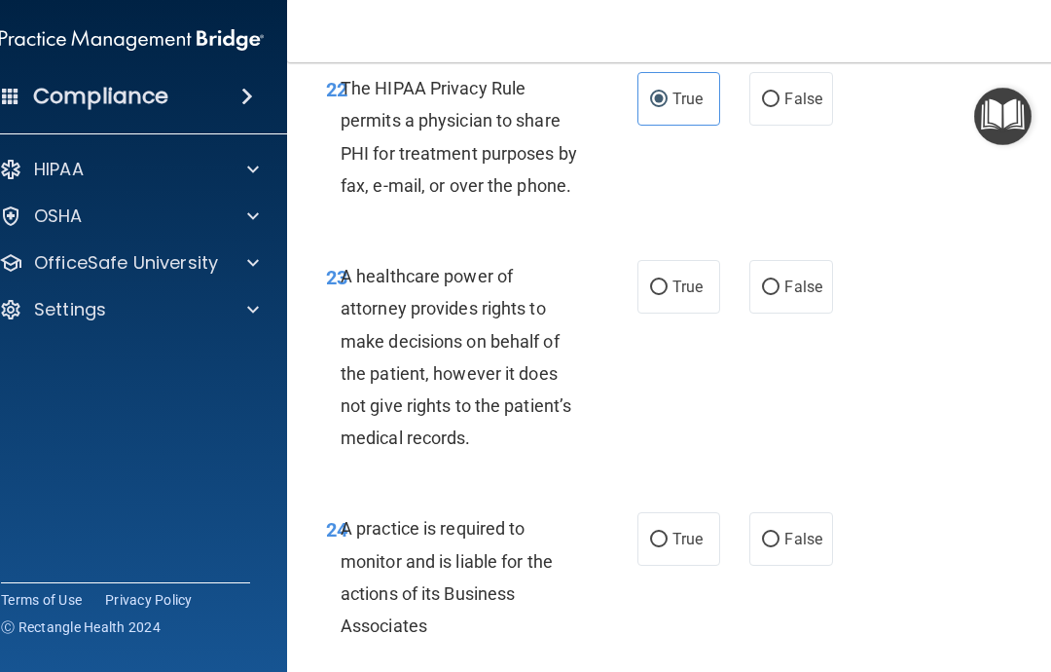
click at [696, 278] on label "True" at bounding box center [678, 287] width 83 height 54
click at [668, 280] on input "True" at bounding box center [659, 287] width 18 height 15
radio input "true"
click at [809, 526] on label "False" at bounding box center [790, 539] width 83 height 54
click at [780, 532] on input "False" at bounding box center [771, 539] width 18 height 15
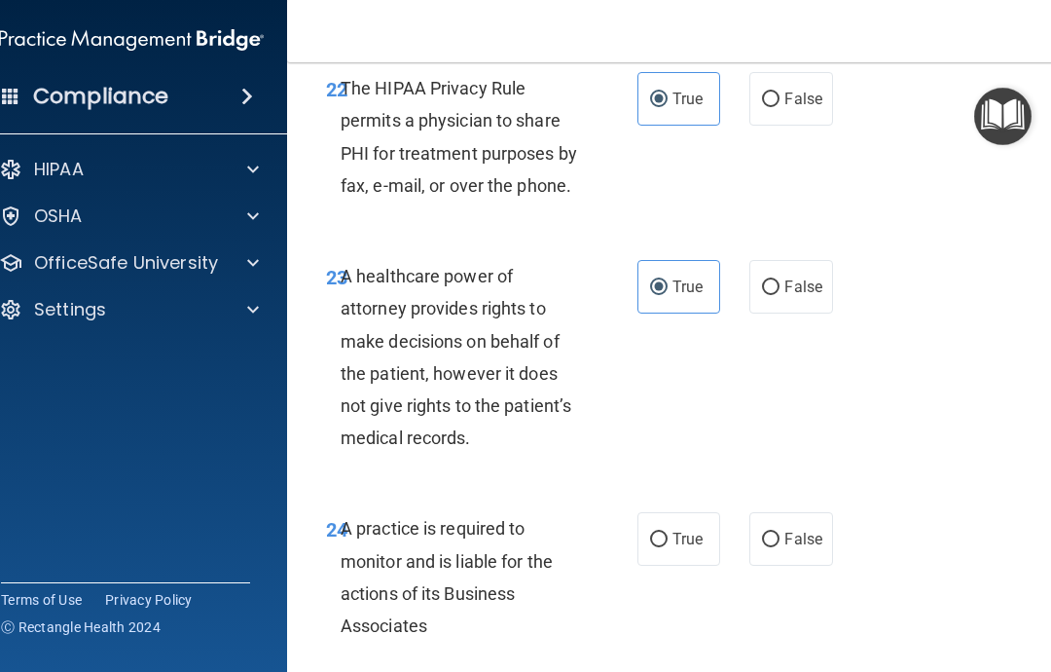
radio input "true"
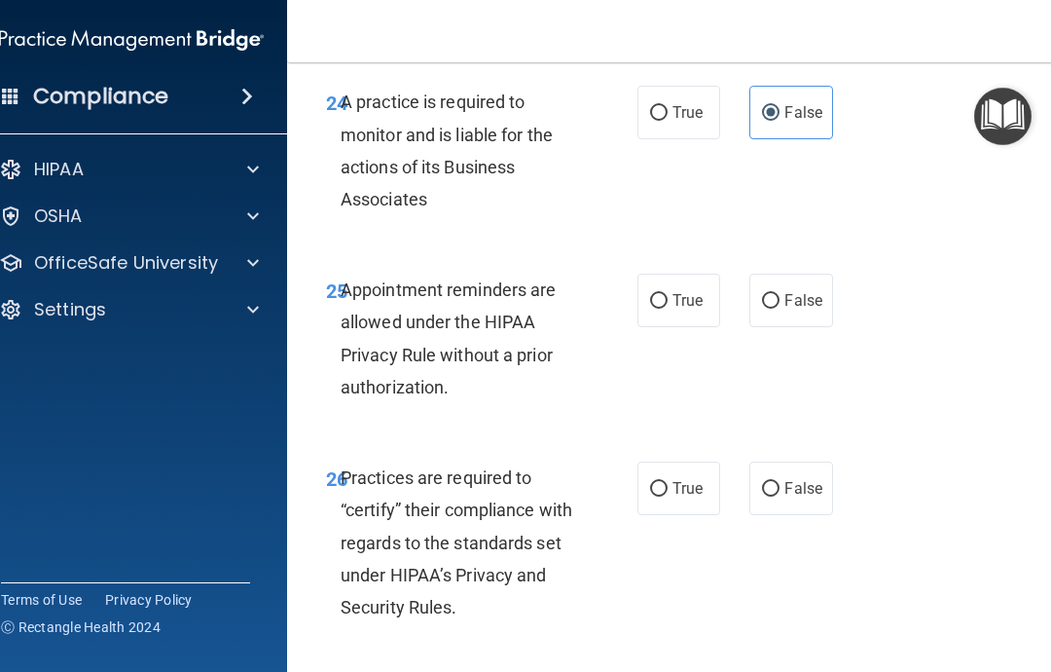
scroll to position [5554, 0]
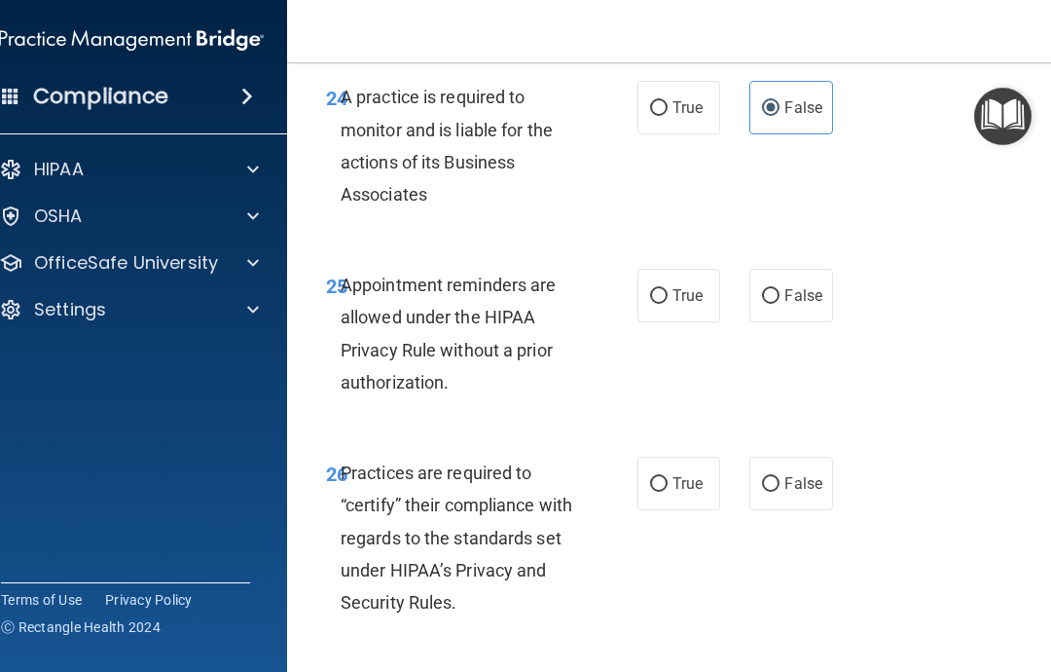
click at [797, 290] on label "False" at bounding box center [790, 296] width 83 height 54
click at [780, 290] on input "False" at bounding box center [771, 296] width 18 height 15
radio input "true"
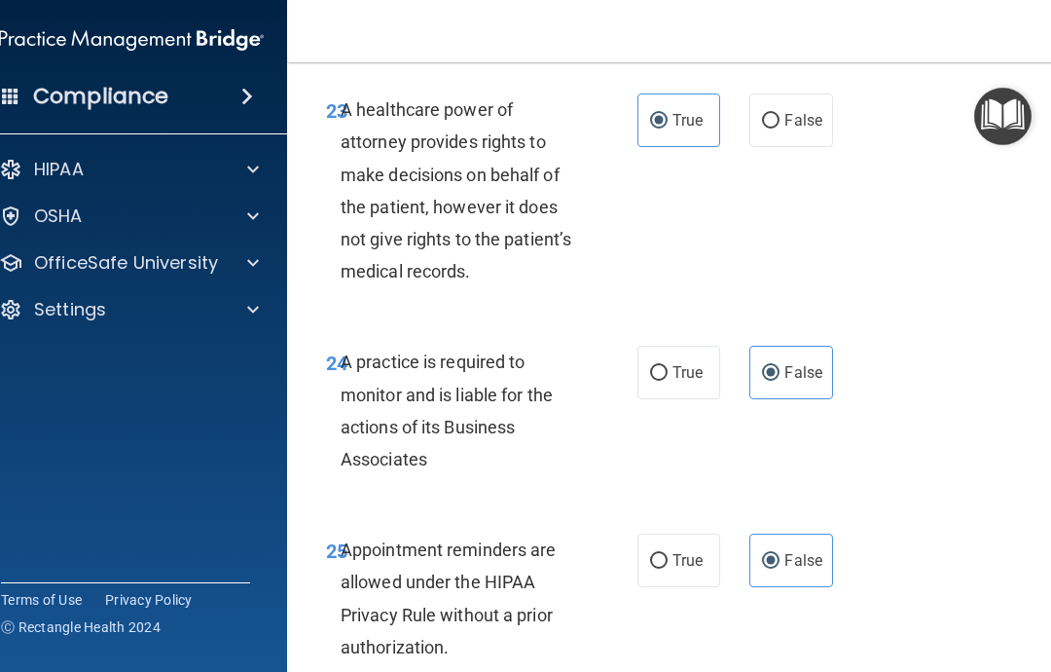
scroll to position [5274, 0]
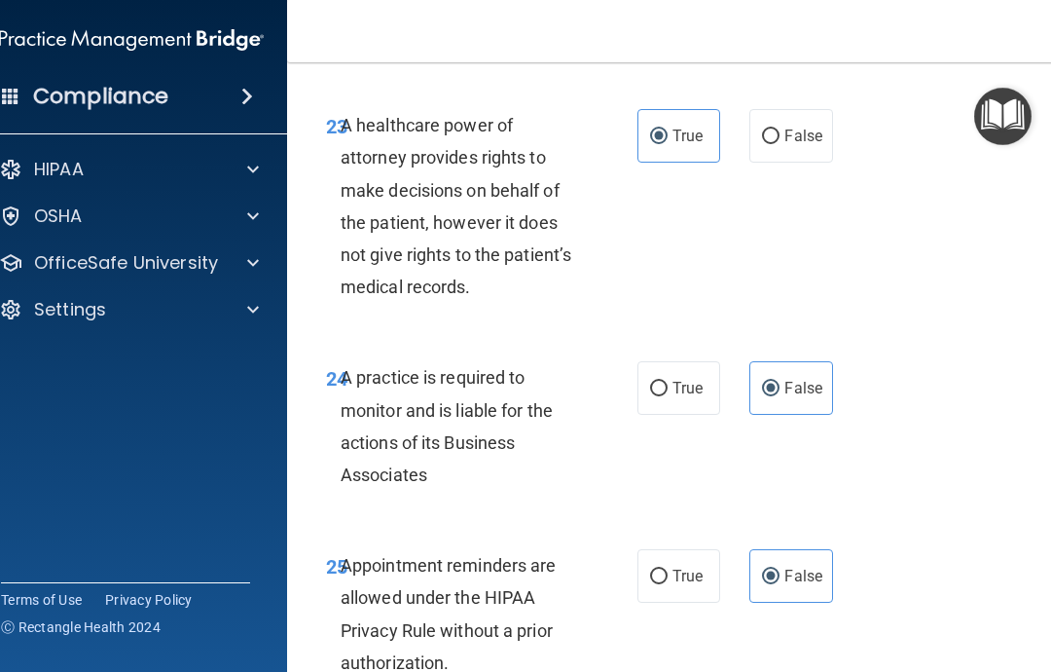
click at [775, 129] on input "False" at bounding box center [771, 136] width 18 height 15
radio input "true"
radio input "false"
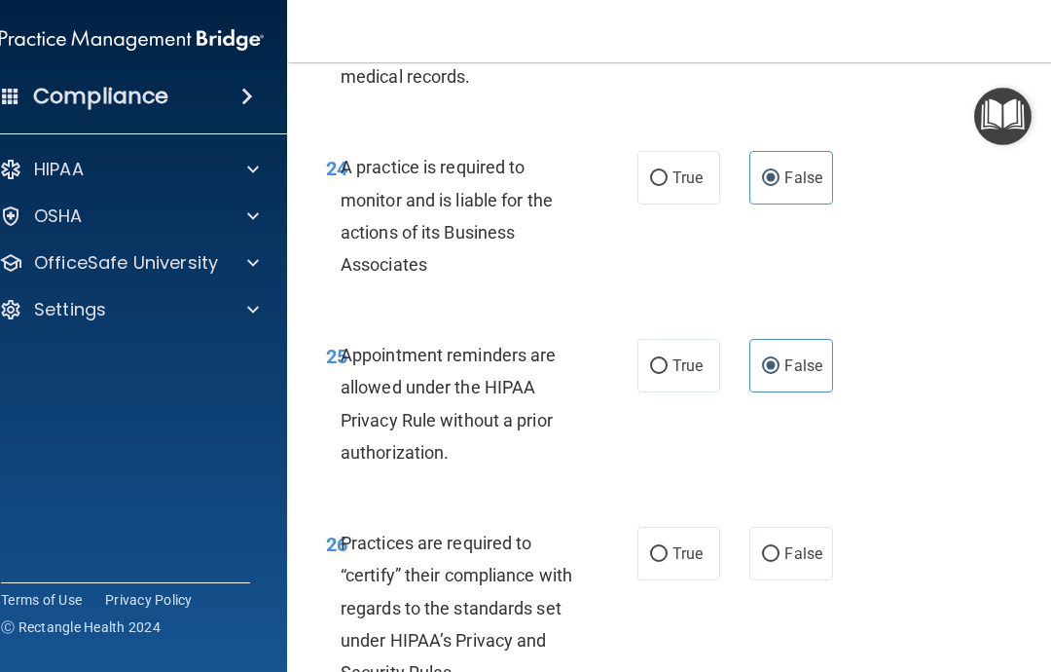
scroll to position [5485, 0]
click at [684, 356] on label "True" at bounding box center [678, 365] width 83 height 54
click at [668, 358] on input "True" at bounding box center [659, 365] width 18 height 15
radio input "true"
radio input "false"
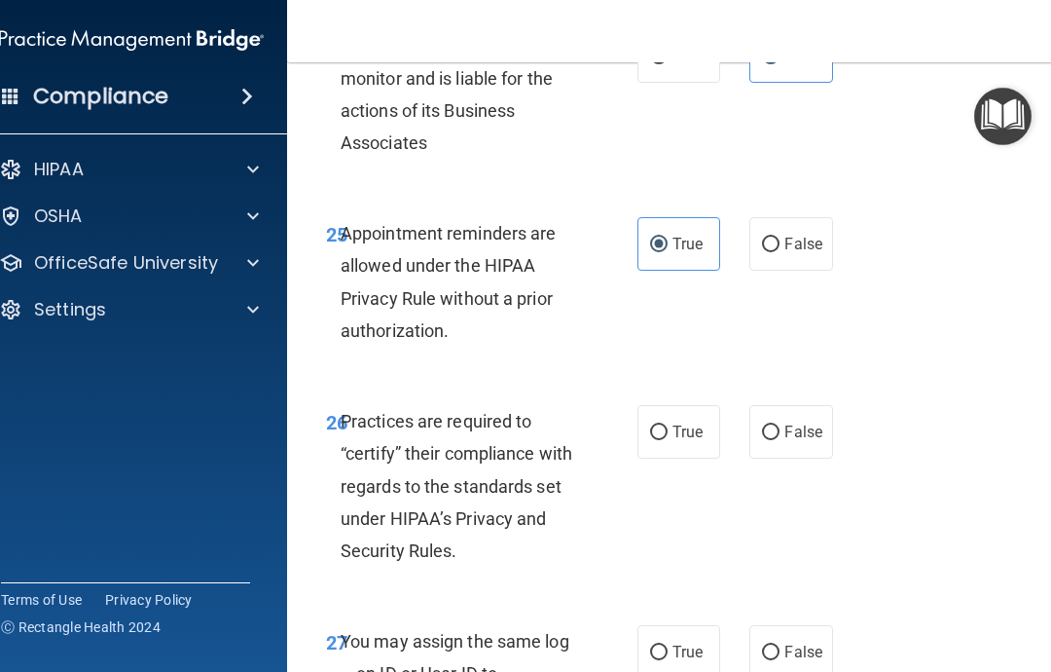
scroll to position [5607, 0]
click at [813, 425] on label "False" at bounding box center [790, 431] width 83 height 54
click at [780, 425] on input "False" at bounding box center [771, 431] width 18 height 15
radio input "true"
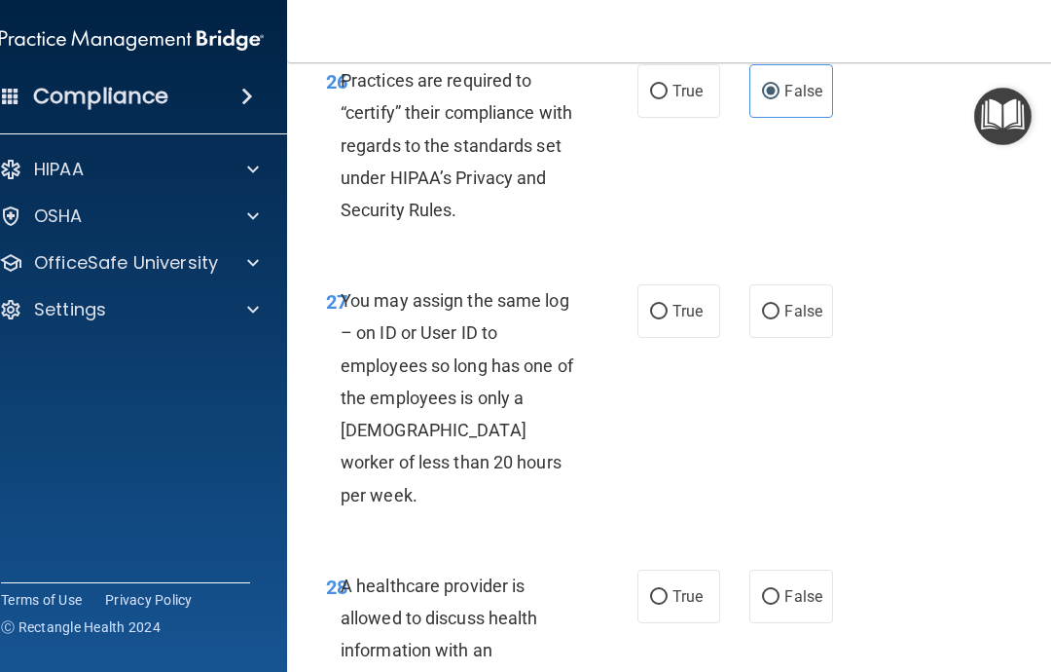
scroll to position [5949, 0]
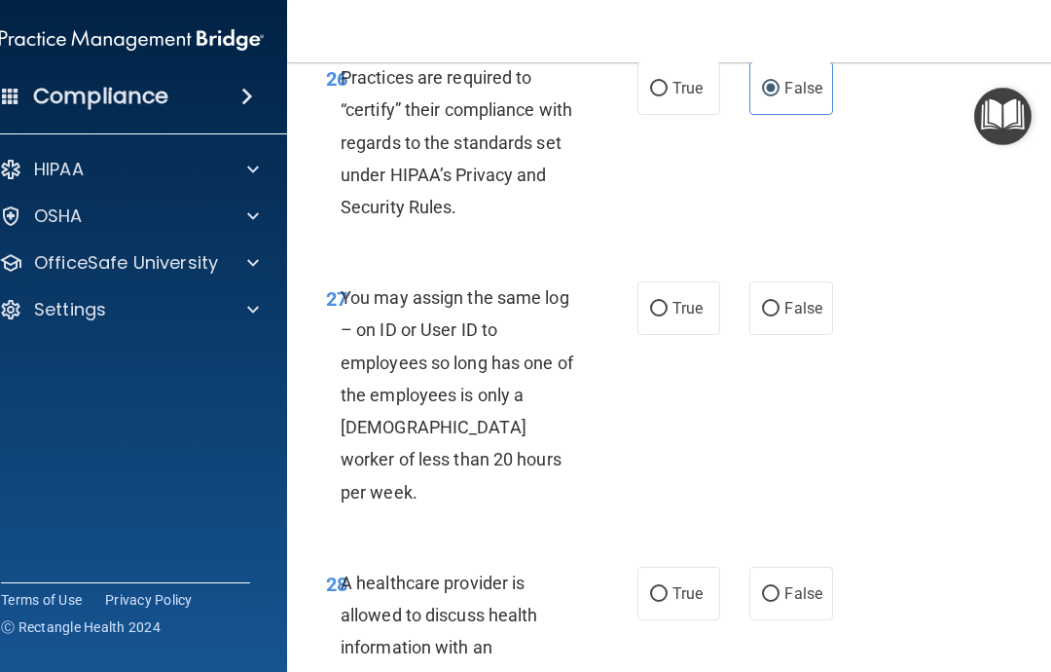
click at [796, 302] on label "False" at bounding box center [790, 308] width 83 height 54
click at [780, 302] on input "False" at bounding box center [771, 309] width 18 height 15
radio input "true"
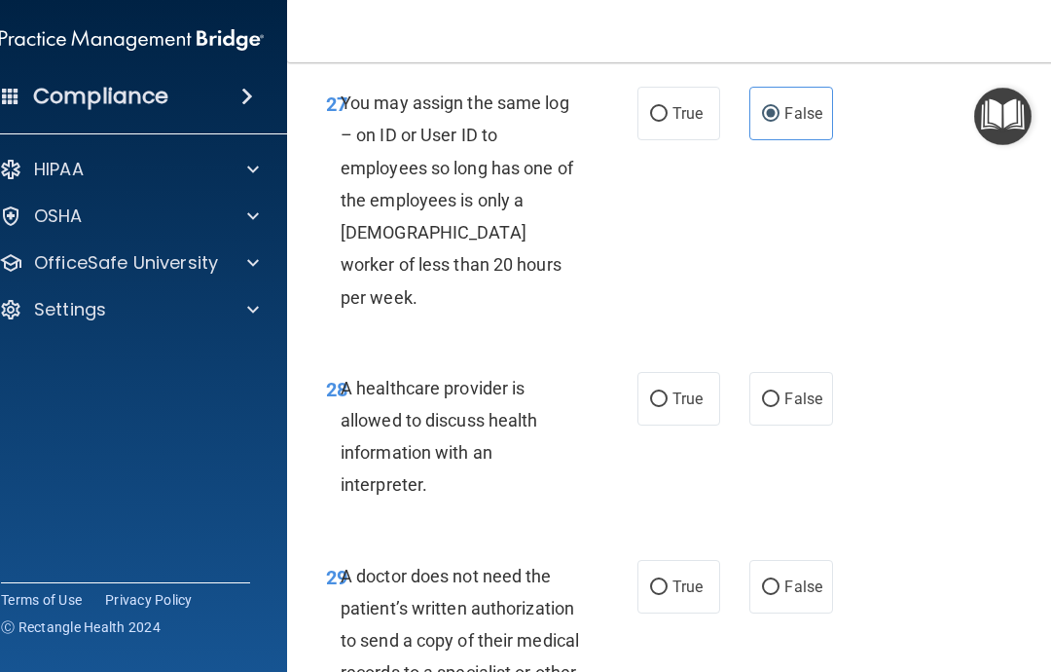
scroll to position [6157, 0]
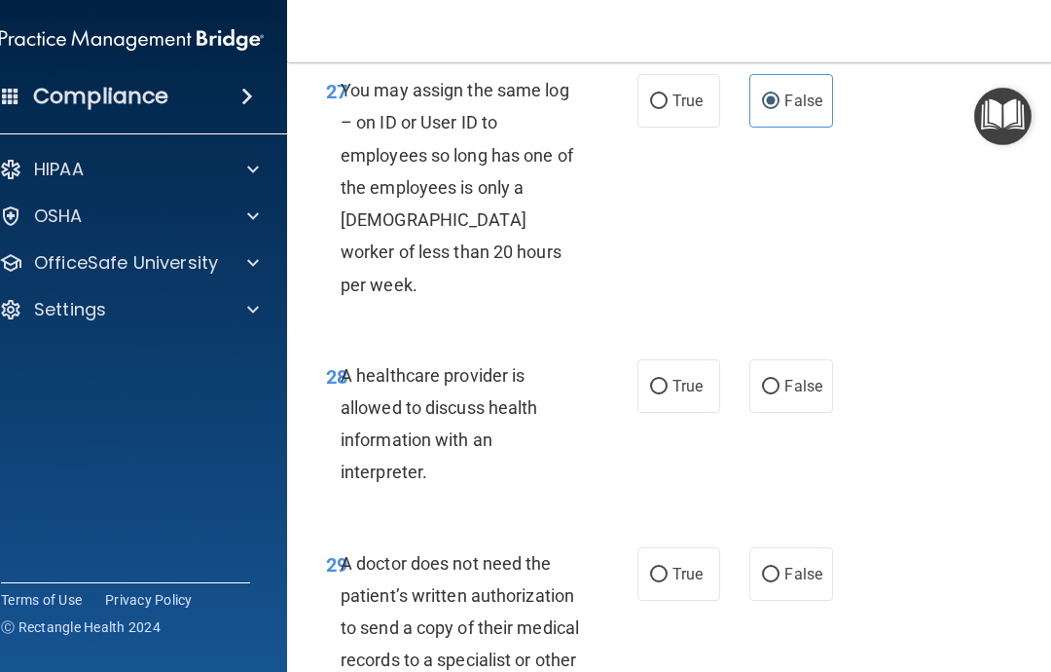
click at [684, 377] on span "True" at bounding box center [687, 386] width 30 height 18
click at [668, 380] on input "True" at bounding box center [659, 387] width 18 height 15
radio input "true"
click at [679, 547] on label "True" at bounding box center [678, 574] width 83 height 54
click at [668, 567] on input "True" at bounding box center [659, 574] width 18 height 15
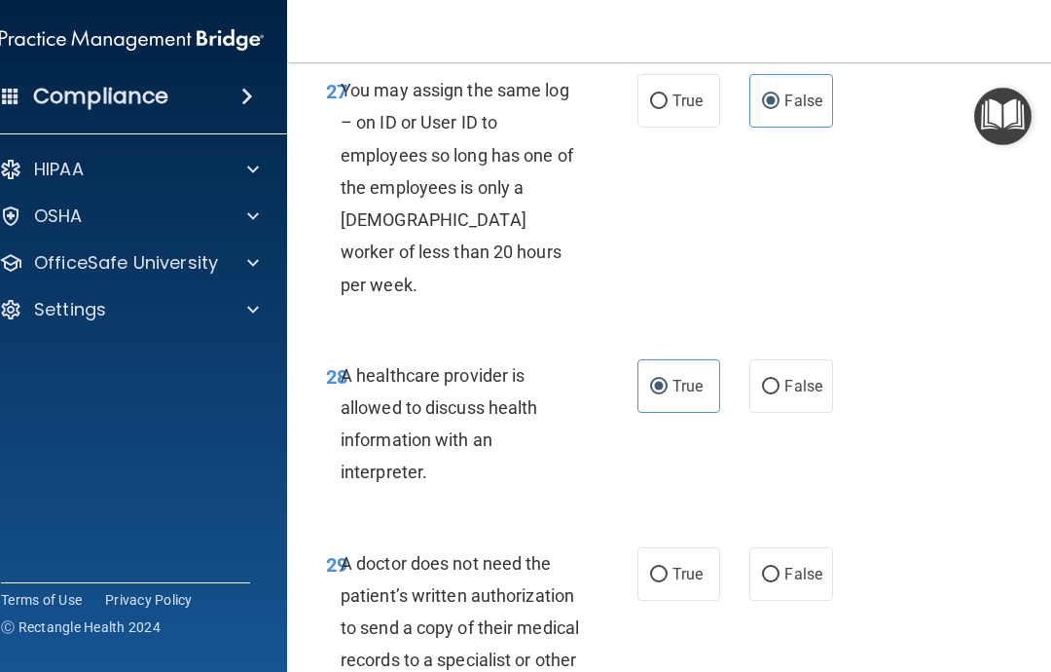
radio input "true"
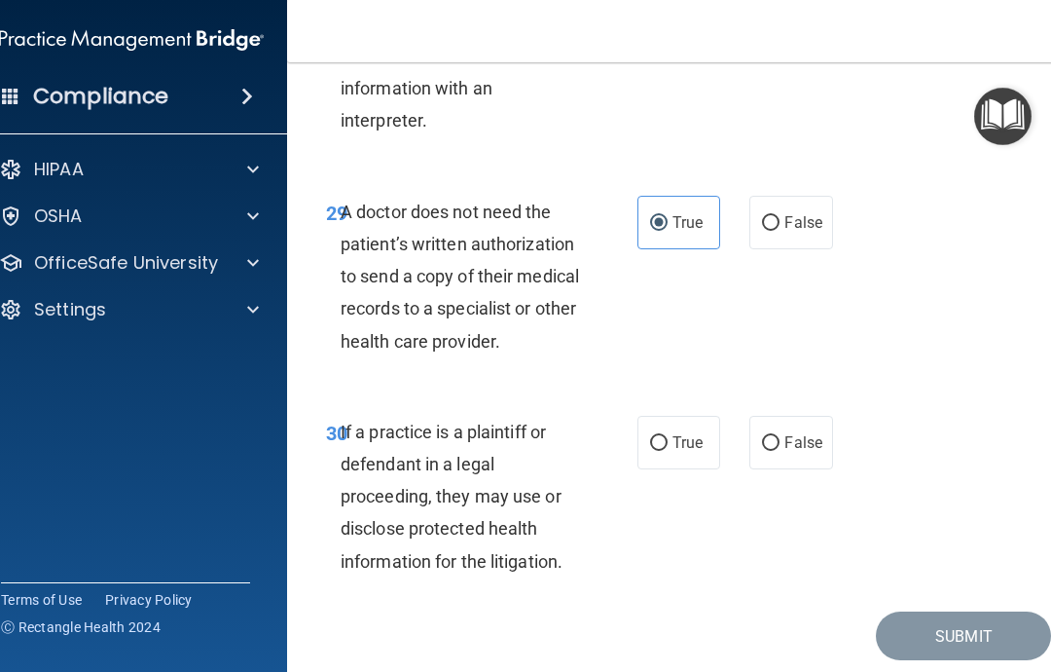
scroll to position [6507, 0]
click at [684, 434] on span "True" at bounding box center [687, 443] width 30 height 18
click at [668, 437] on input "True" at bounding box center [659, 444] width 18 height 15
radio input "true"
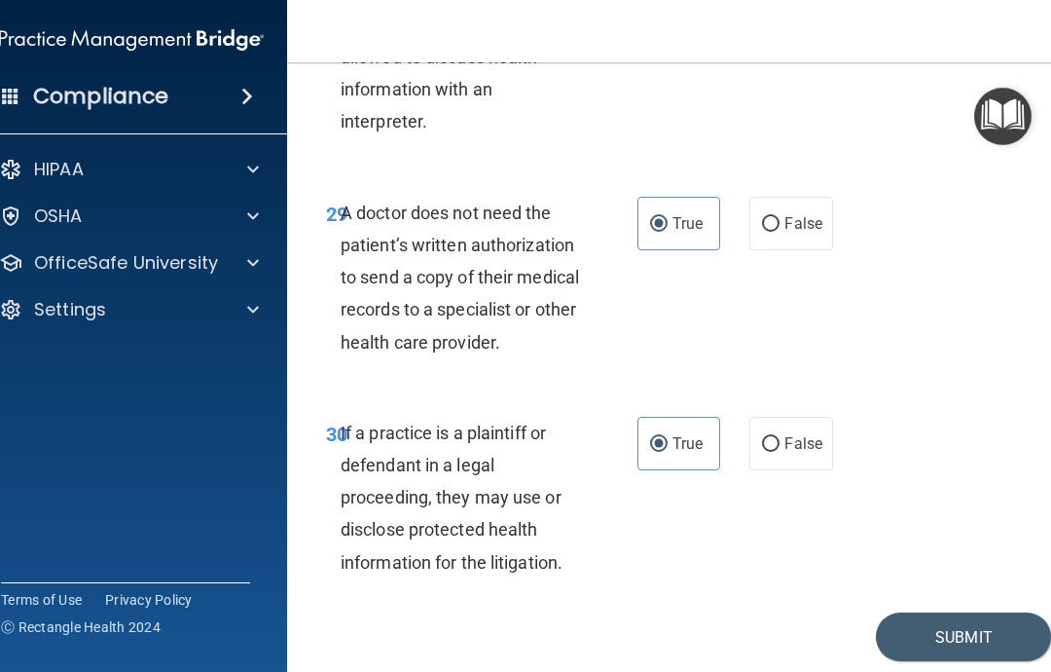
click at [988, 612] on button "Submit" at bounding box center [963, 637] width 175 height 50
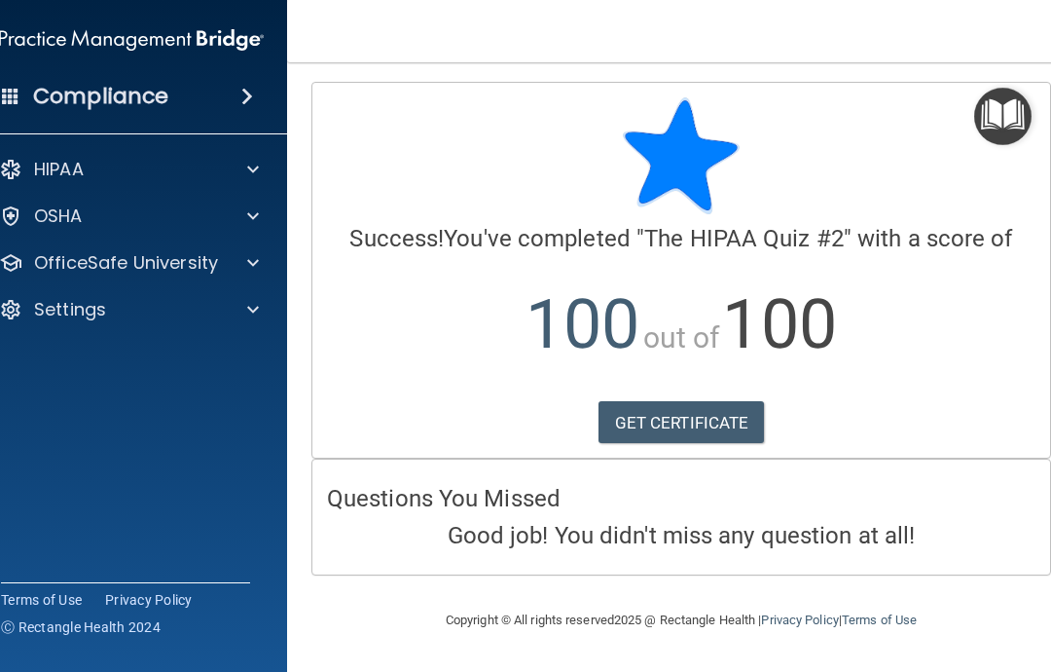
click at [126, 267] on p "OfficeSafe University" at bounding box center [126, 262] width 184 height 23
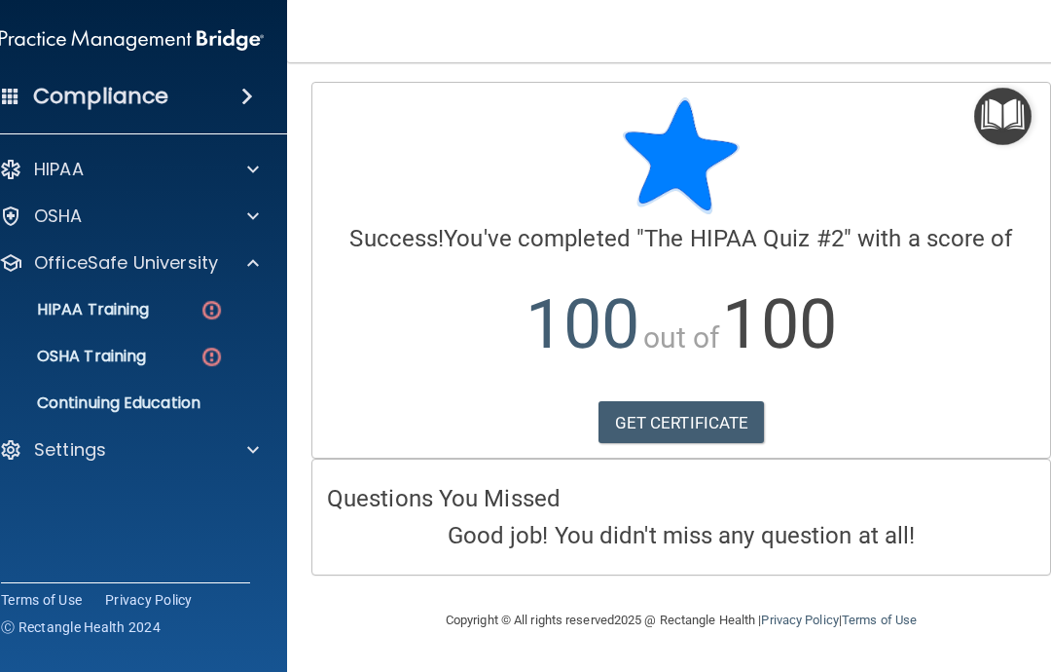
click at [95, 308] on p "HIPAA Training" at bounding box center [68, 309] width 161 height 19
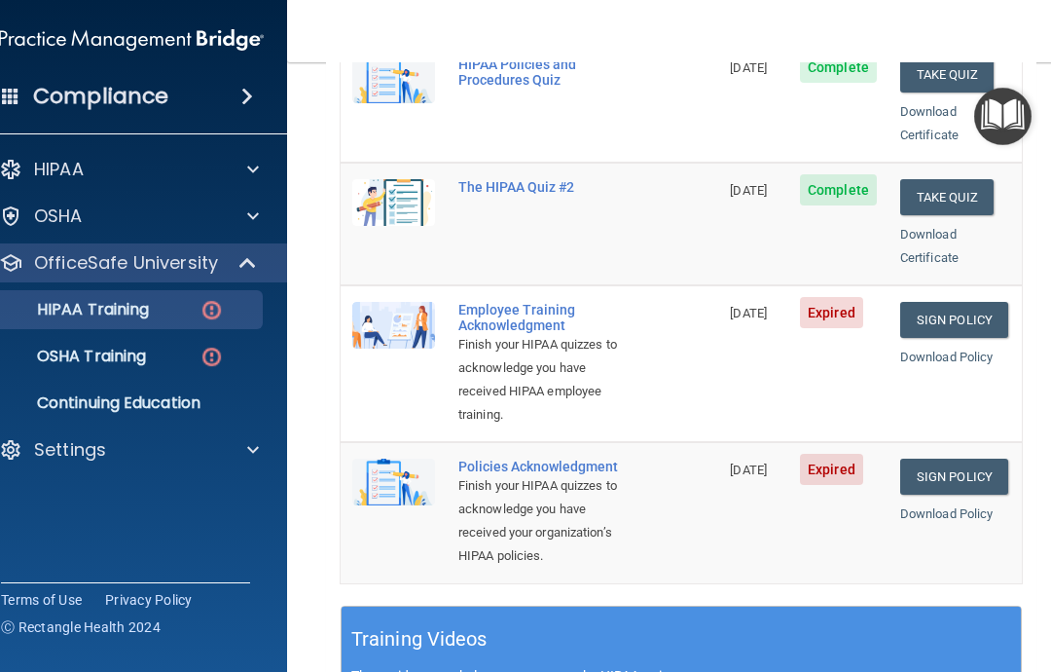
scroll to position [457, 0]
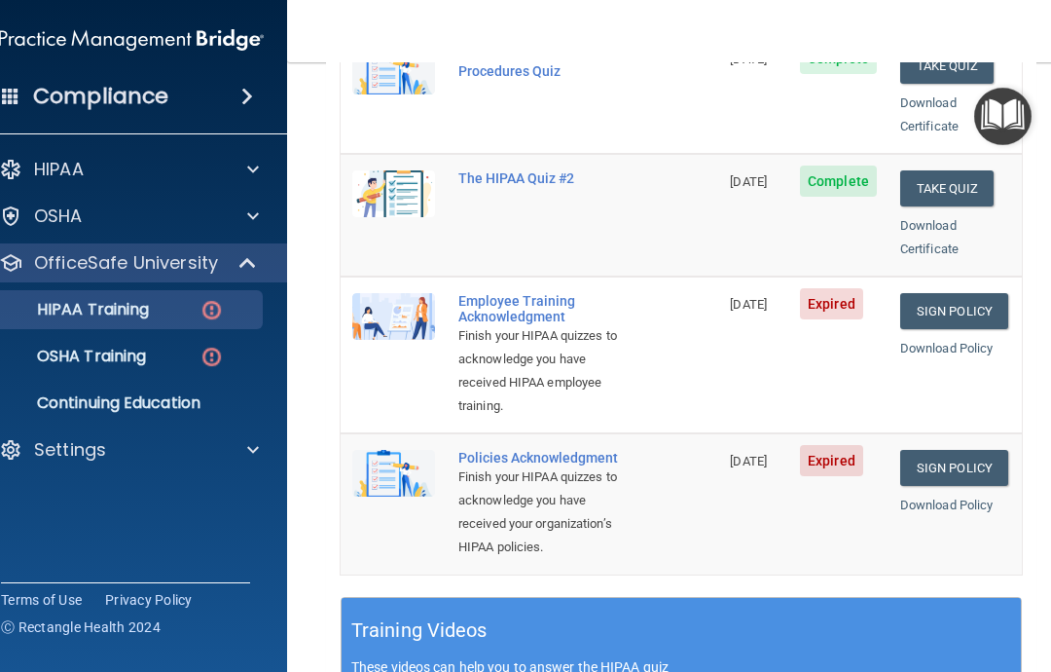
click at [961, 293] on link "Sign Policy" at bounding box center [954, 311] width 108 height 36
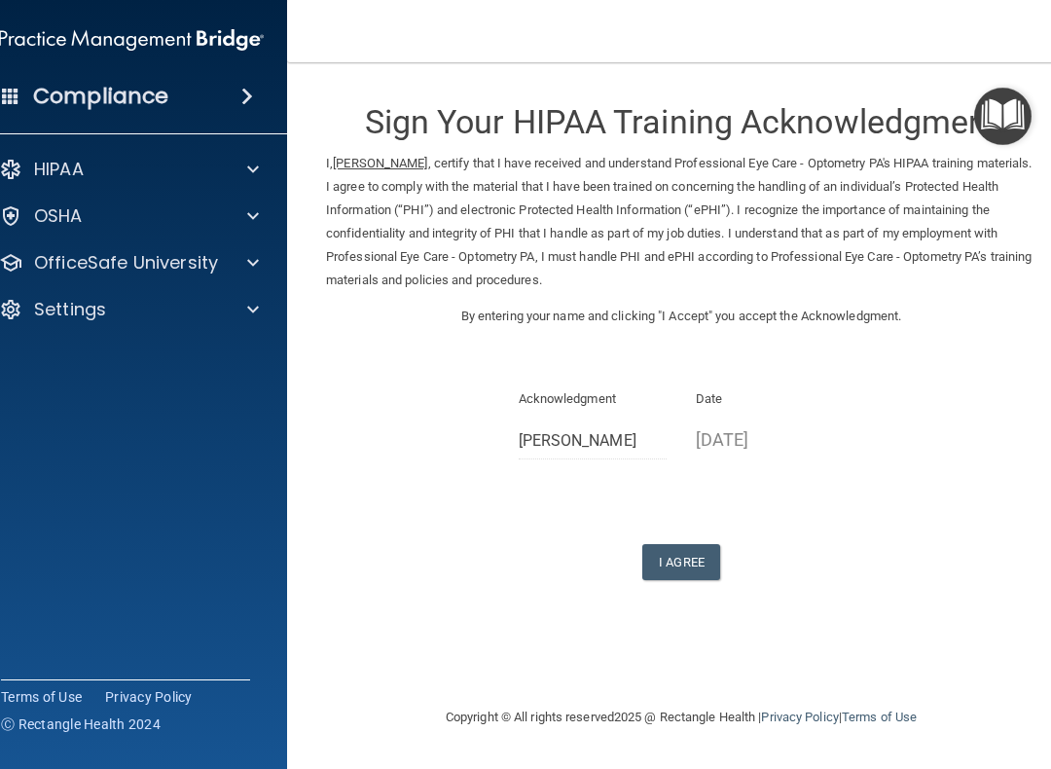
click at [685, 554] on button "I Agree" at bounding box center [681, 562] width 78 height 36
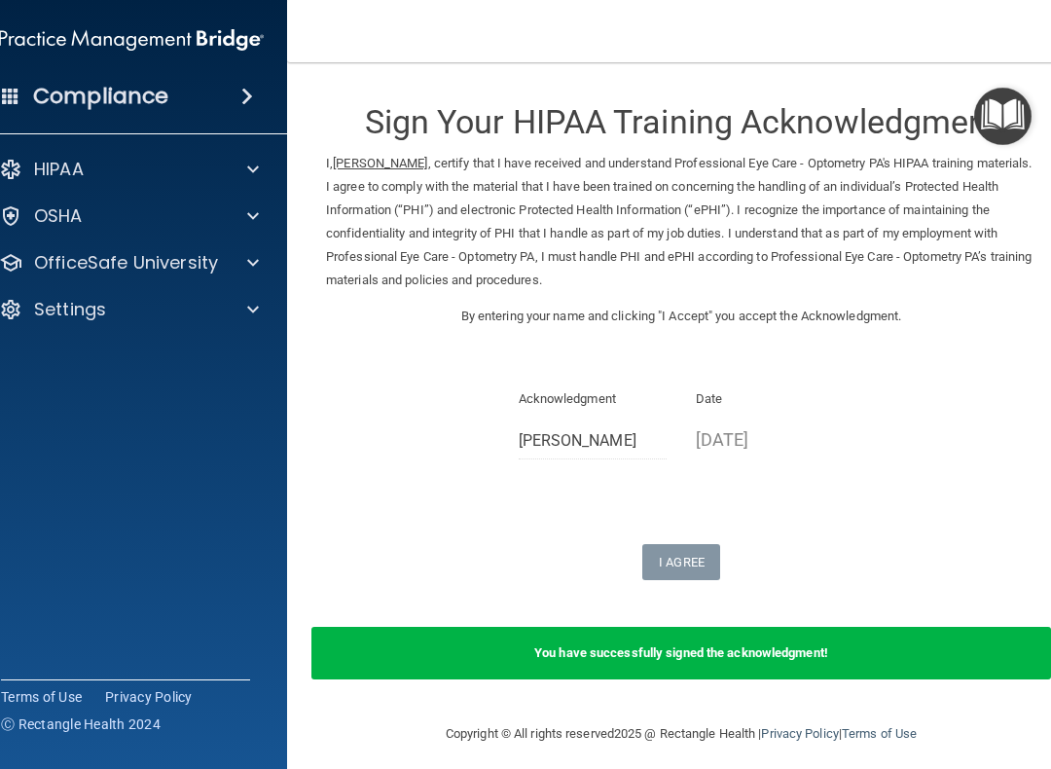
click at [218, 273] on div "OfficeSafe University" at bounding box center [104, 262] width 241 height 23
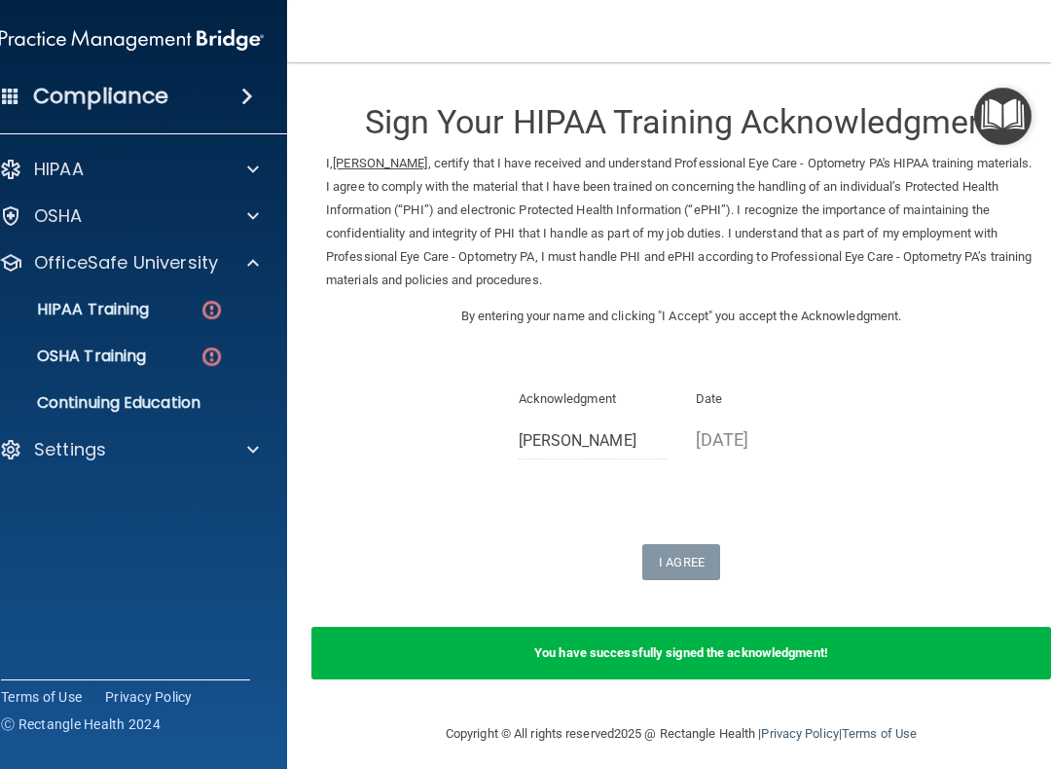
click at [149, 314] on p "HIPAA Training" at bounding box center [68, 309] width 161 height 19
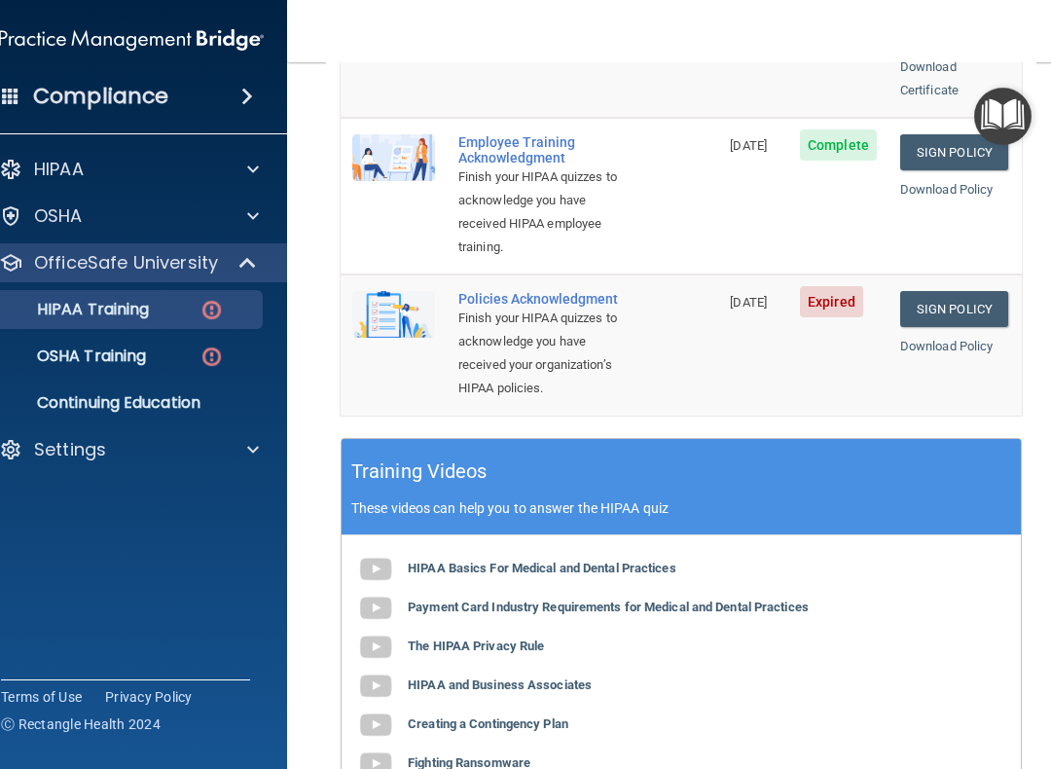
scroll to position [657, 0]
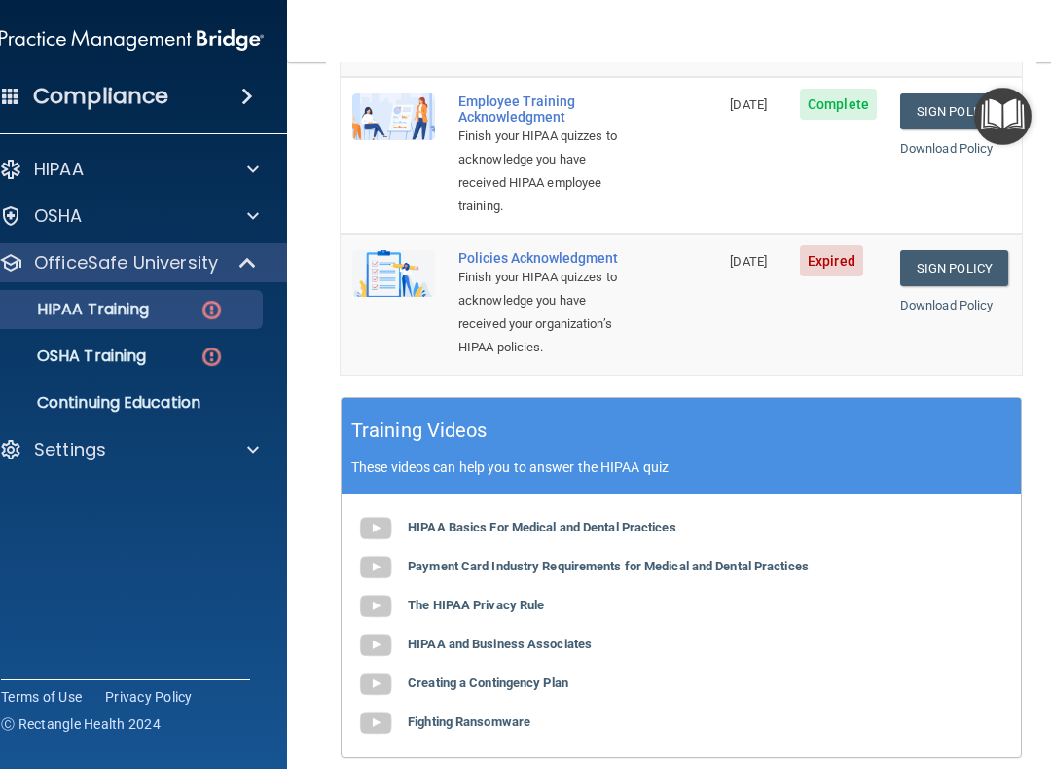
click at [964, 250] on link "Sign Policy" at bounding box center [954, 268] width 108 height 36
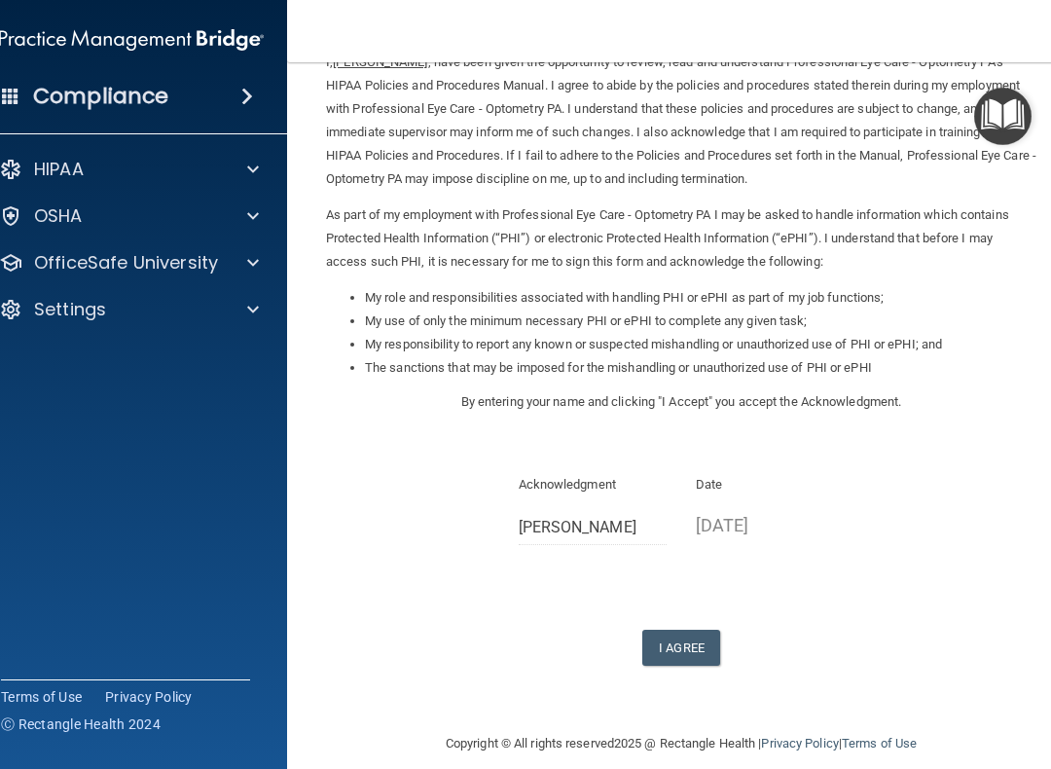
scroll to position [100, 0]
click at [687, 631] on button "I Agree" at bounding box center [681, 649] width 78 height 36
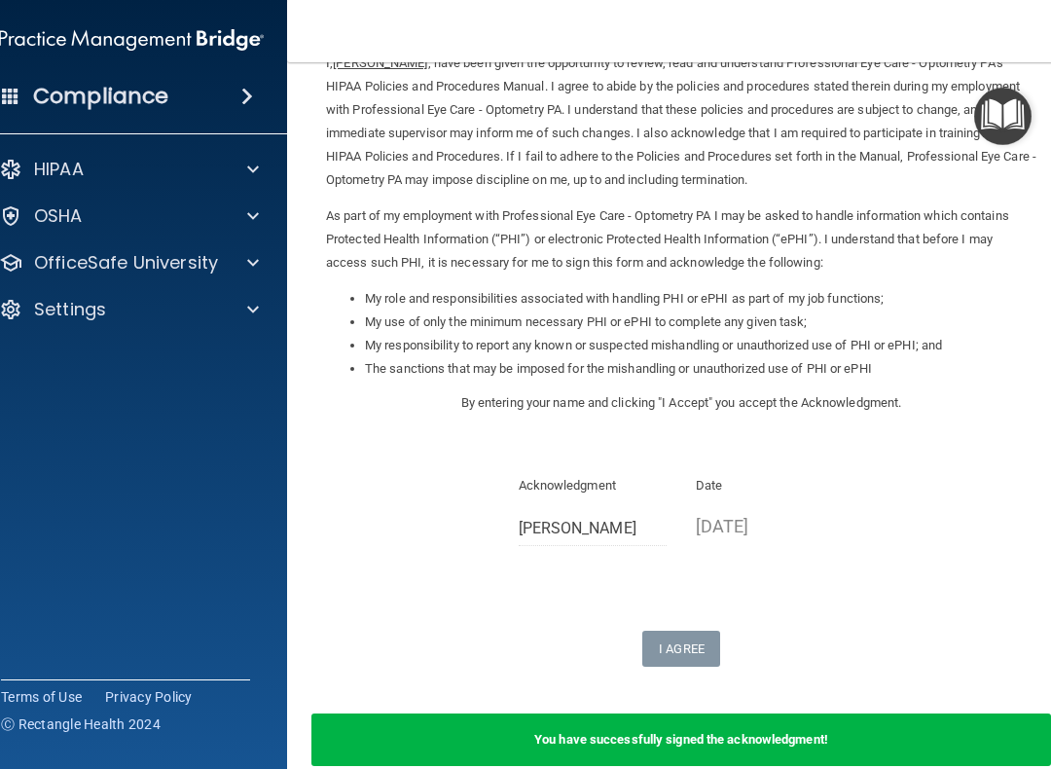
click at [140, 272] on p "OfficeSafe University" at bounding box center [126, 262] width 184 height 23
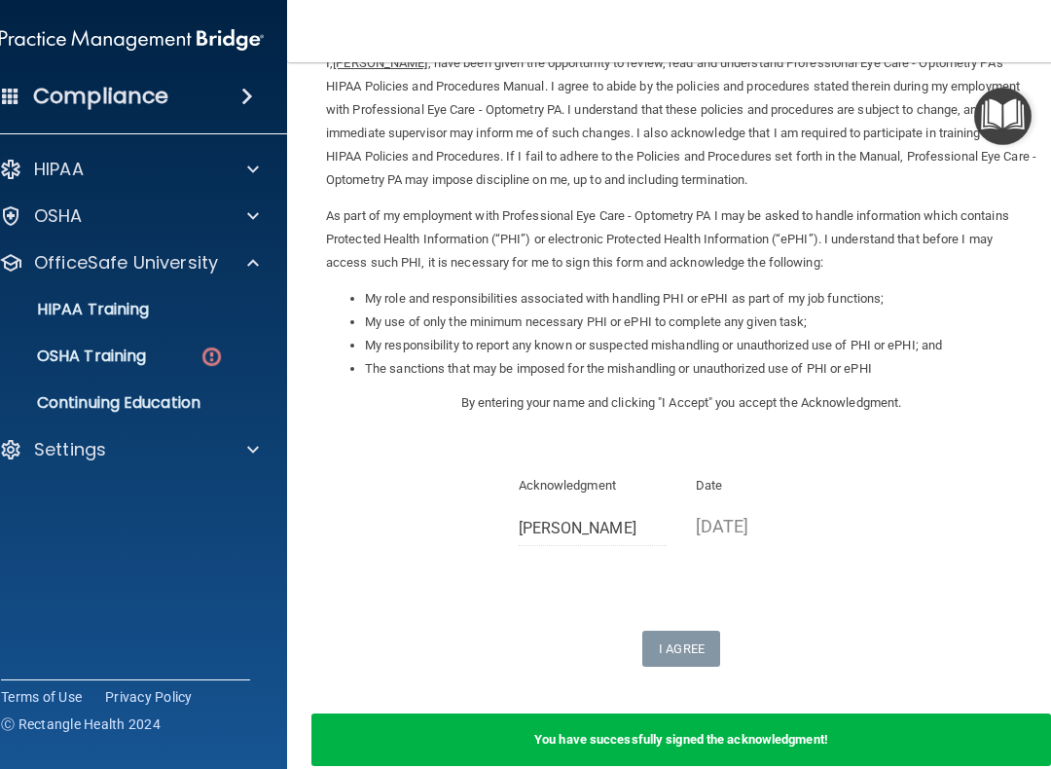
click at [146, 359] on p "OSHA Training" at bounding box center [67, 355] width 158 height 19
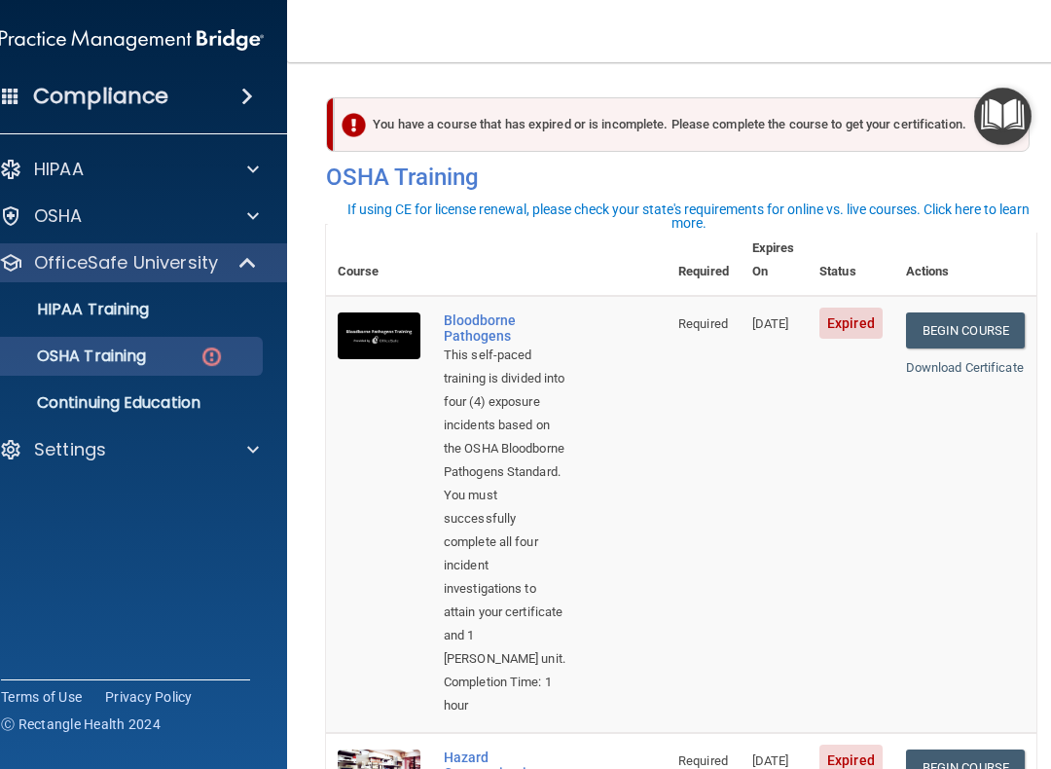
click at [981, 312] on link "Begin Course" at bounding box center [965, 330] width 119 height 36
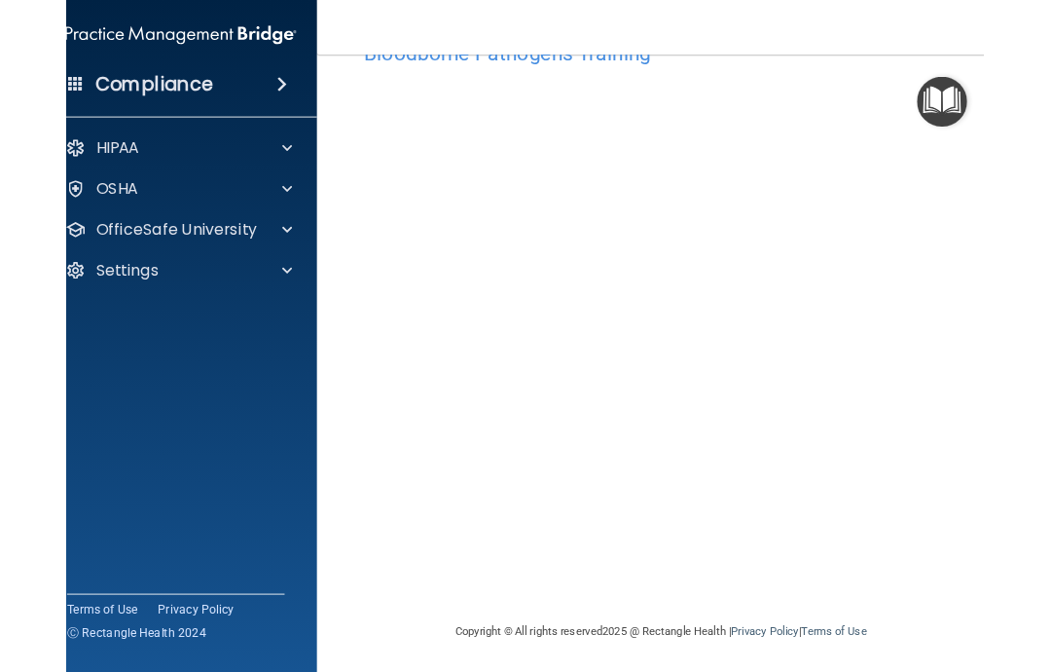
scroll to position [63, 0]
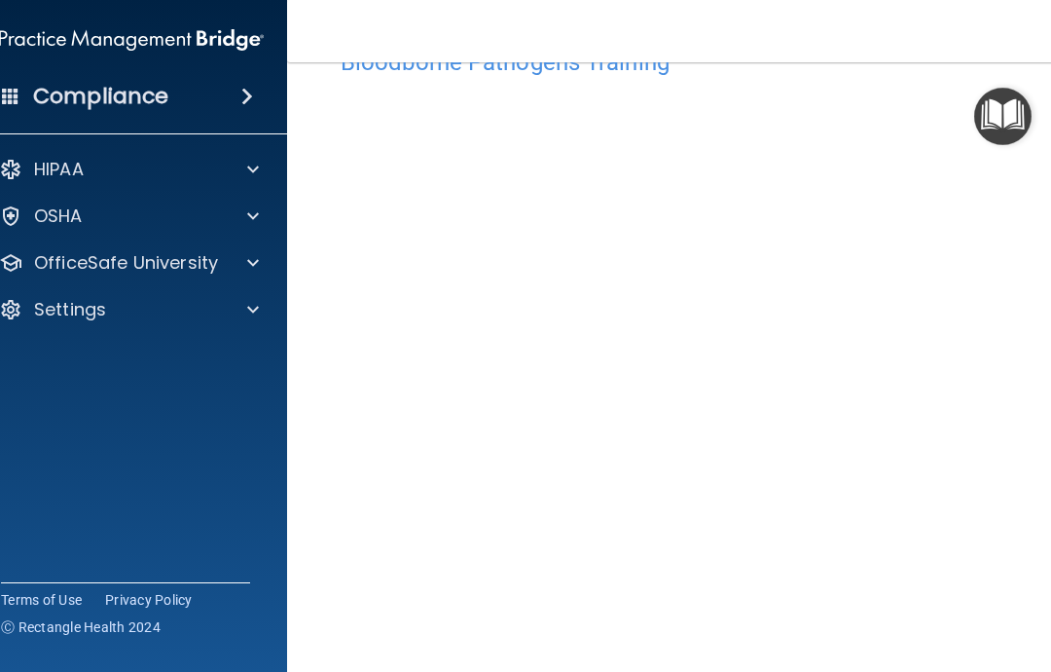
click at [838, 46] on nav "Toggle navigation [PERSON_NAME] [EMAIL_ADDRESS][DOMAIN_NAME] Manage My Enterpri…" at bounding box center [681, 31] width 788 height 62
